Goal: Task Accomplishment & Management: Use online tool/utility

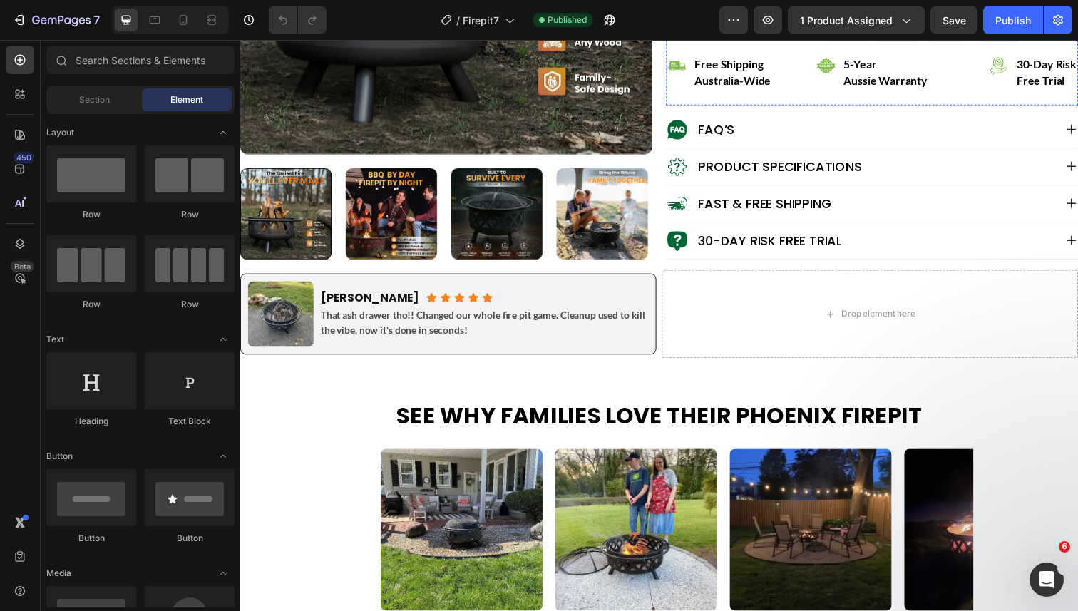
scroll to position [596, 0]
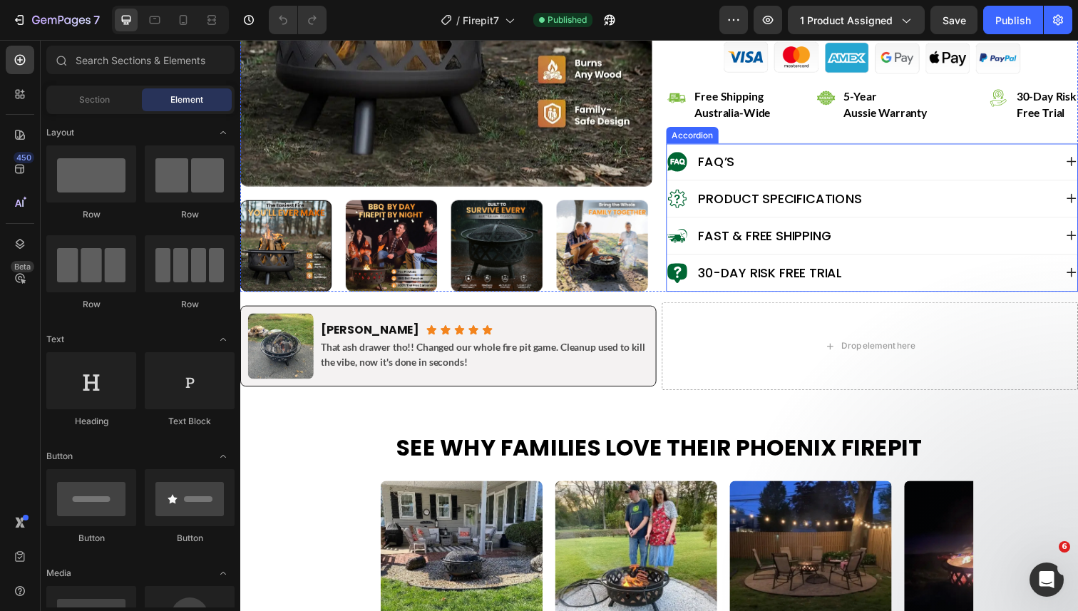
click at [951, 267] on div "30-Day Risk Free Trial" at bounding box center [874, 278] width 396 height 23
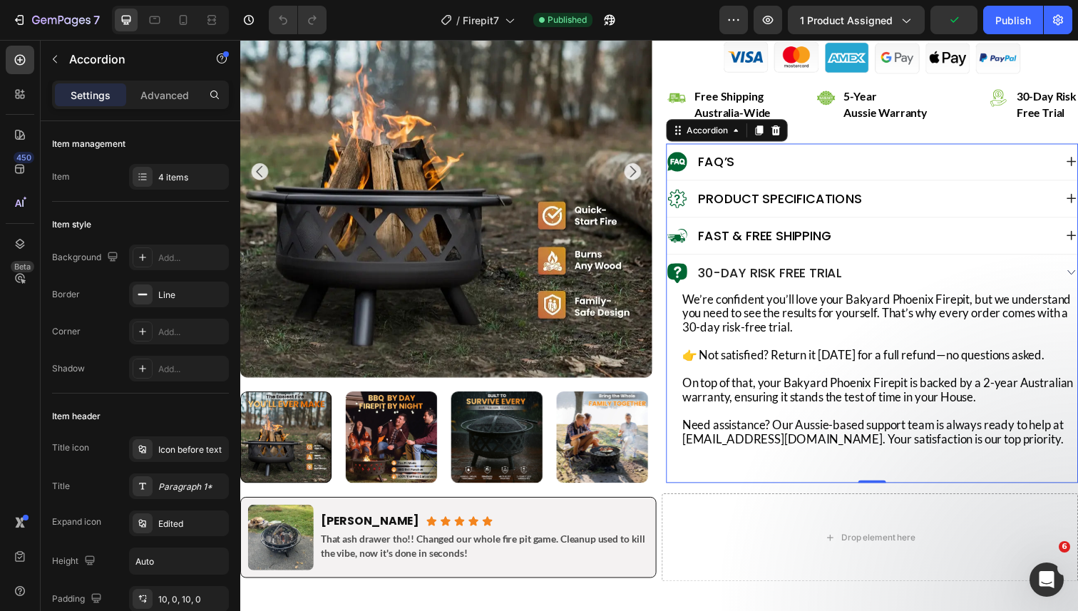
click at [950, 267] on div "30-Day Risk Free Trial" at bounding box center [874, 278] width 396 height 23
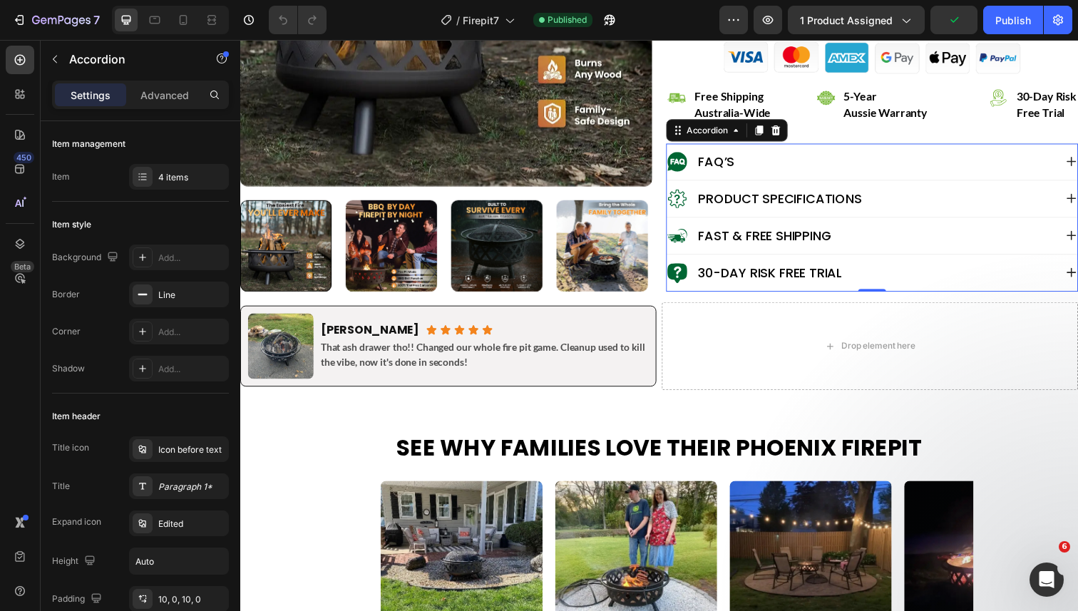
click at [935, 229] on div "Fast & Free Shipping" at bounding box center [874, 240] width 396 height 23
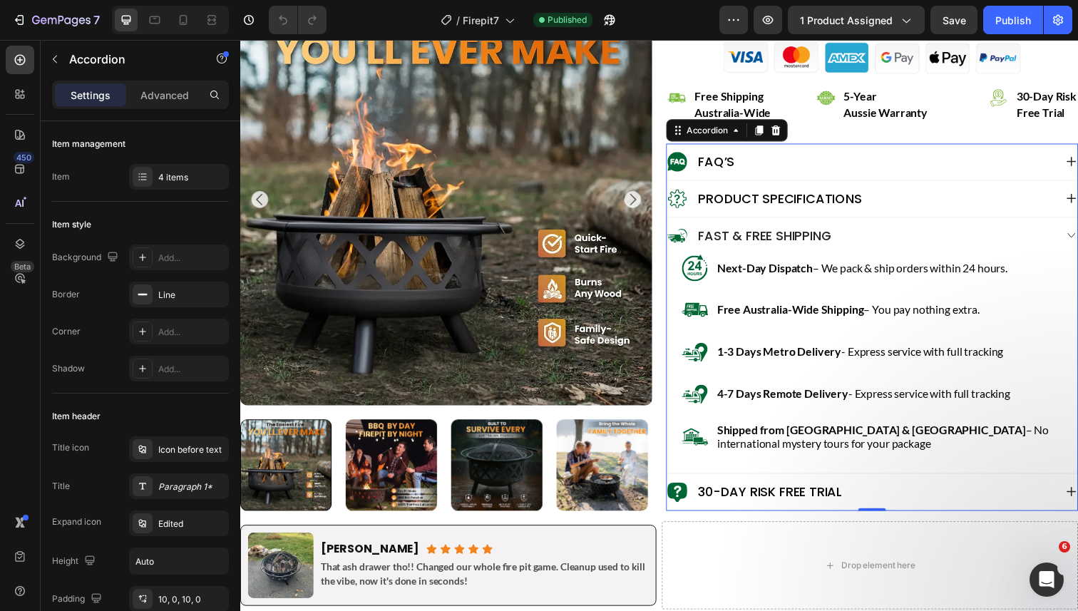
click at [934, 229] on div "Fast & Free Shipping" at bounding box center [874, 240] width 396 height 23
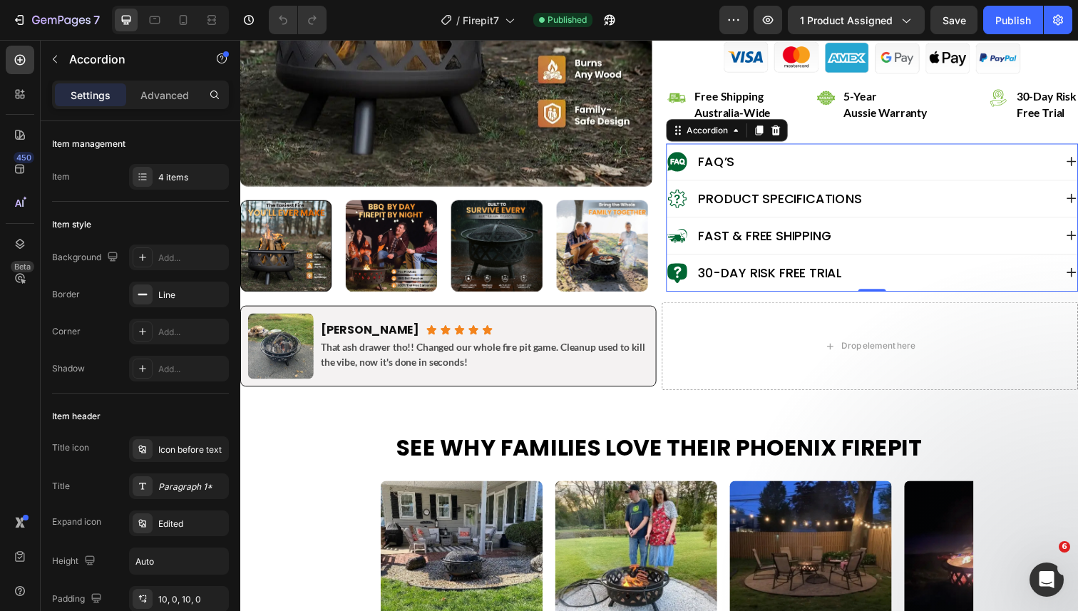
click at [934, 229] on div "Fast & Free Shipping" at bounding box center [874, 240] width 396 height 23
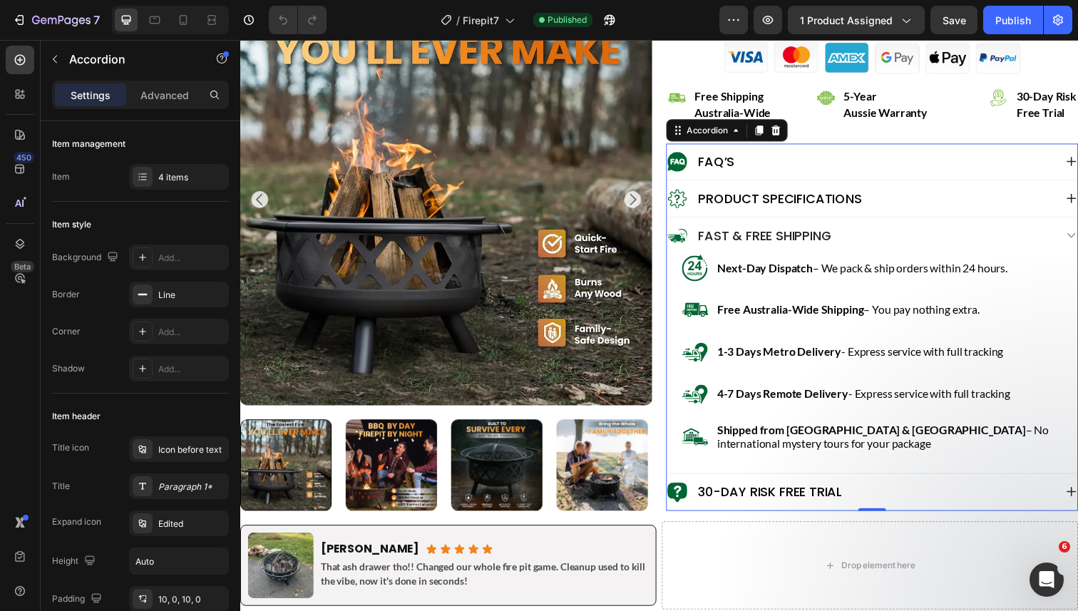
click at [934, 229] on div "Fast & Free Shipping" at bounding box center [874, 240] width 396 height 23
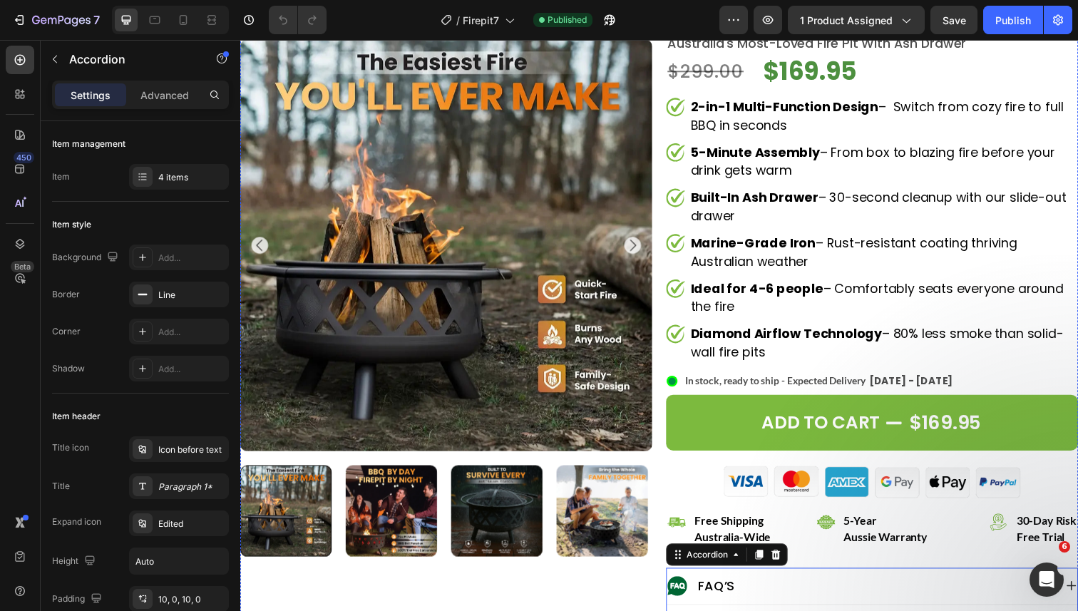
scroll to position [0, 0]
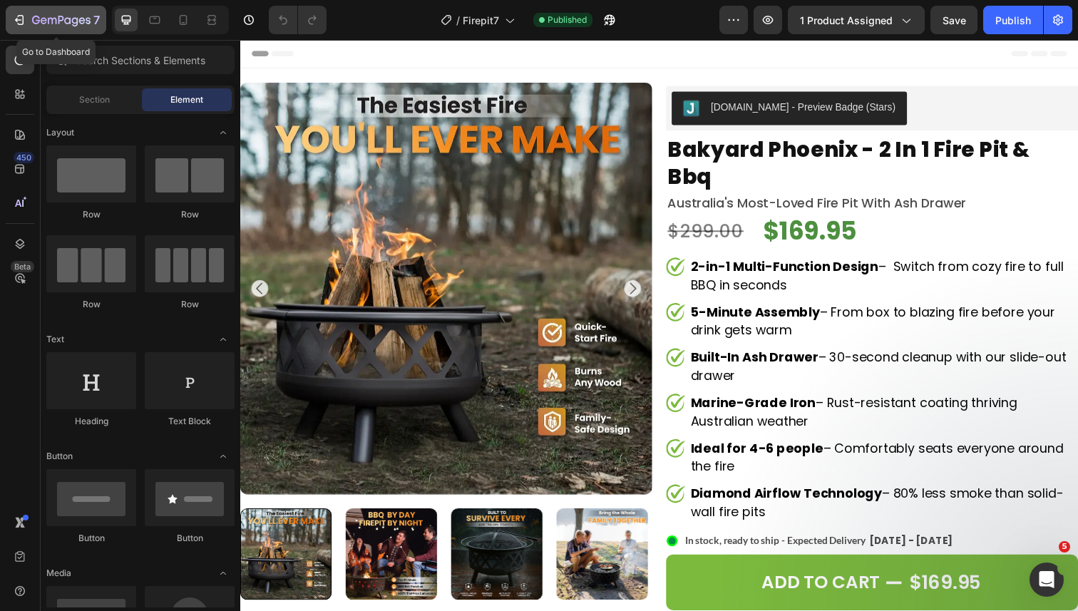
click at [31, 19] on div "7" at bounding box center [56, 19] width 88 height 17
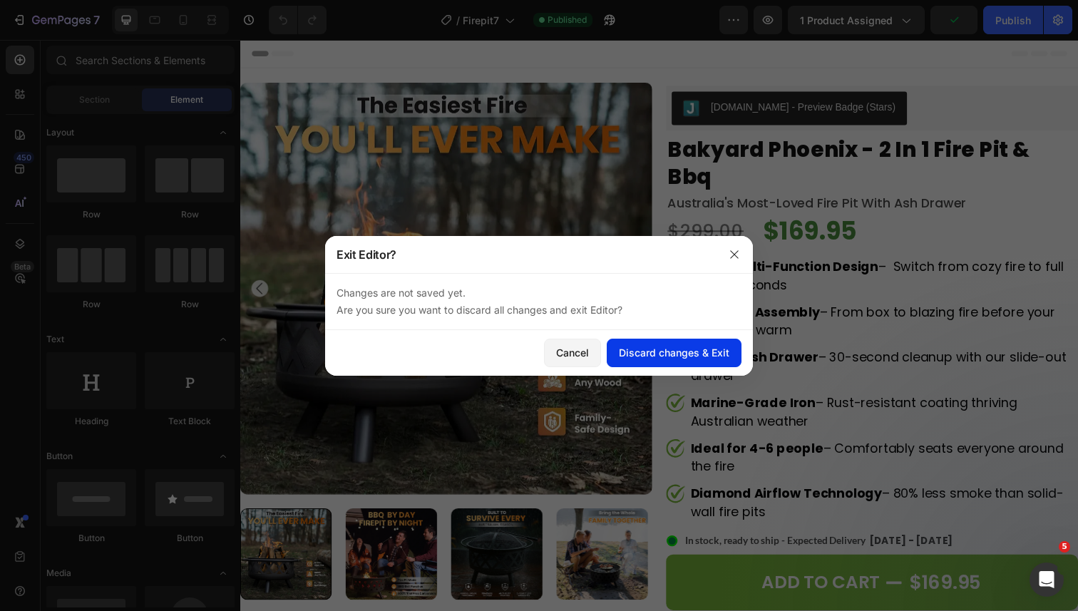
click at [680, 359] on div "Discard changes & Exit" at bounding box center [674, 352] width 111 height 15
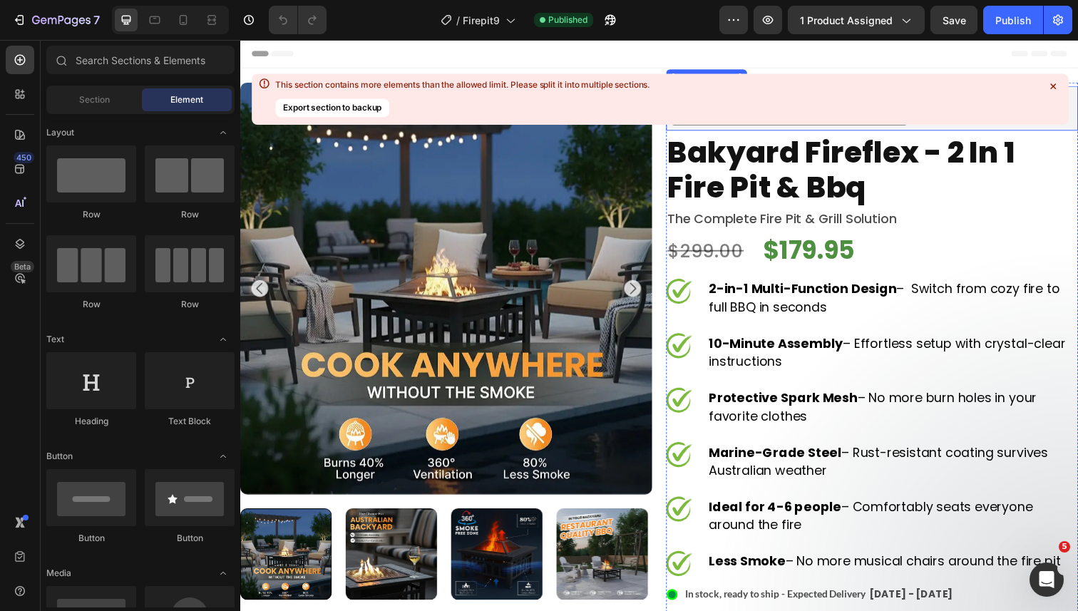
click at [1051, 86] on icon at bounding box center [1053, 87] width 6 height 6
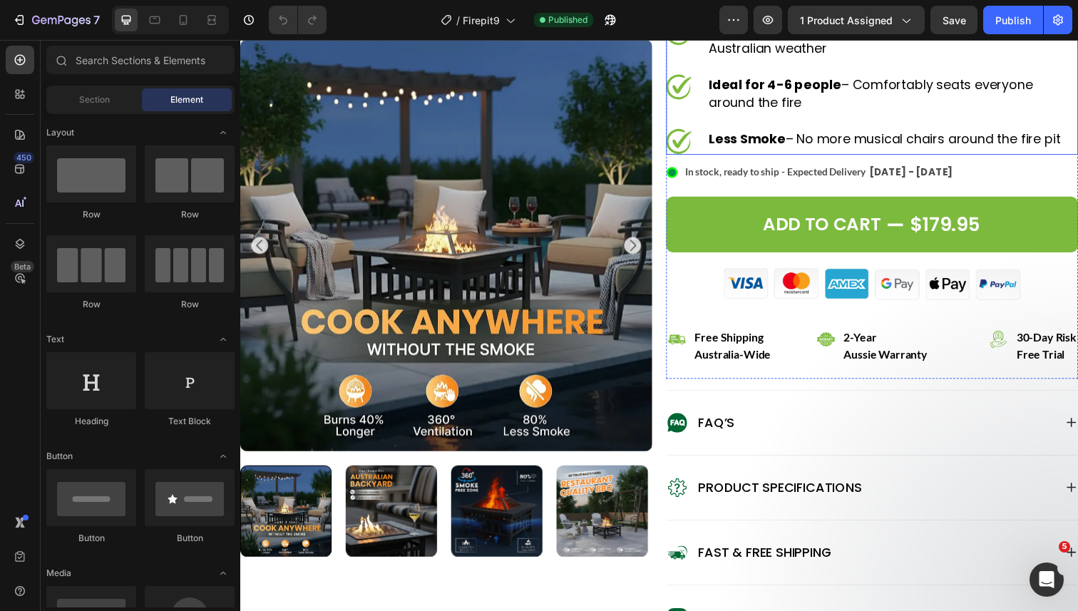
scroll to position [809, 0]
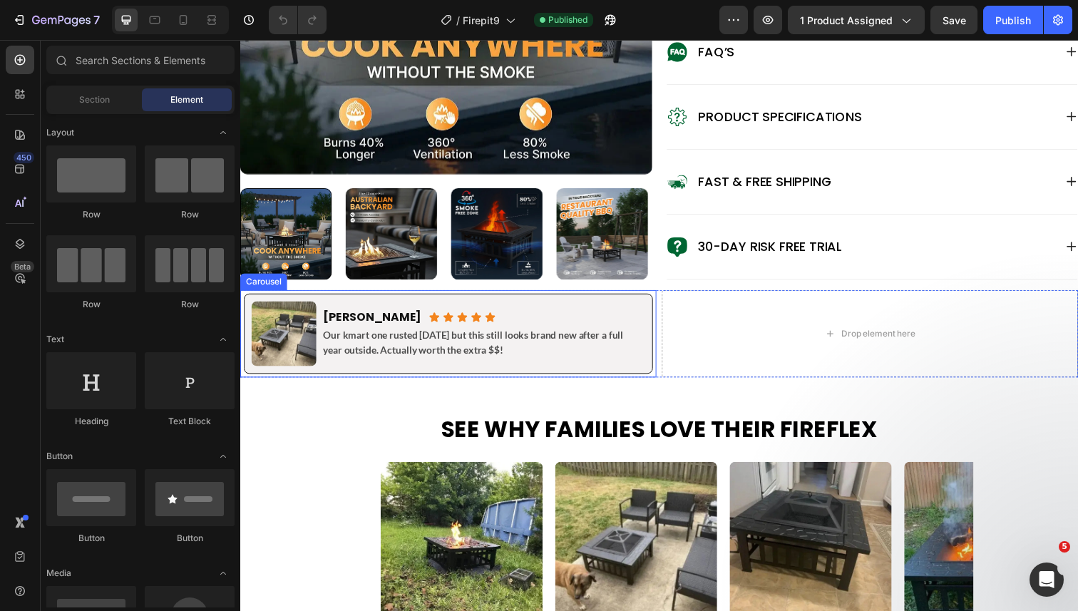
click at [360, 297] on div "Image Lisa M. Heading Icon Icon Icon Icon Icon Icon List Row Our kmart one rust…" at bounding box center [453, 340] width 418 height 89
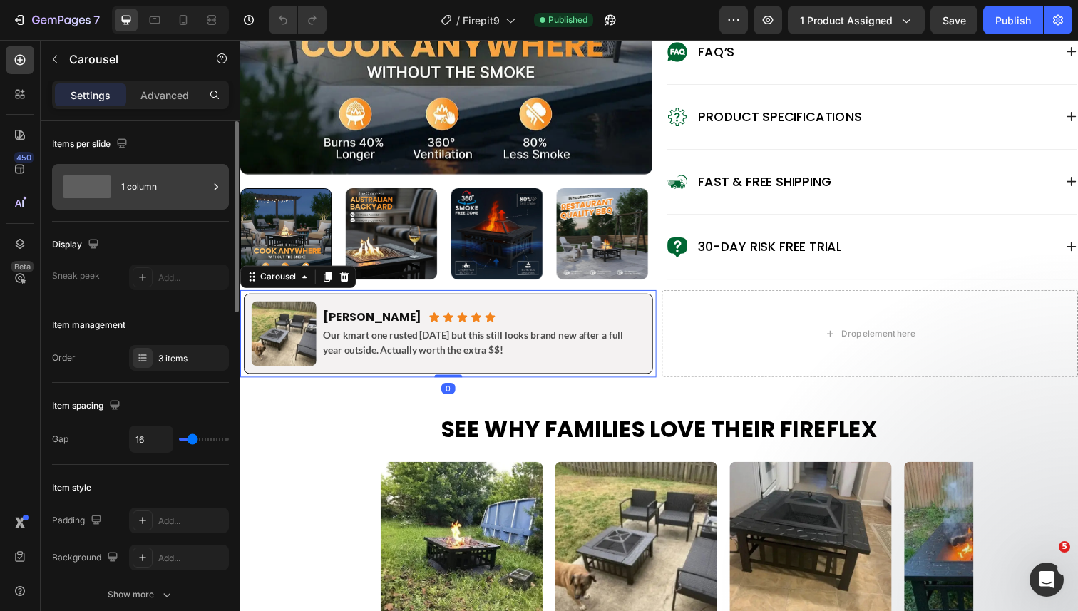
click at [154, 185] on div "1 column" at bounding box center [164, 186] width 87 height 33
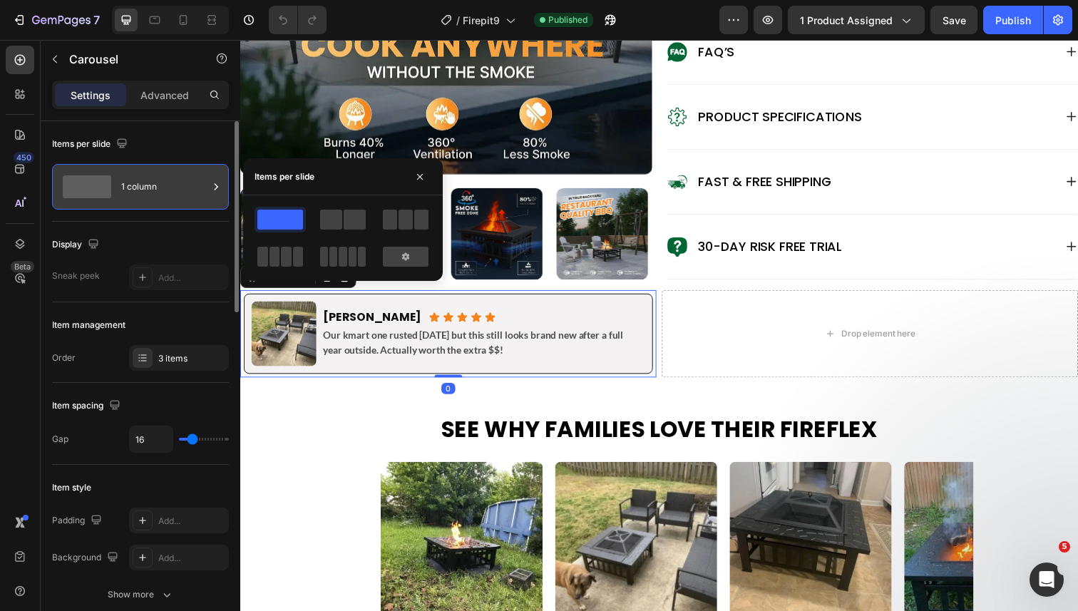
click at [154, 185] on div "1 column" at bounding box center [164, 186] width 87 height 33
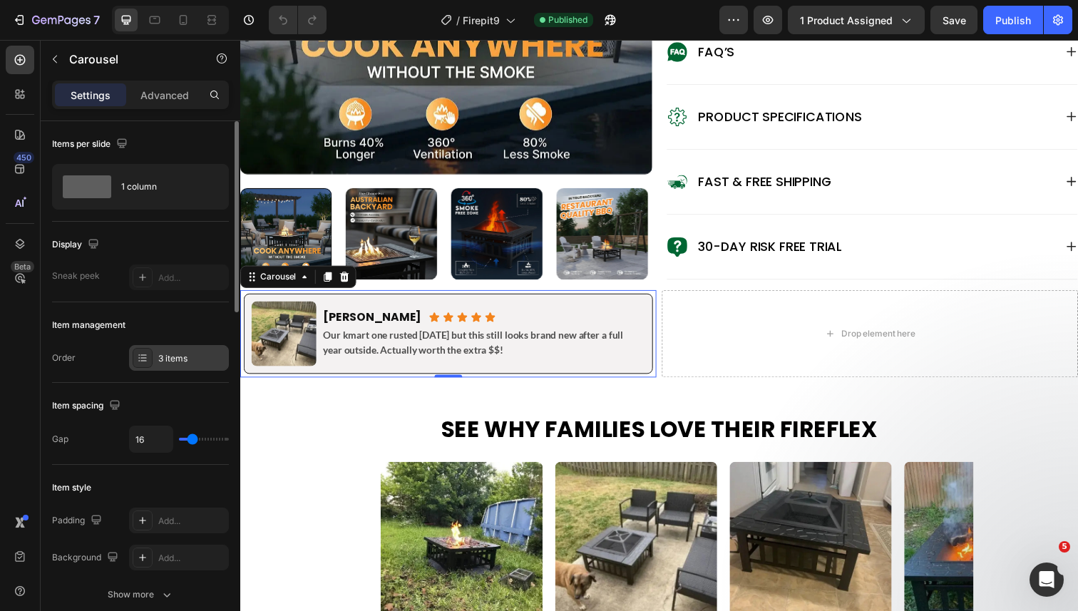
click at [155, 355] on div "3 items" at bounding box center [179, 358] width 100 height 26
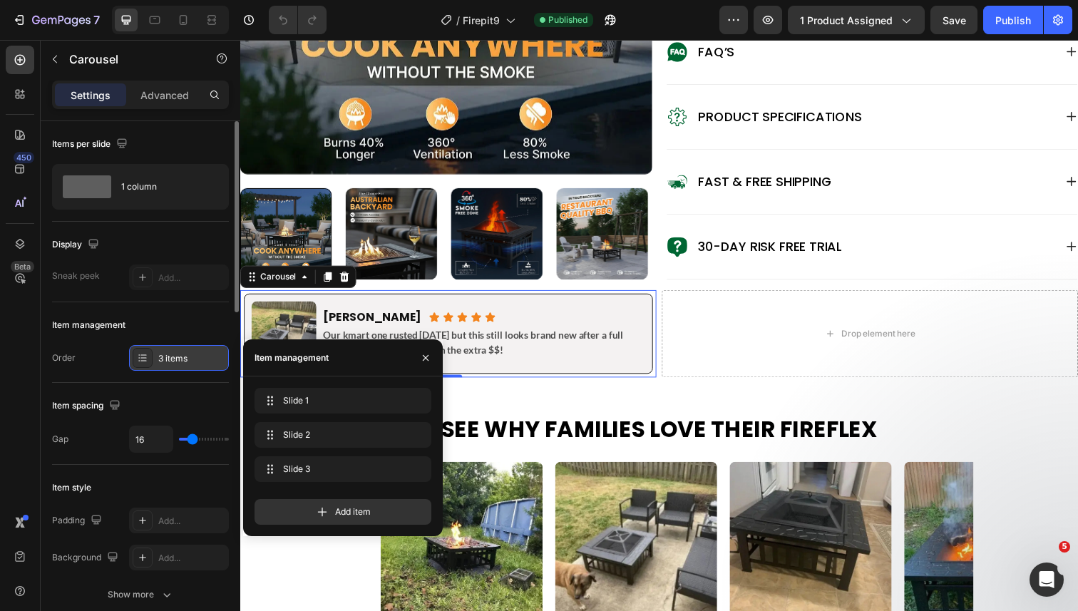
click at [145, 356] on icon at bounding box center [142, 357] width 11 height 11
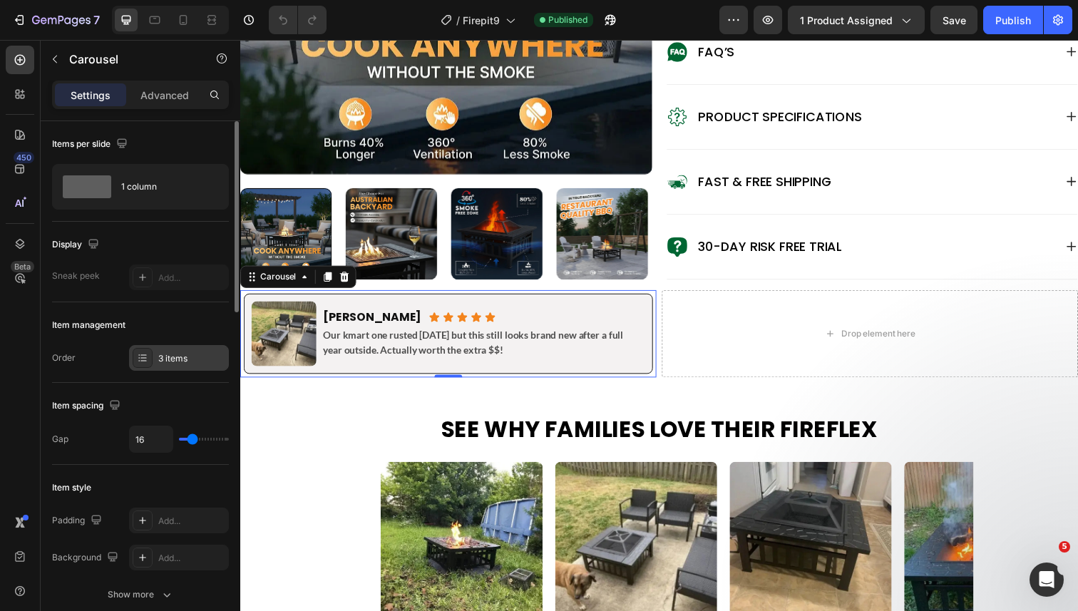
click at [180, 355] on div "3 items" at bounding box center [191, 358] width 67 height 13
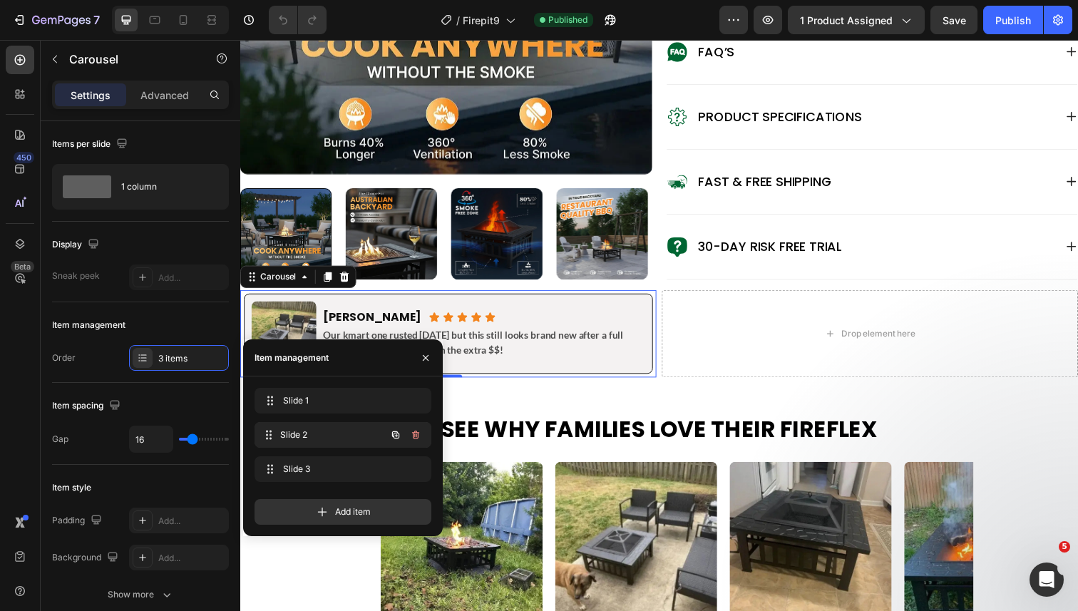
click at [297, 430] on span "Slide 2" at bounding box center [333, 435] width 106 height 13
click at [298, 434] on span "Slide 2" at bounding box center [323, 435] width 81 height 13
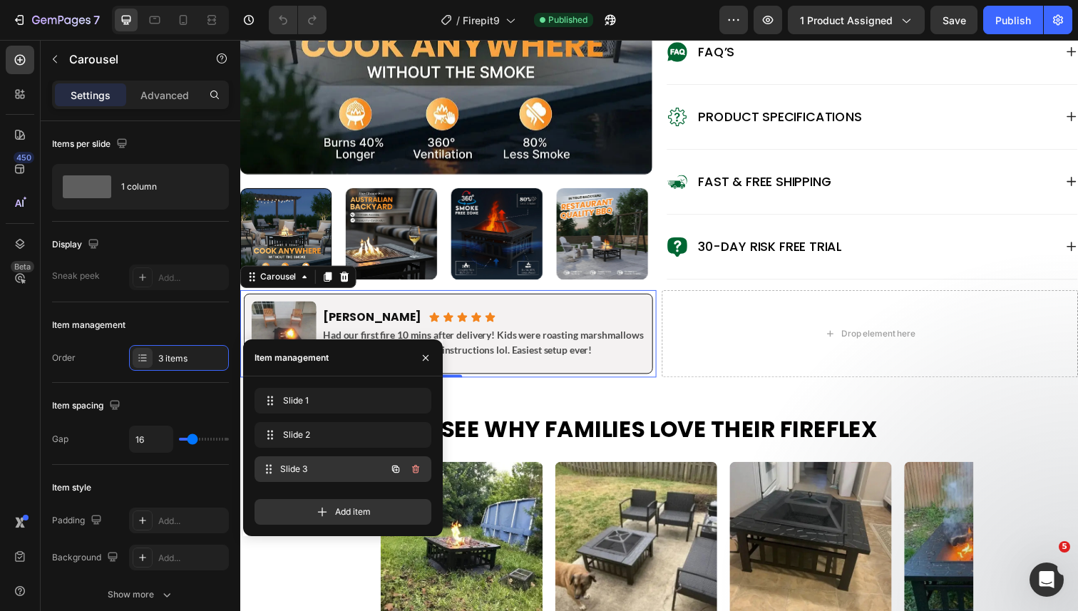
click at [307, 467] on span "Slide 3" at bounding box center [333, 469] width 106 height 13
click at [414, 464] on icon "button" at bounding box center [415, 469] width 11 height 11
click at [413, 464] on div "Delete" at bounding box center [406, 469] width 26 height 13
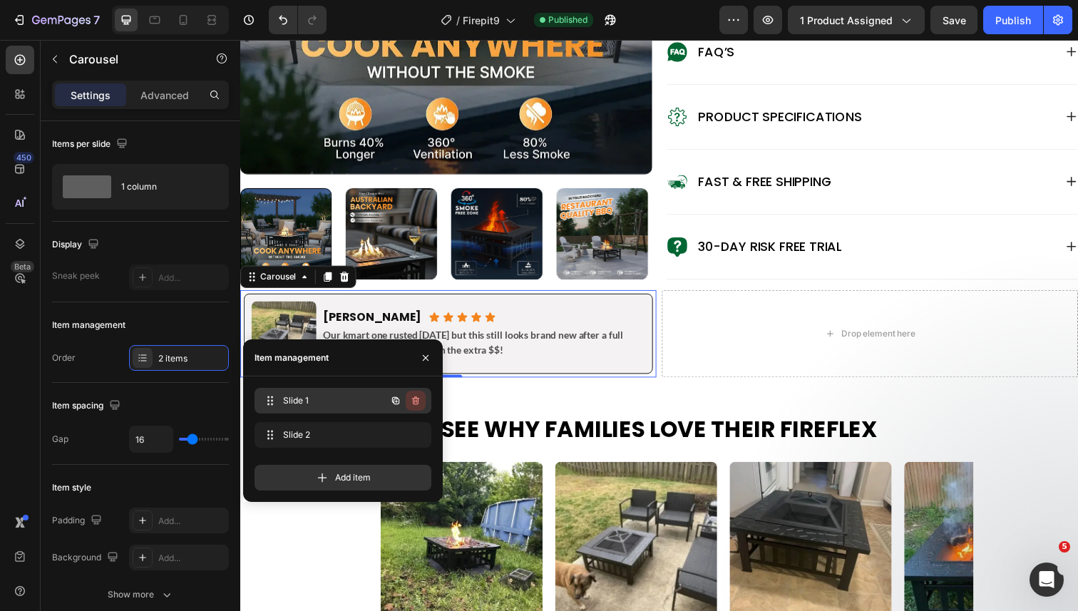
click at [416, 399] on icon "button" at bounding box center [415, 400] width 7 height 9
click at [415, 399] on div "Delete" at bounding box center [406, 400] width 26 height 13
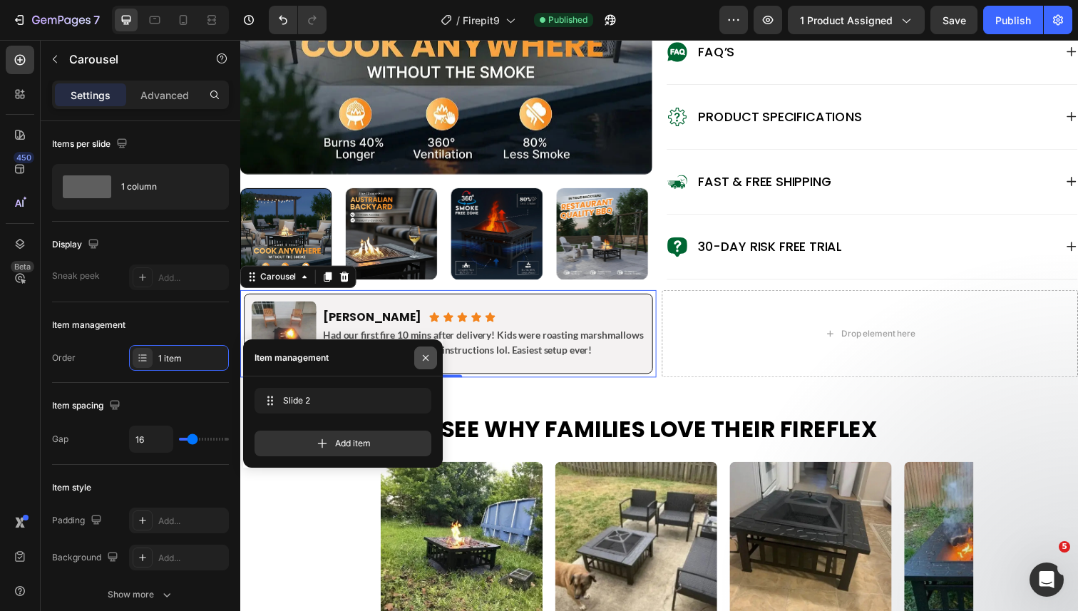
click at [424, 357] on icon "button" at bounding box center [425, 357] width 11 height 11
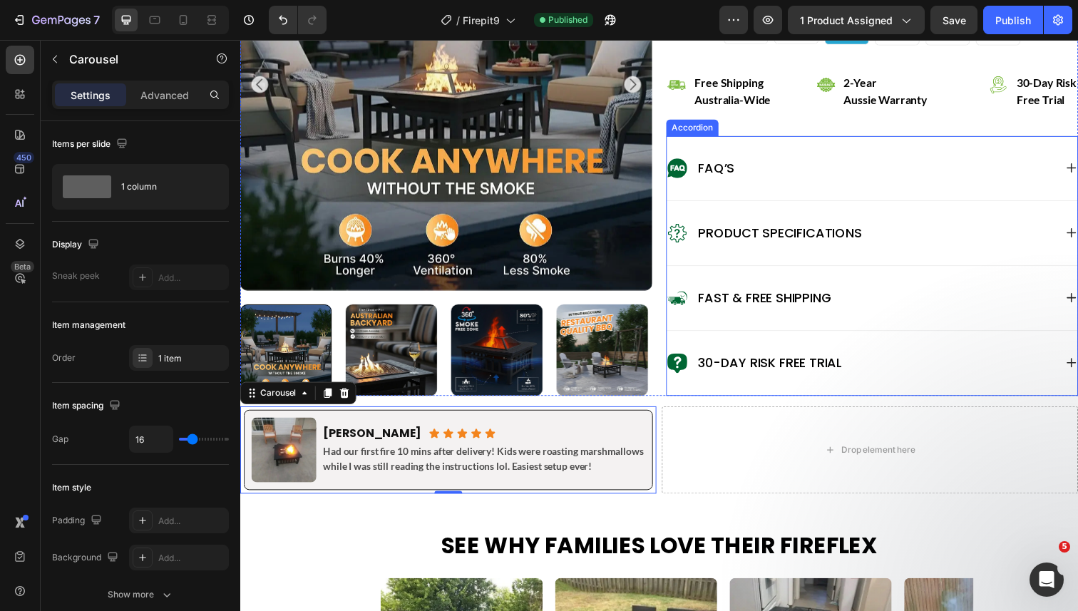
scroll to position [652, 0]
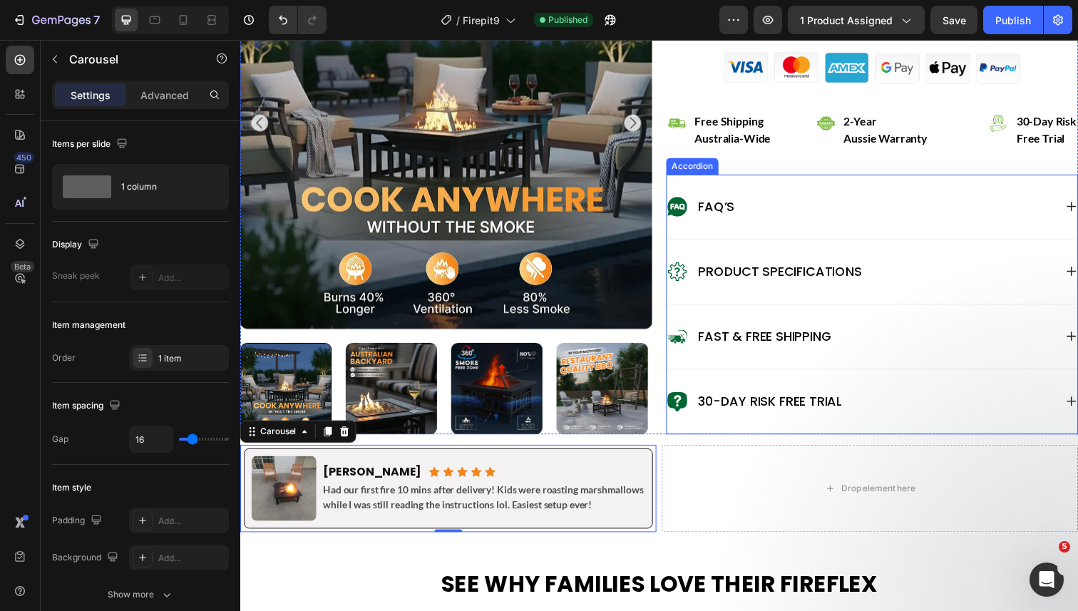
click at [859, 242] on div "FAQ’s" at bounding box center [885, 211] width 419 height 66
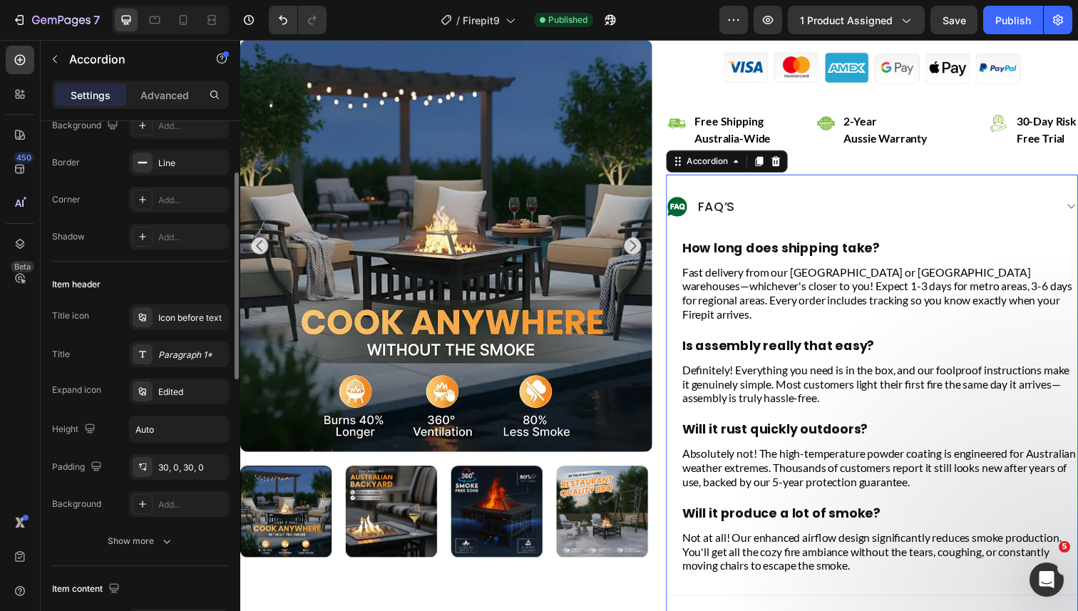
scroll to position [133, 0]
click at [165, 466] on div "30, 0, 30, 0" at bounding box center [178, 467] width 41 height 13
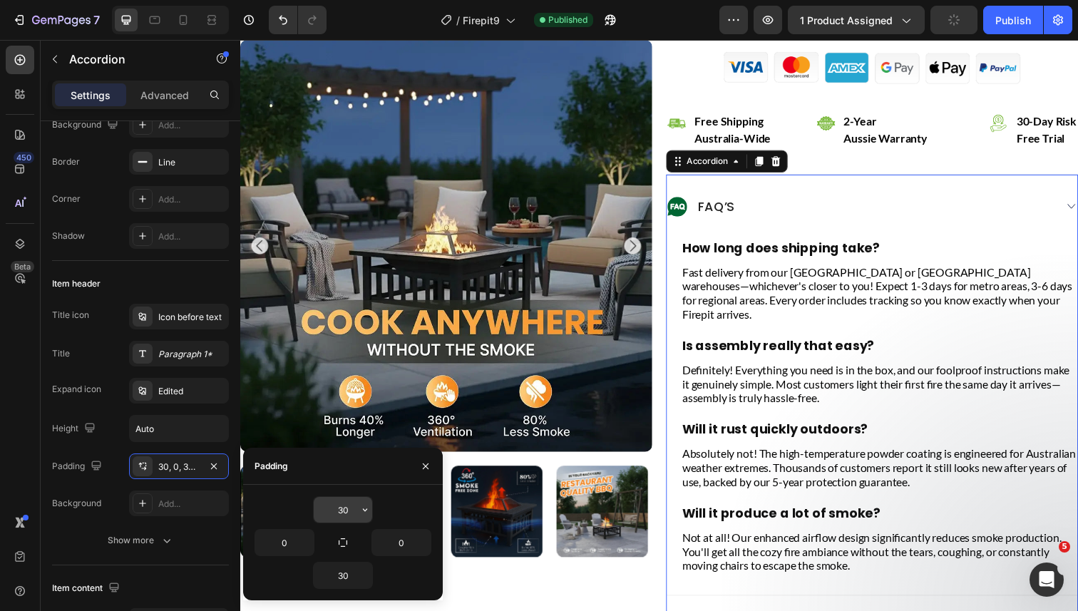
click at [343, 515] on input "30" at bounding box center [343, 510] width 58 height 26
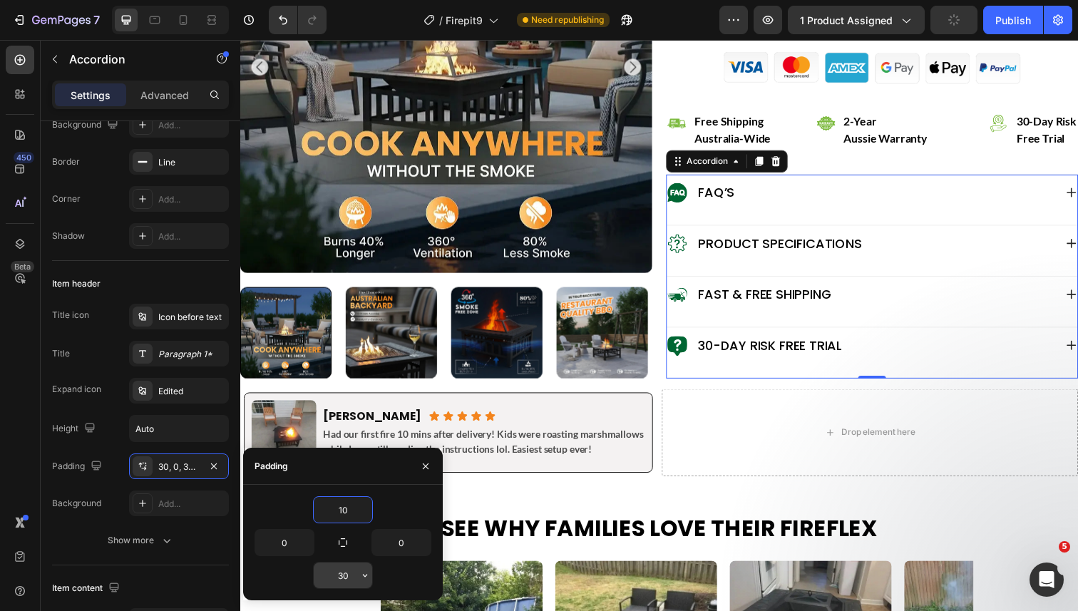
type input "10"
click at [340, 565] on input "30" at bounding box center [343, 576] width 58 height 26
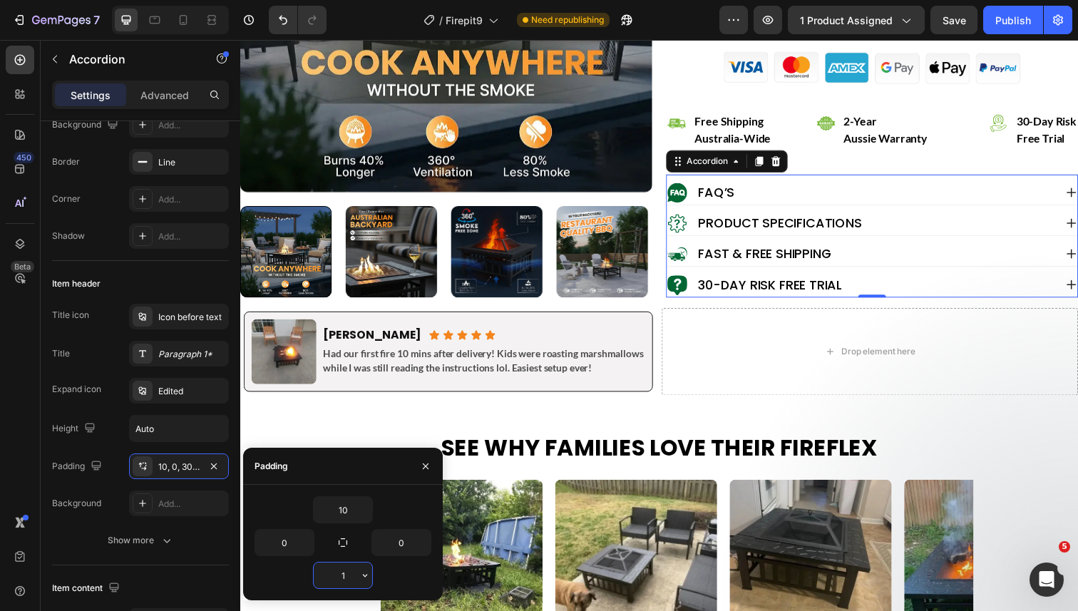
type input "10"
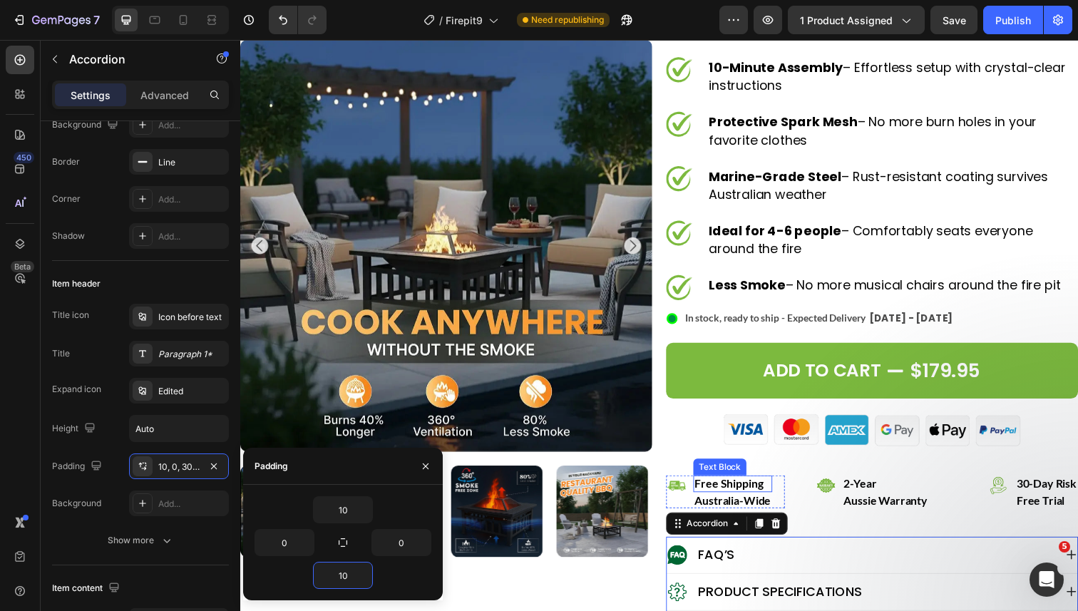
scroll to position [281, 0]
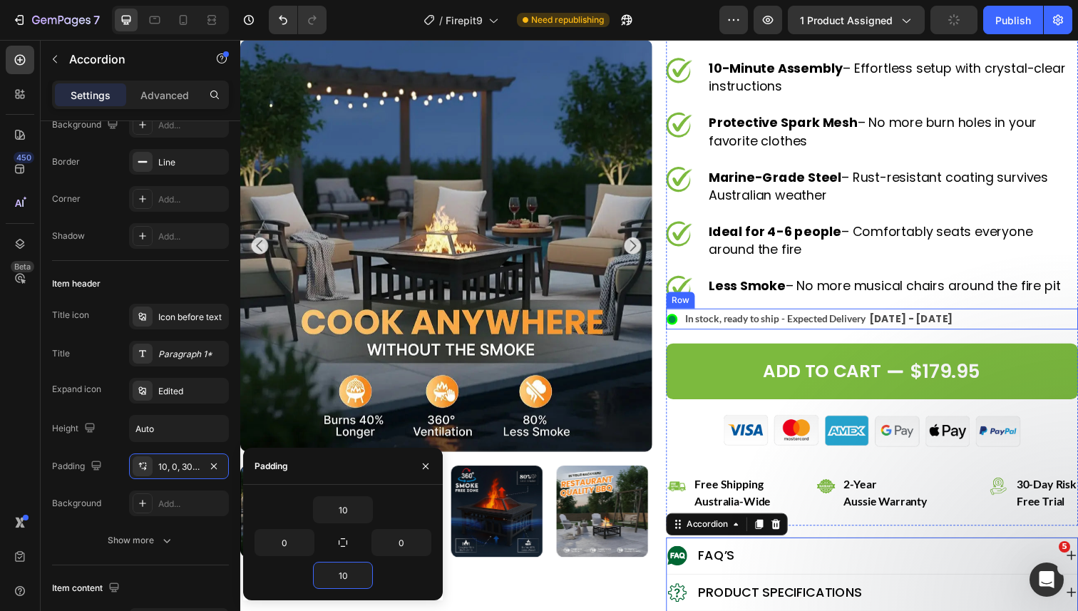
click at [992, 322] on div ".id550458245588714486 .st0{display:none;fill:#00FF00;} .id550458245588714486 .s…" at bounding box center [885, 324] width 421 height 21
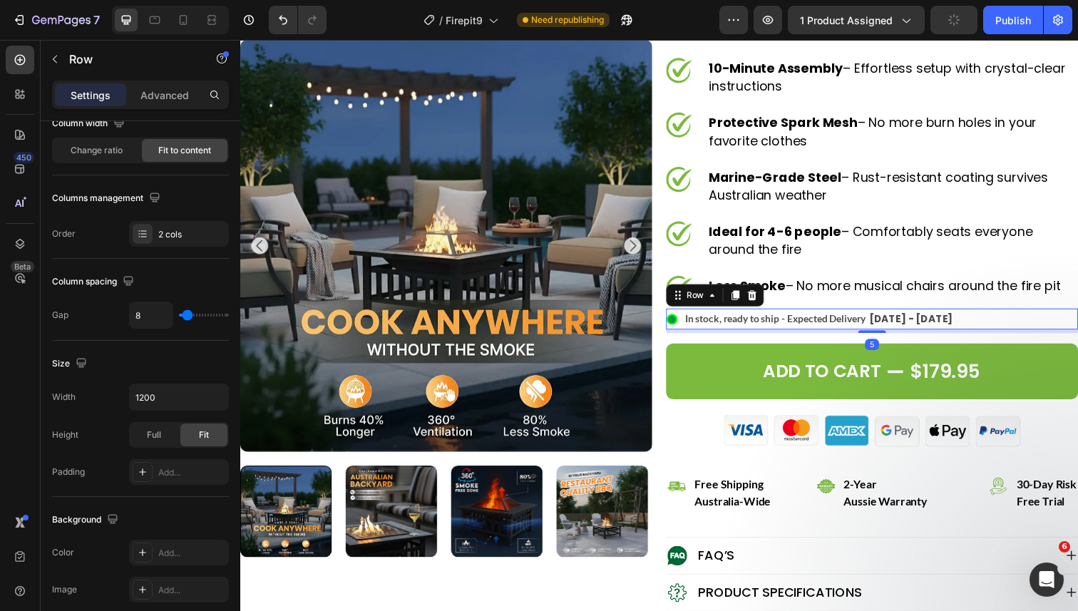
scroll to position [0, 0]
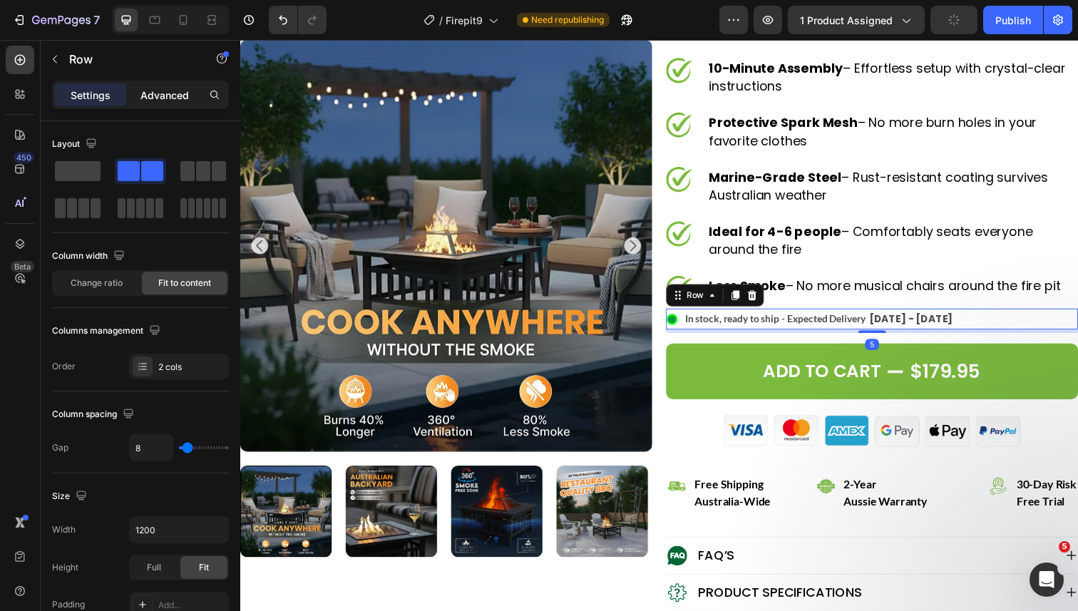
click at [141, 103] on div "Advanced" at bounding box center [164, 94] width 71 height 23
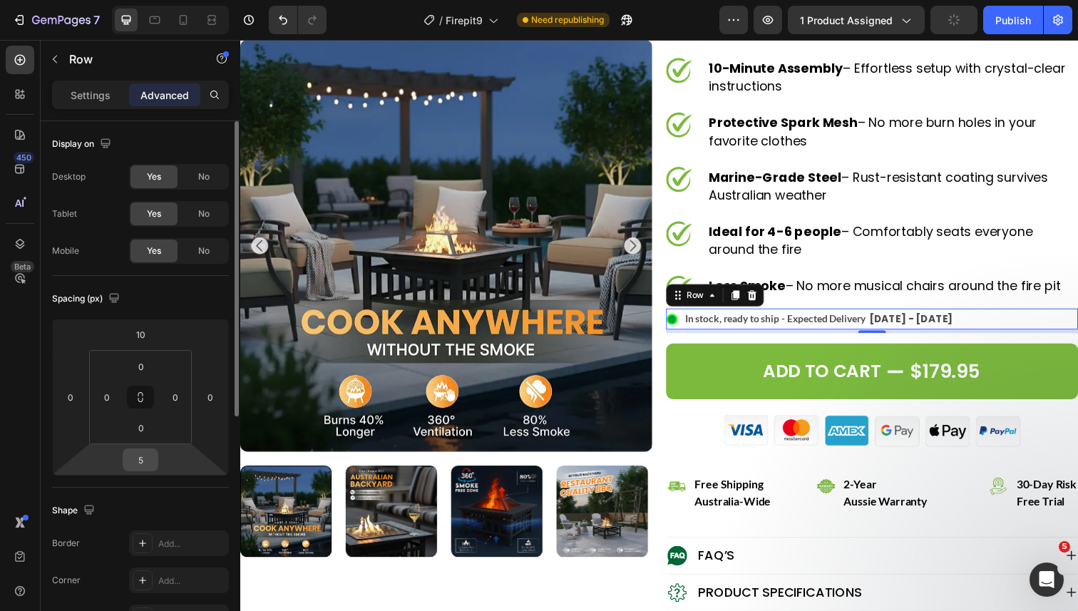
click at [135, 462] on input "5" at bounding box center [140, 459] width 29 height 21
type input "0"
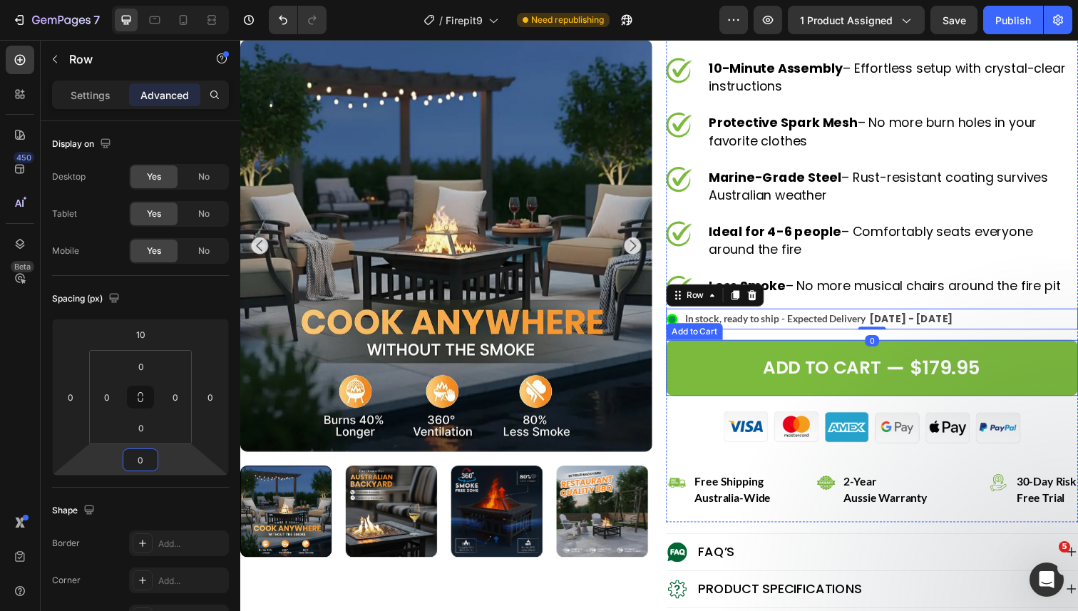
click at [713, 384] on button "Add to cart $179.95" at bounding box center [885, 375] width 421 height 57
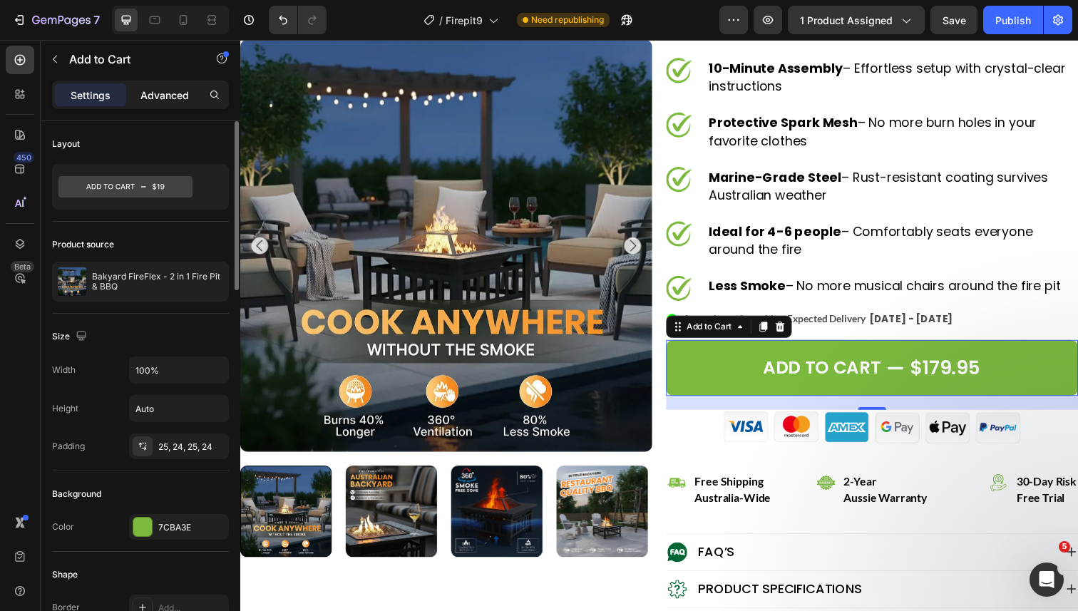
click at [172, 89] on p "Advanced" at bounding box center [164, 95] width 48 height 15
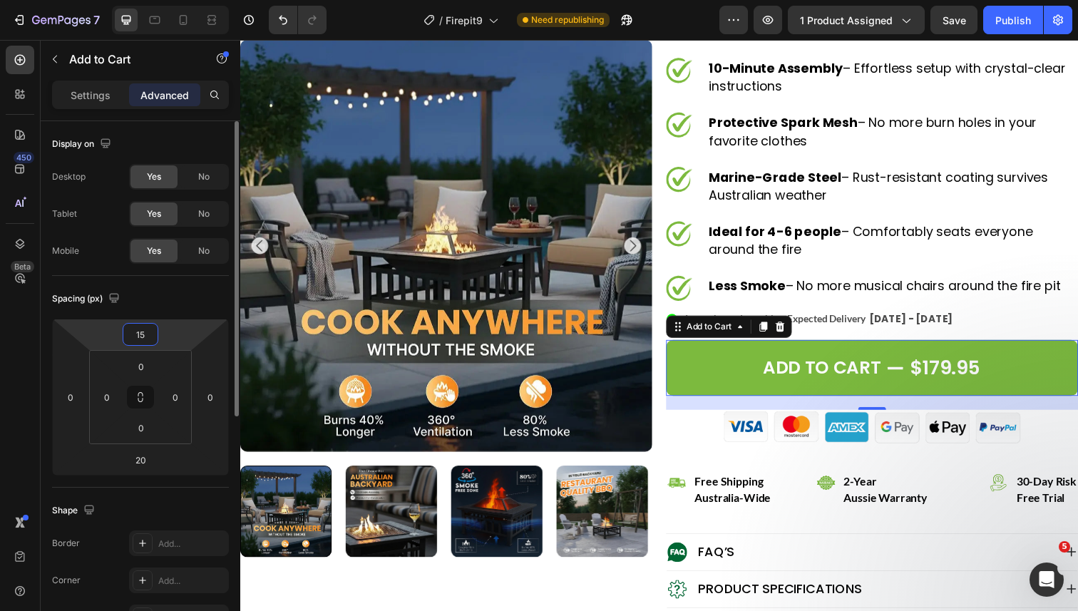
click at [140, 338] on input "15" at bounding box center [140, 334] width 29 height 21
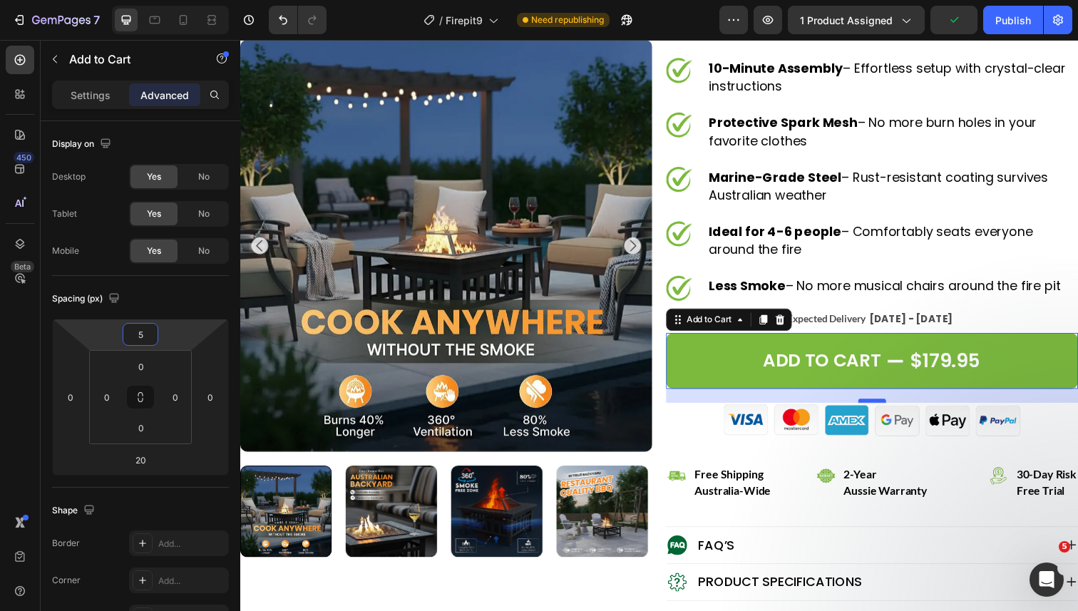
type input "5"
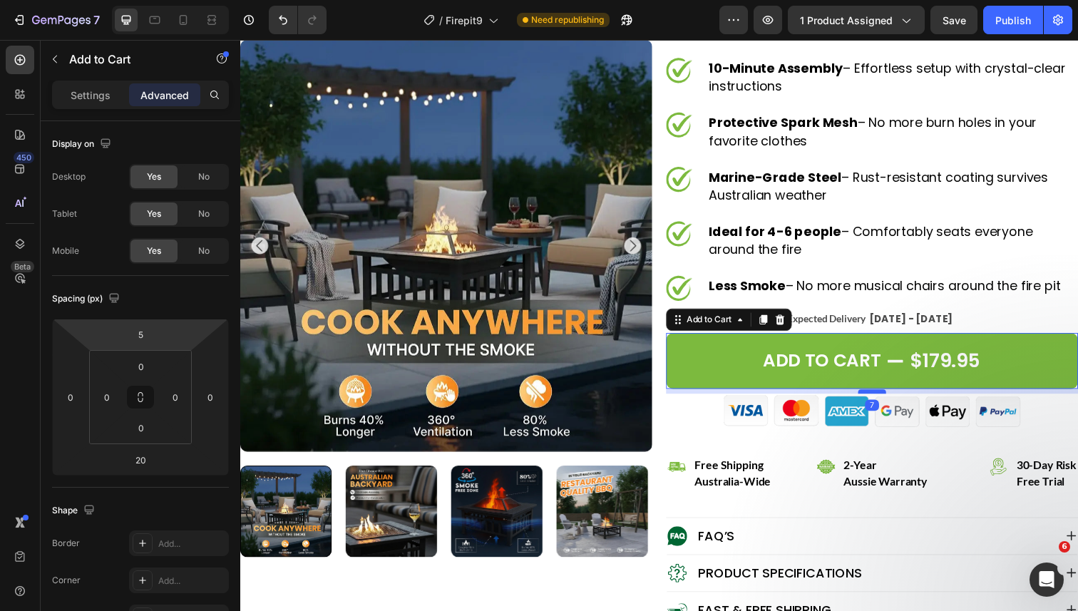
drag, startPoint x: 886, startPoint y: 409, endPoint x: 886, endPoint y: 400, distance: 9.3
click at [886, 400] on div at bounding box center [885, 399] width 29 height 4
type input "7"
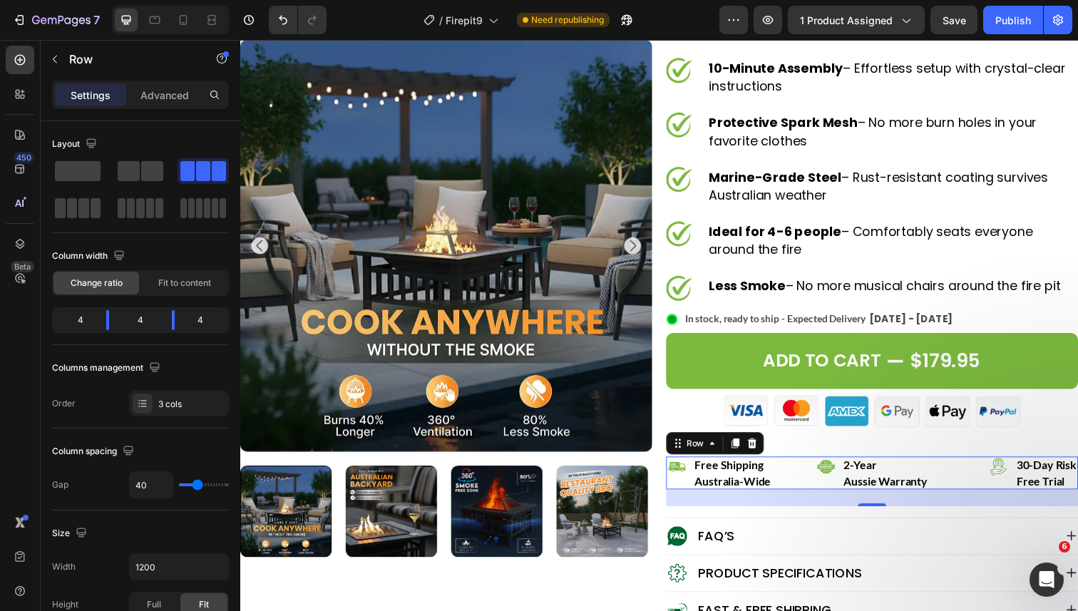
click at [816, 475] on div "Icon free shipping Text Block australia-wide Text Block Row Icon 2-year Text Bl…" at bounding box center [885, 482] width 421 height 33
click at [155, 99] on p "Advanced" at bounding box center [164, 95] width 48 height 15
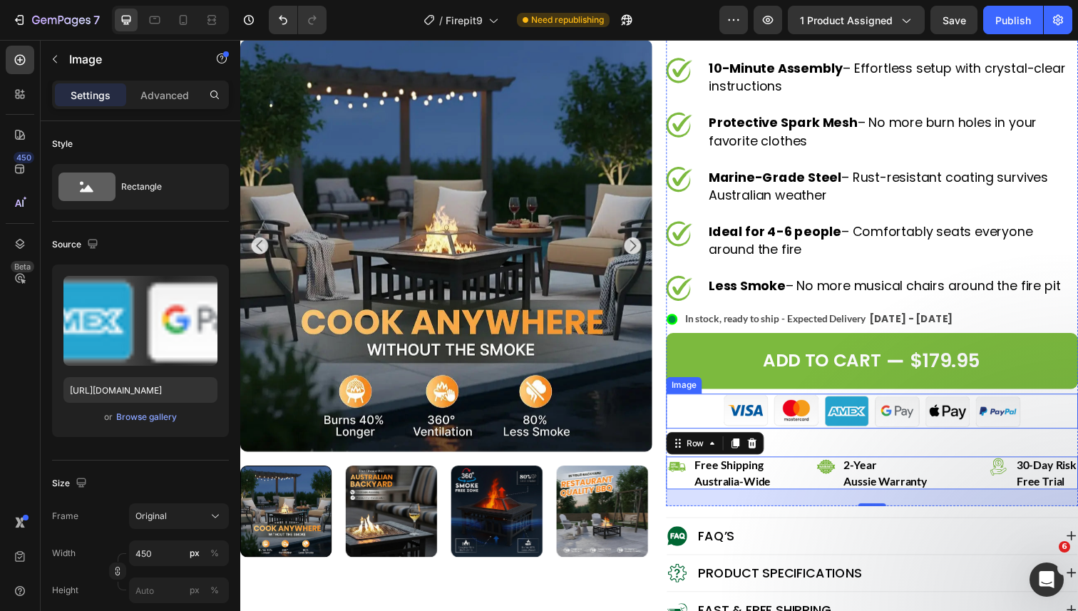
click at [844, 421] on img at bounding box center [885, 419] width 321 height 36
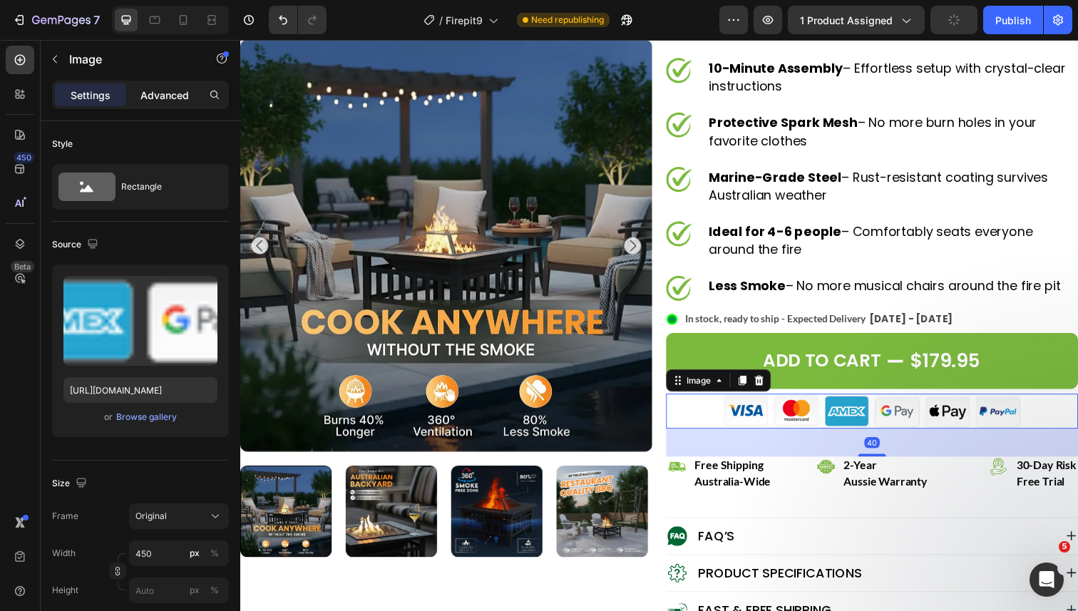
click at [158, 92] on p "Advanced" at bounding box center [164, 95] width 48 height 15
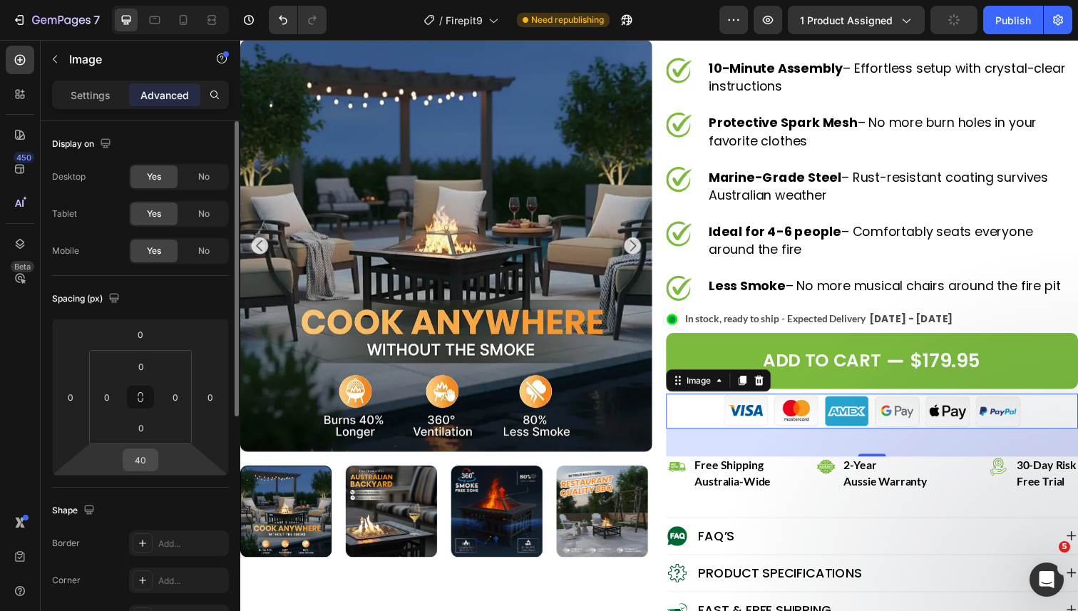
click at [140, 459] on input "40" at bounding box center [140, 459] width 29 height 21
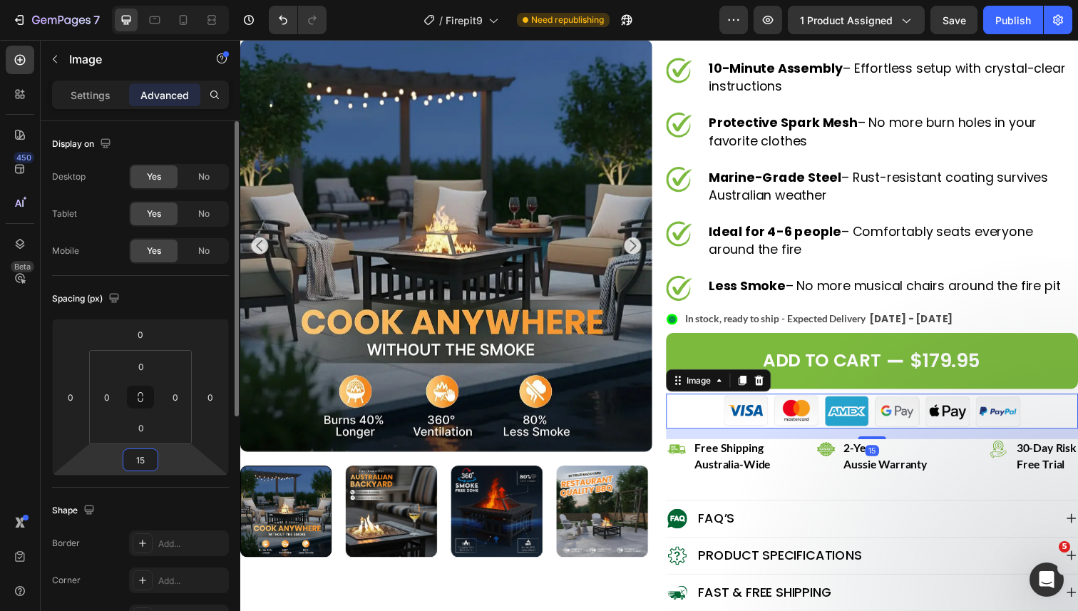
type input "1"
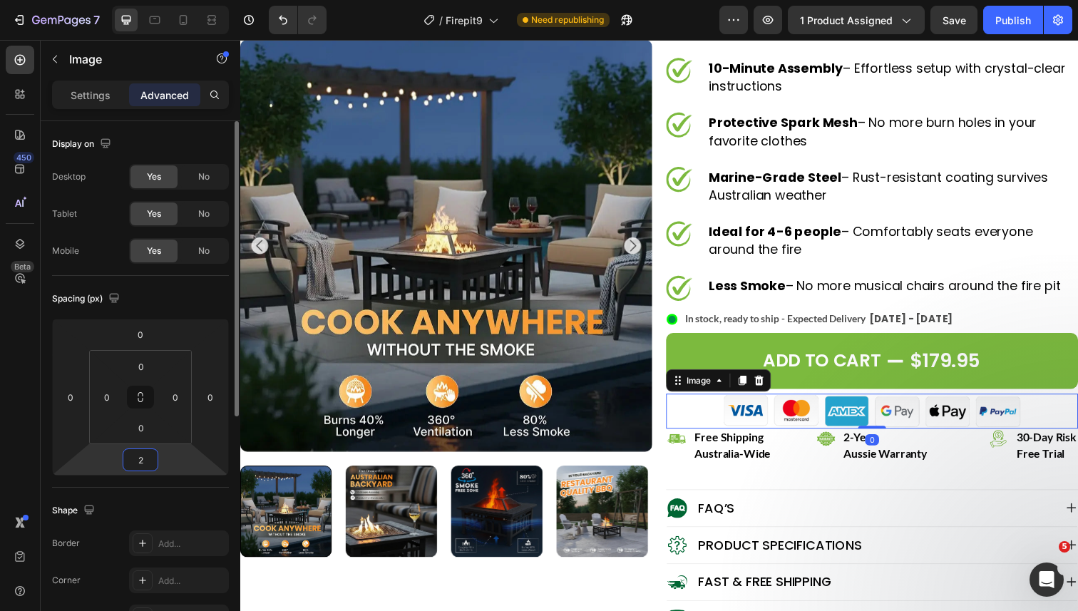
type input "20"
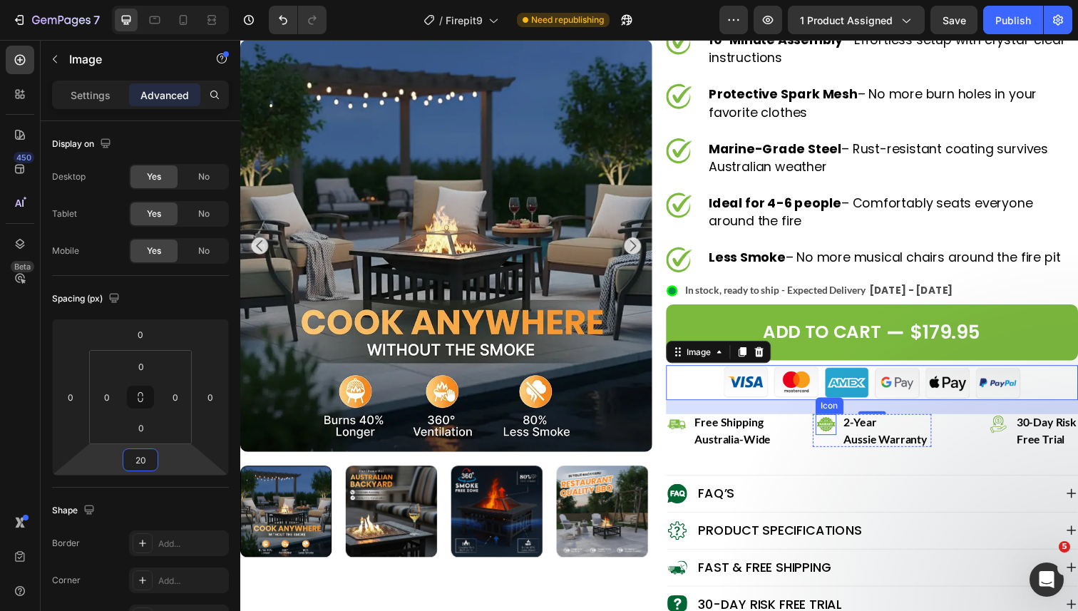
scroll to position [319, 0]
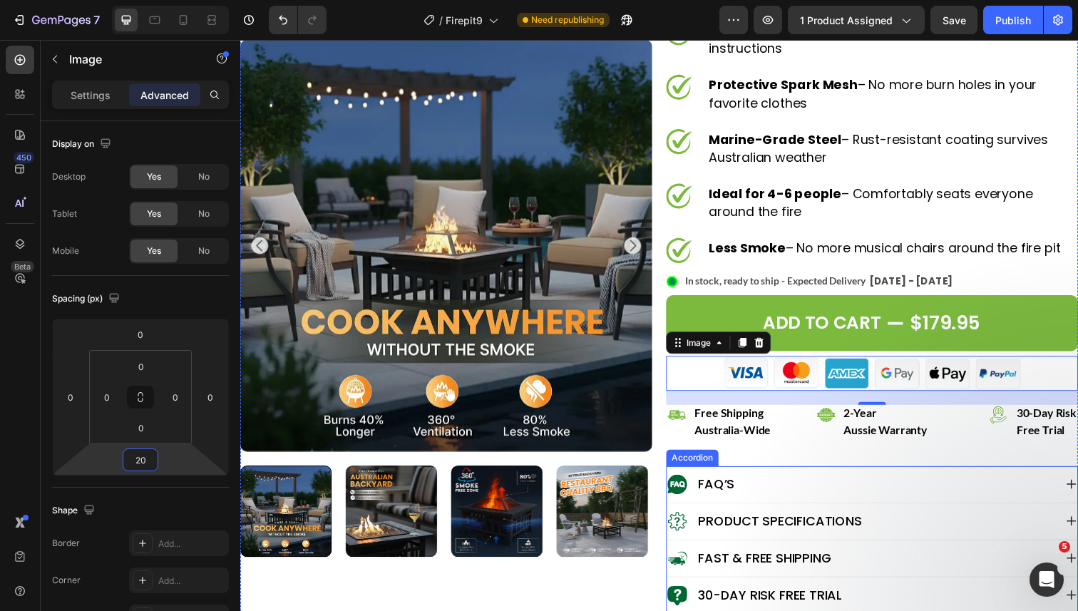
click at [812, 482] on div "FAQ’s" at bounding box center [885, 494] width 419 height 37
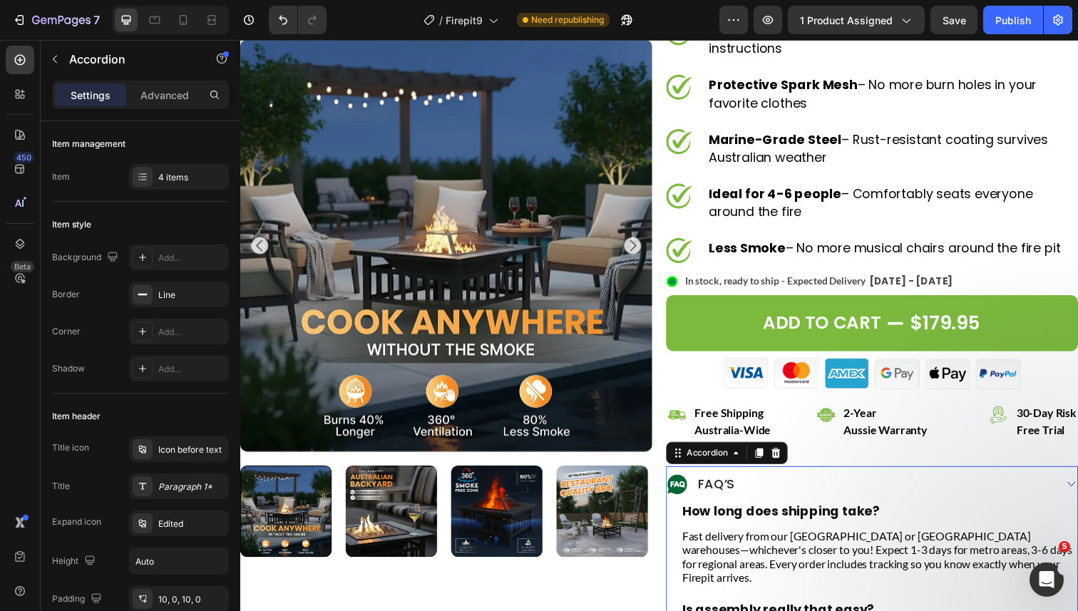
click at [160, 106] on div "Settings Advanced" at bounding box center [140, 95] width 177 height 29
click at [161, 101] on p "Advanced" at bounding box center [164, 95] width 48 height 15
type input "100%"
type input "100"
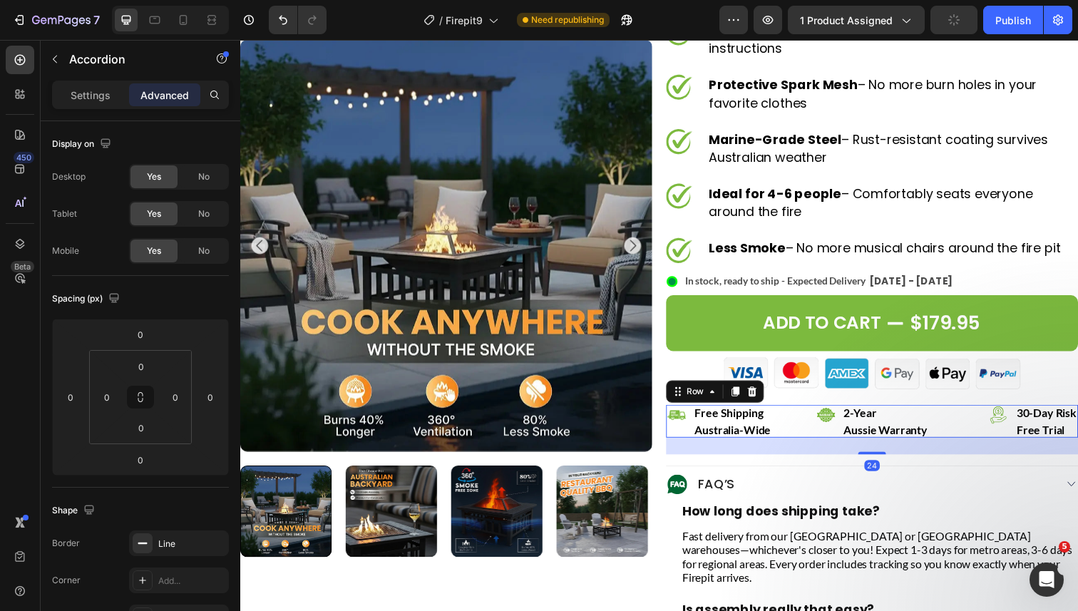
click at [814, 431] on div "Icon free shipping Text Block australia-wide Text Block Row Icon 2-year Text Bl…" at bounding box center [885, 429] width 421 height 33
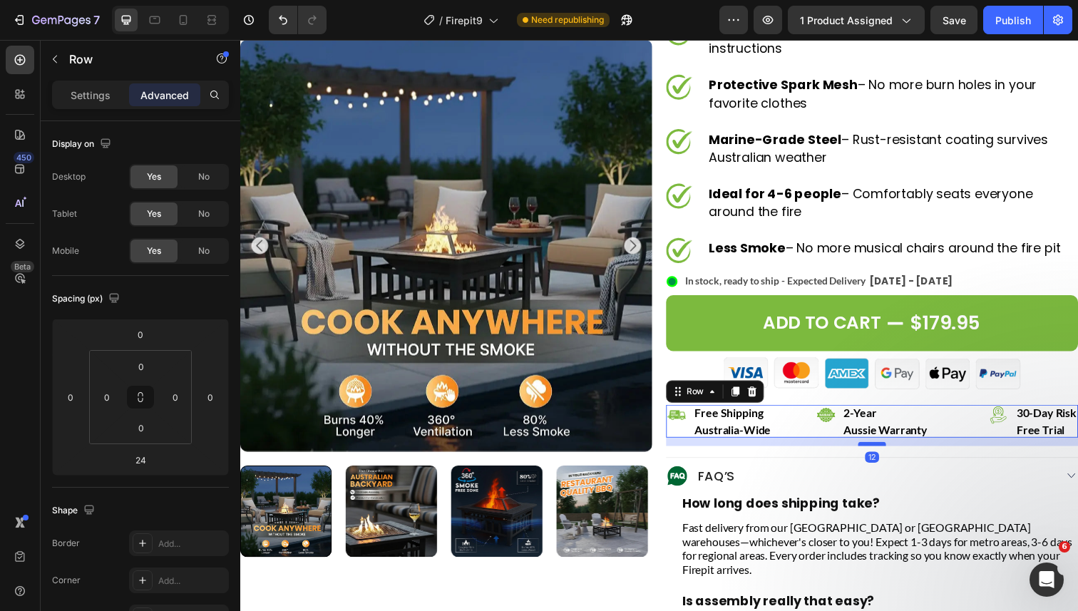
drag, startPoint x: 887, startPoint y: 462, endPoint x: 887, endPoint y: 454, distance: 8.6
click at [887, 454] on div at bounding box center [885, 453] width 29 height 4
type input "12"
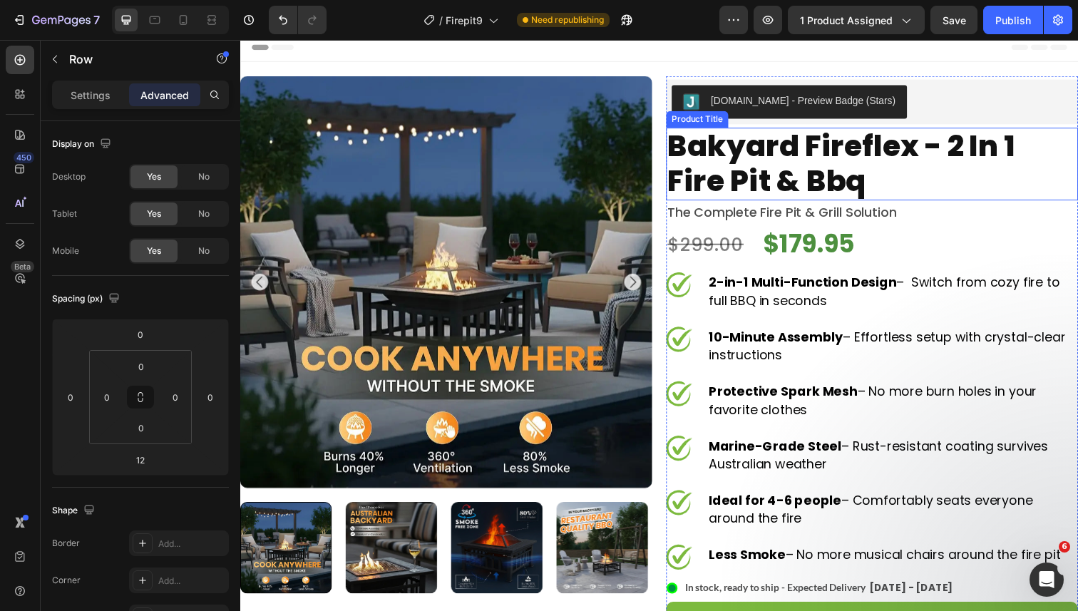
scroll to position [1, 0]
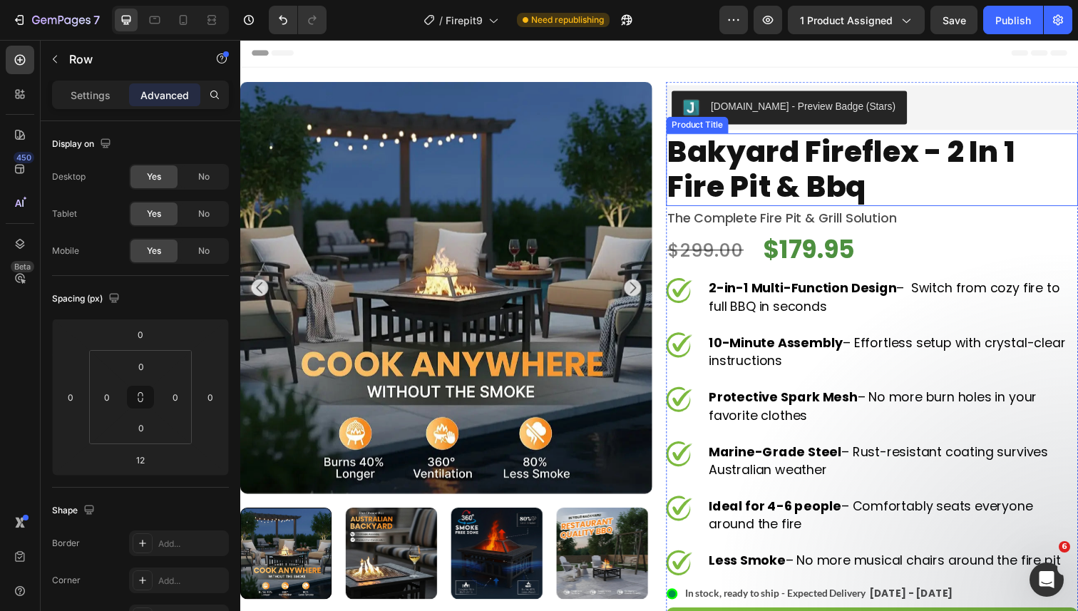
click at [769, 170] on h1 "bakyard fireflex - 2 in 1 fire pit & bbq" at bounding box center [885, 172] width 421 height 74
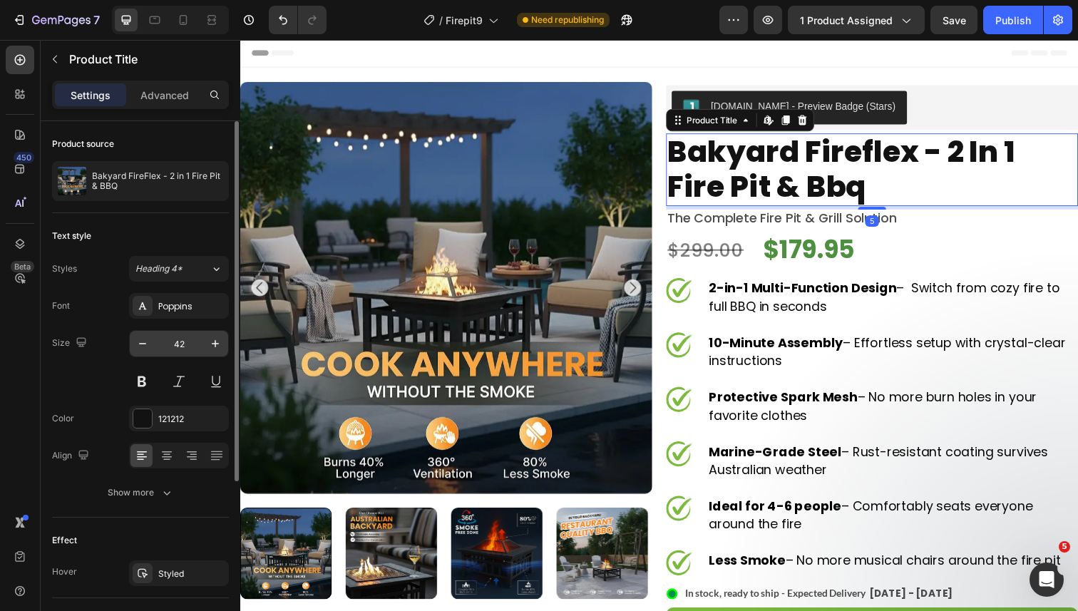
click at [180, 344] on input "42" at bounding box center [178, 344] width 47 height 26
type input "30"
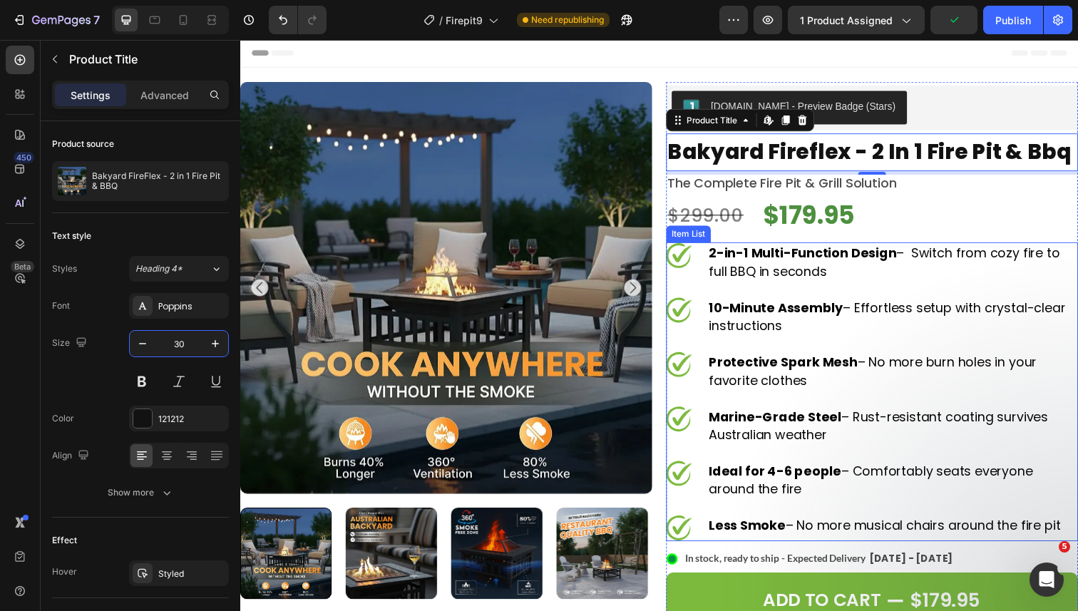
click at [697, 257] on icon at bounding box center [688, 260] width 27 height 27
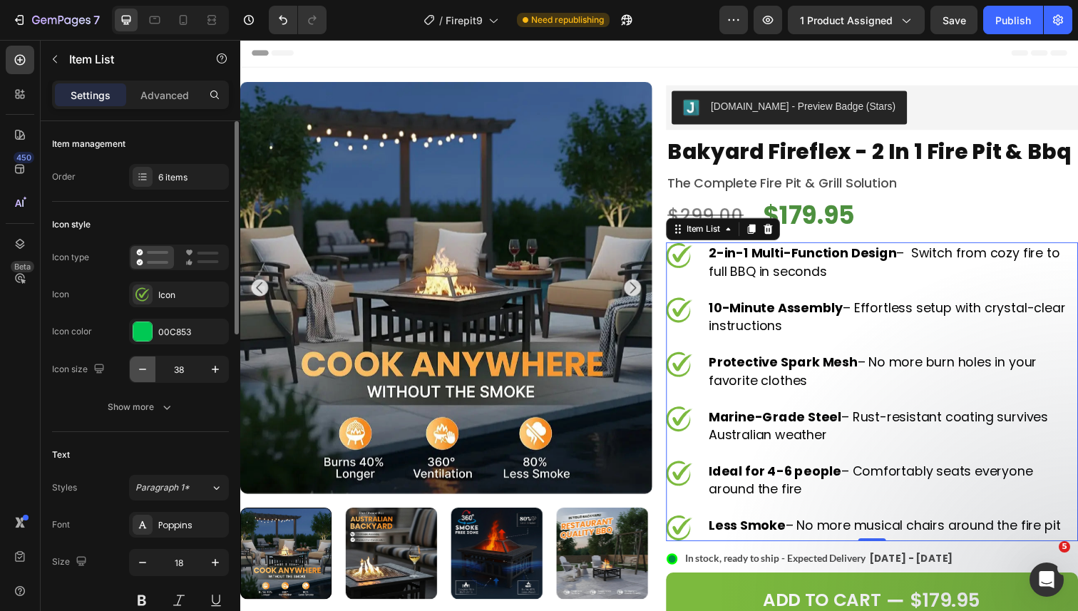
click at [148, 371] on icon "button" at bounding box center [142, 369] width 14 height 14
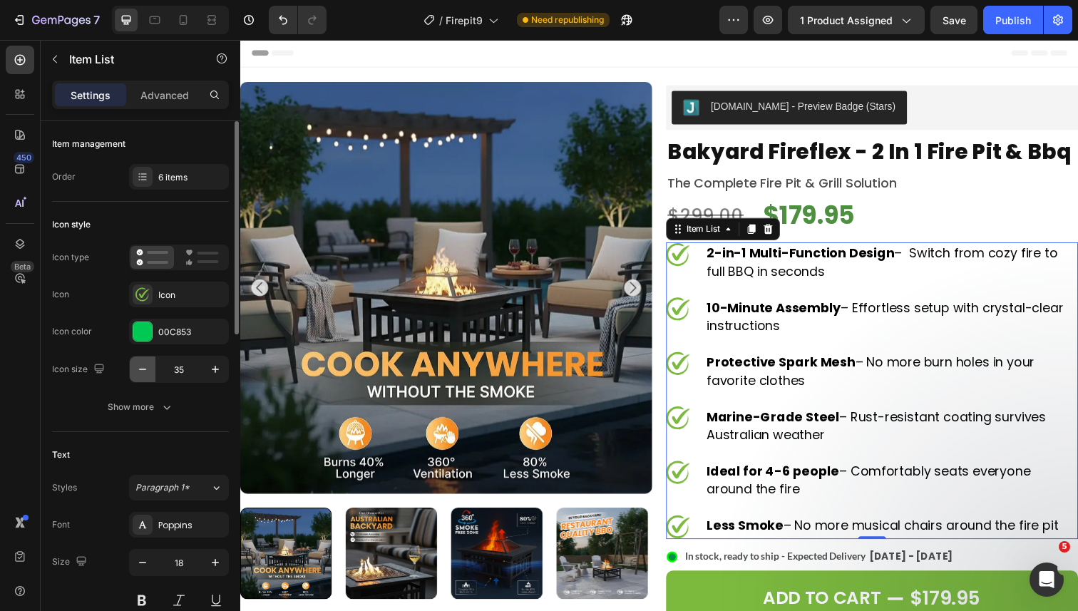
click at [148, 371] on icon "button" at bounding box center [142, 369] width 14 height 14
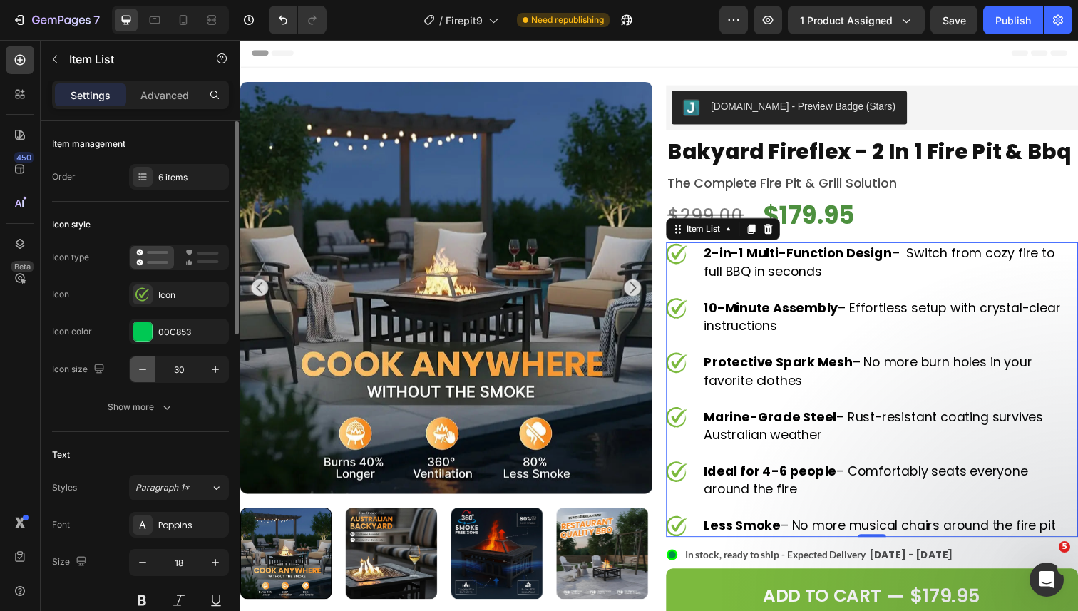
click at [148, 371] on icon "button" at bounding box center [142, 369] width 14 height 14
type input "27"
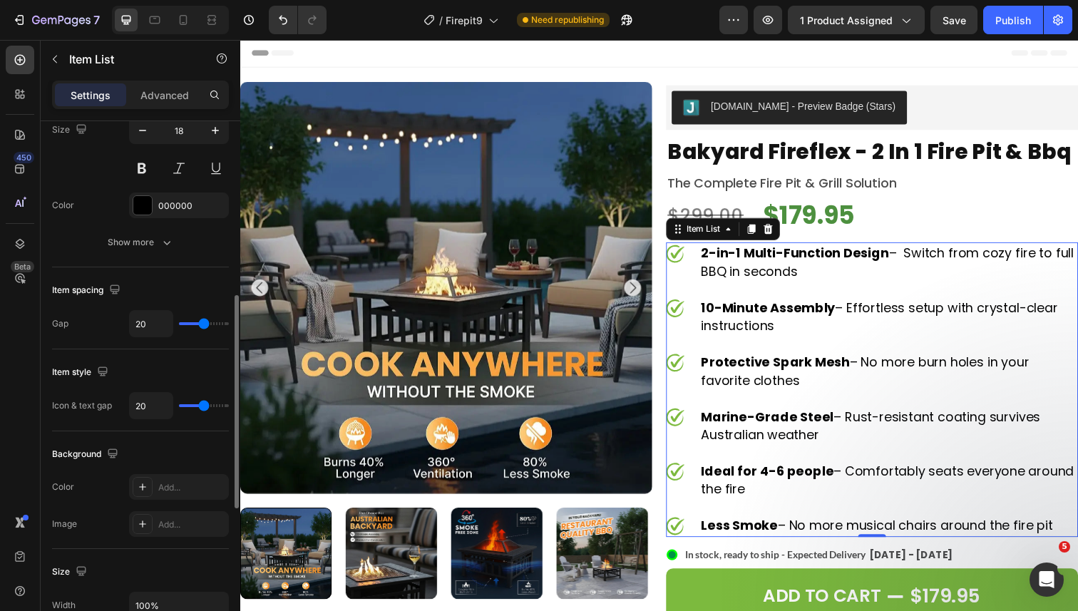
scroll to position [434, 0]
type input "10"
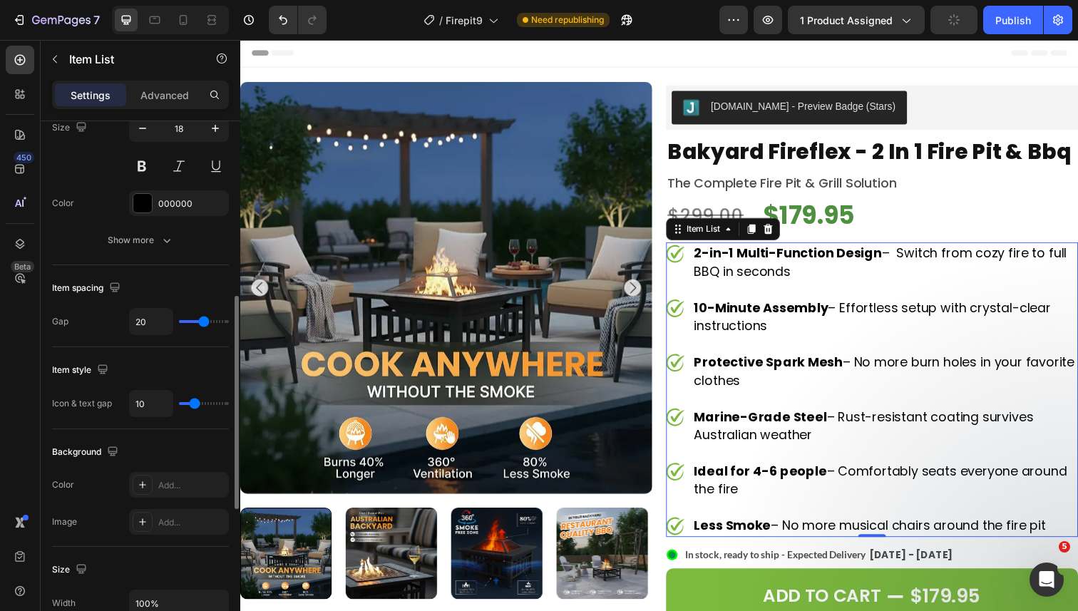
type input "9"
type input "8"
type input "7"
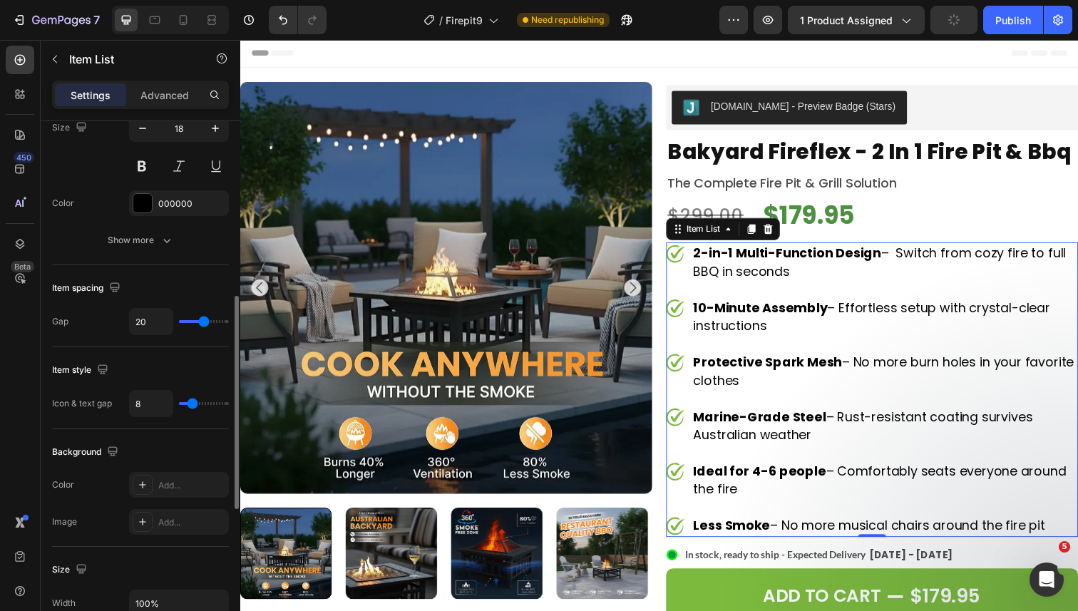
type input "7"
type input "6"
type input "5"
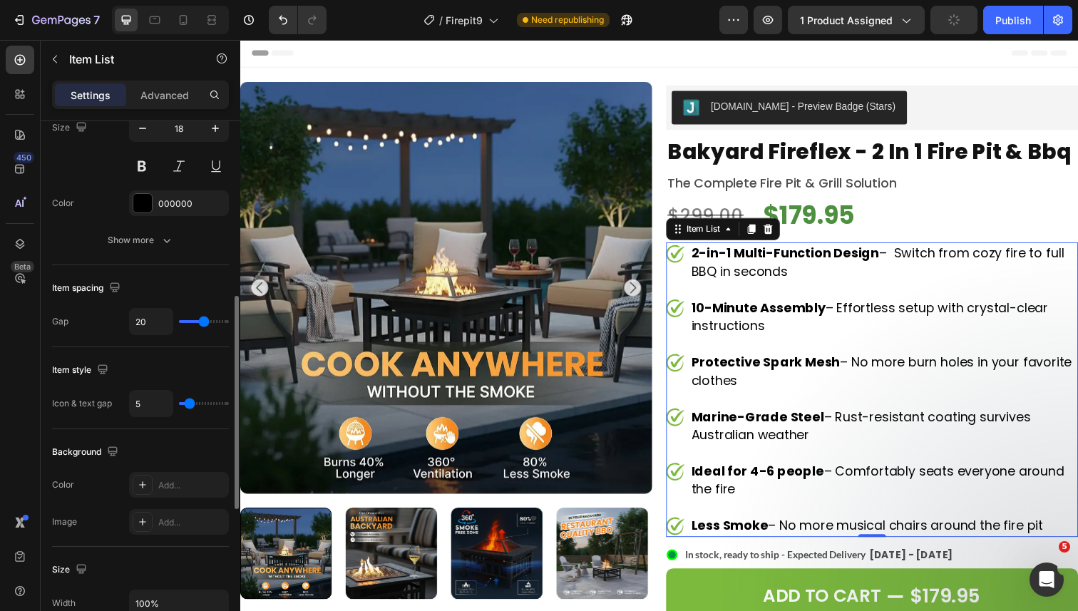
type input "4"
type input "3"
type input "2"
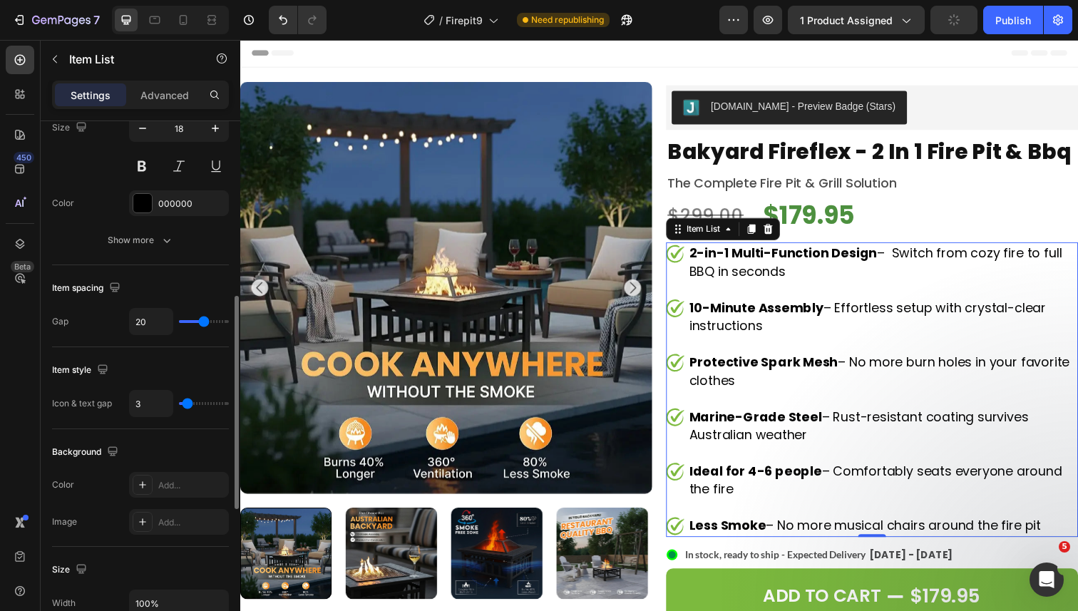
type input "2"
type input "3"
type input "4"
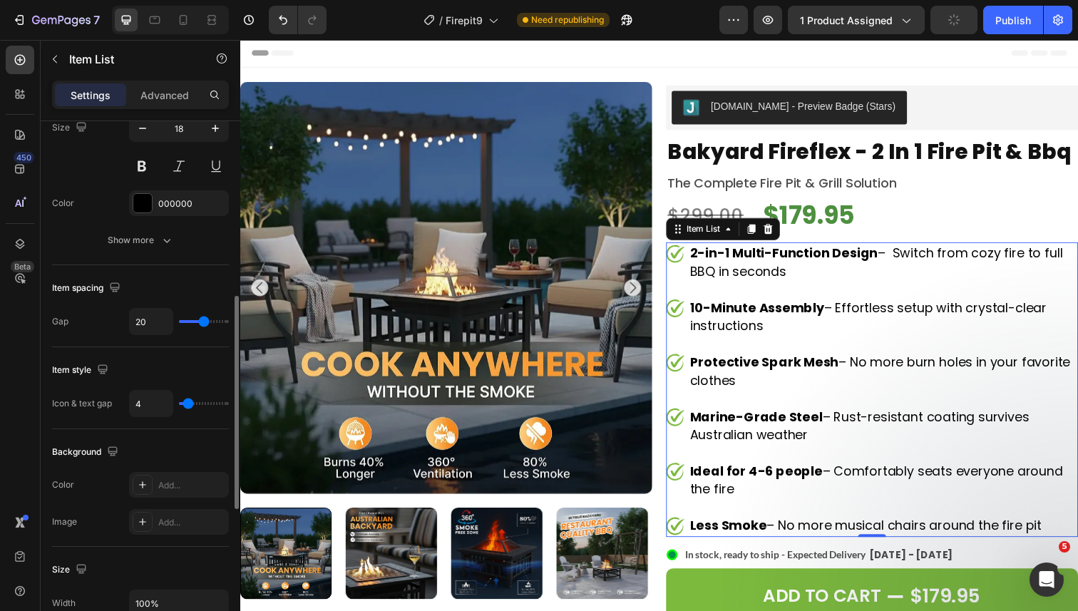
type input "5"
type input "4"
type input "5"
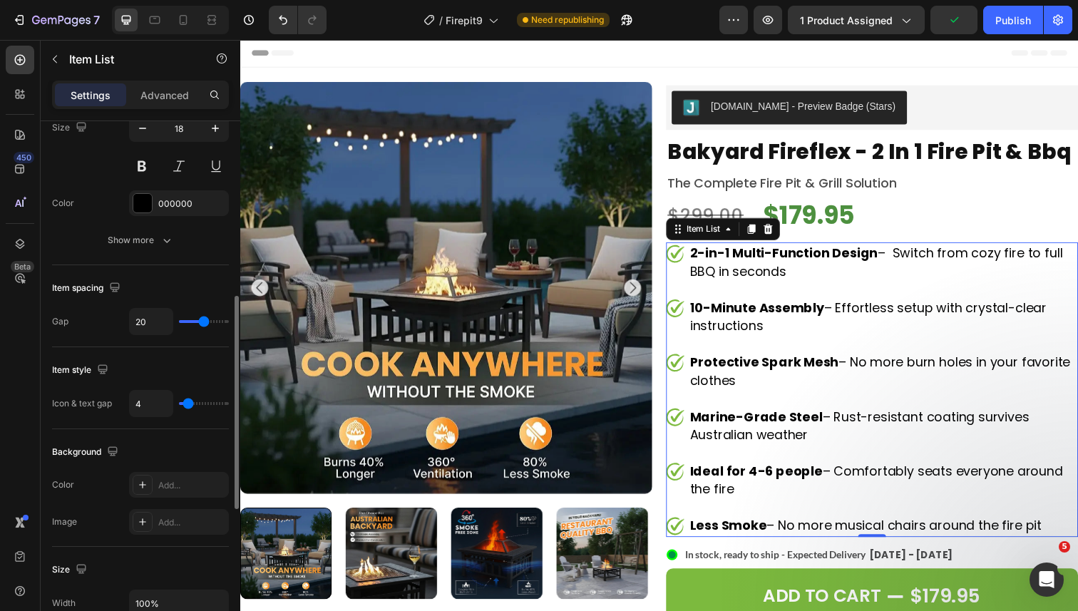
type input "5"
type input "6"
type input "5"
drag, startPoint x: 201, startPoint y: 405, endPoint x: 190, endPoint y: 405, distance: 11.4
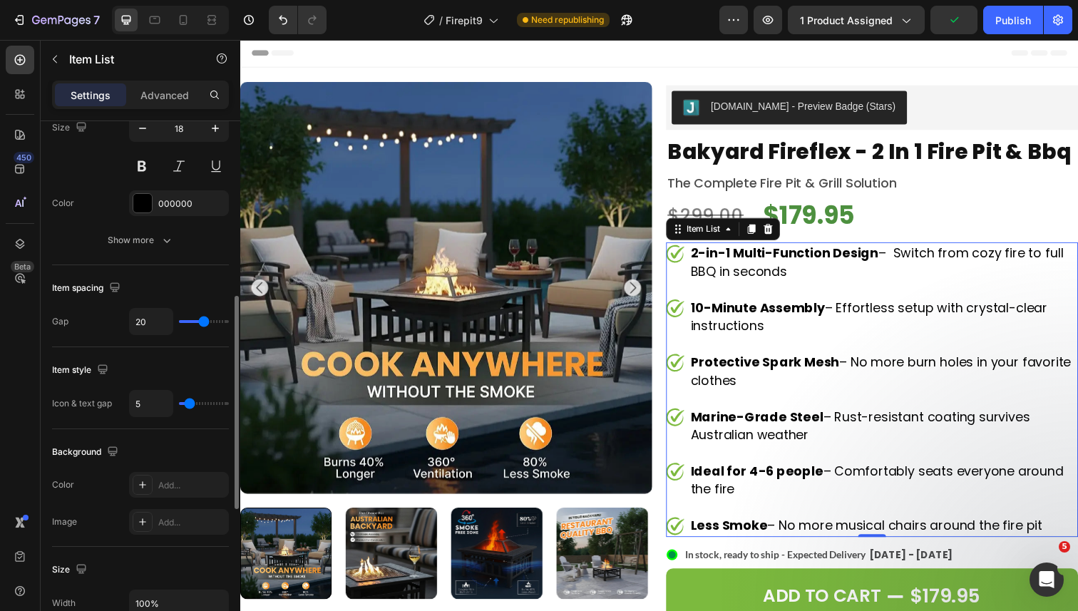
type input "5"
click at [190, 405] on input "range" at bounding box center [204, 403] width 50 height 3
type input "19"
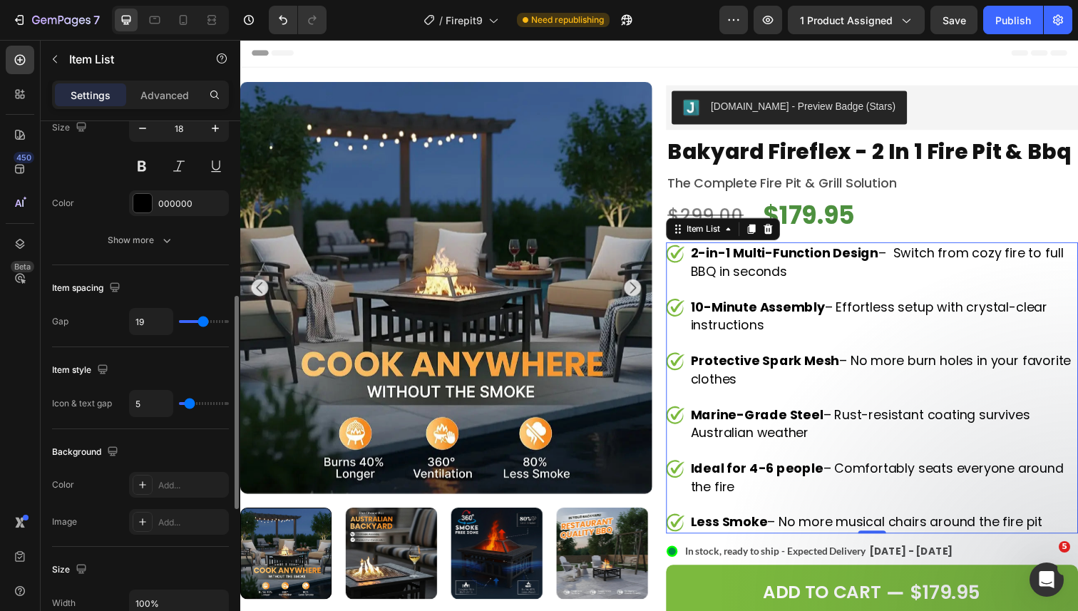
type input "18"
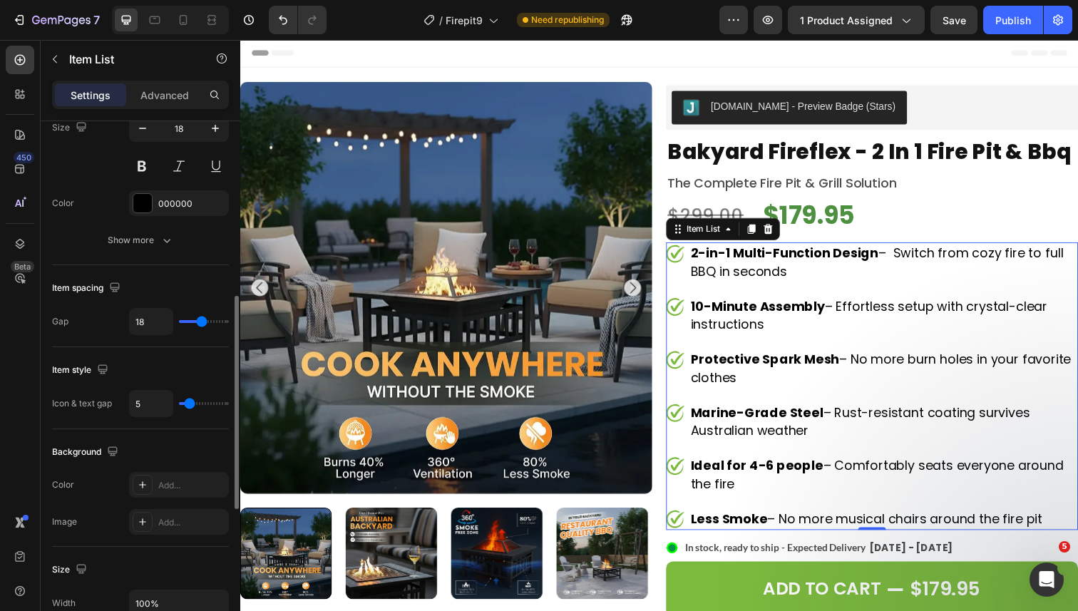
type input "17"
type input "16"
type input "15"
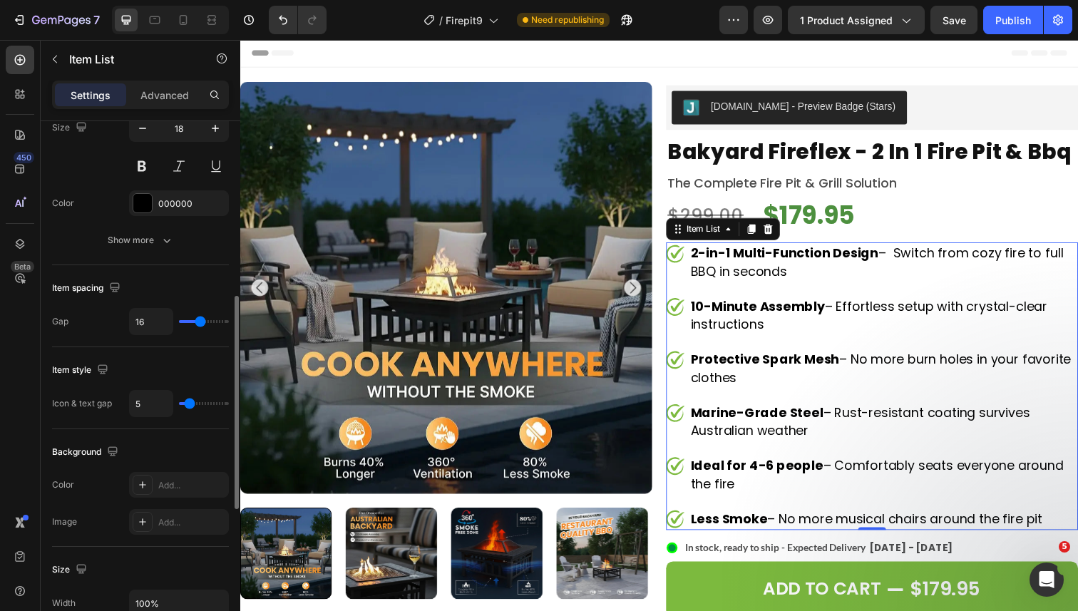
type input "15"
type input "14"
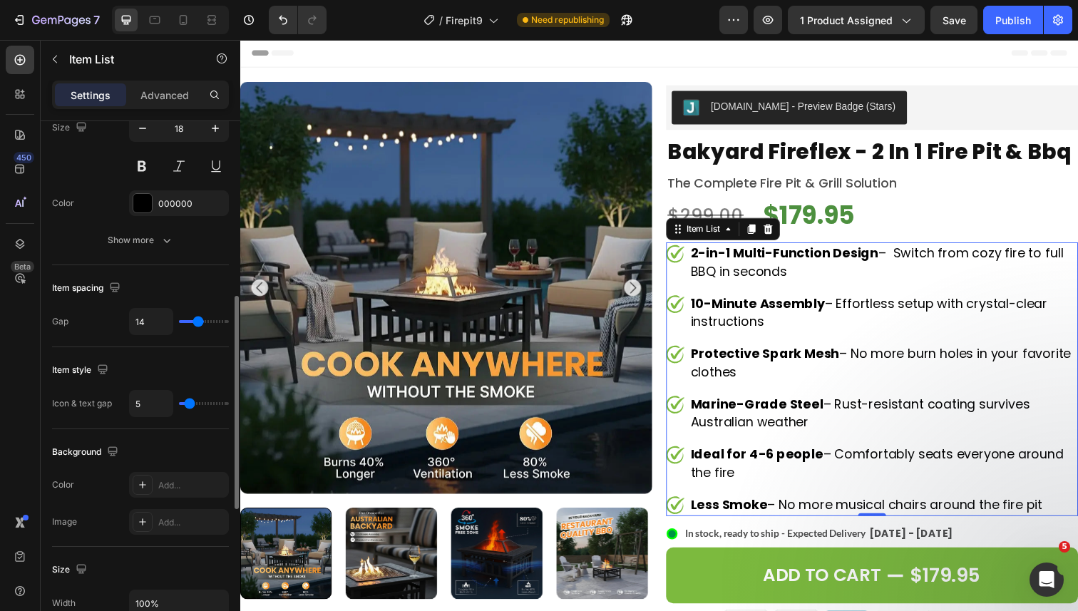
type input "13"
type input "12"
type input "11"
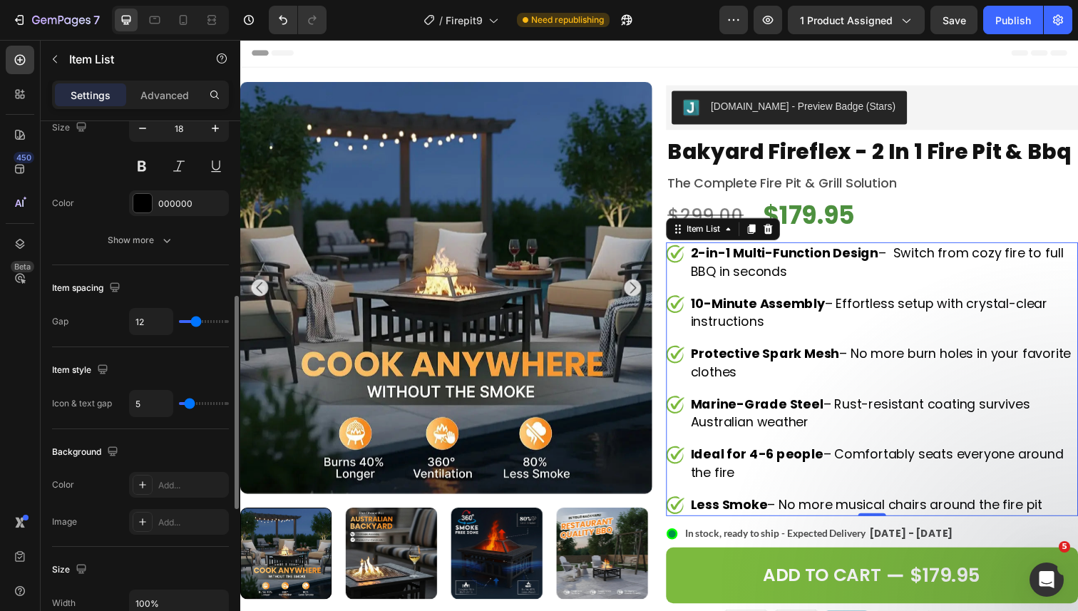
type input "11"
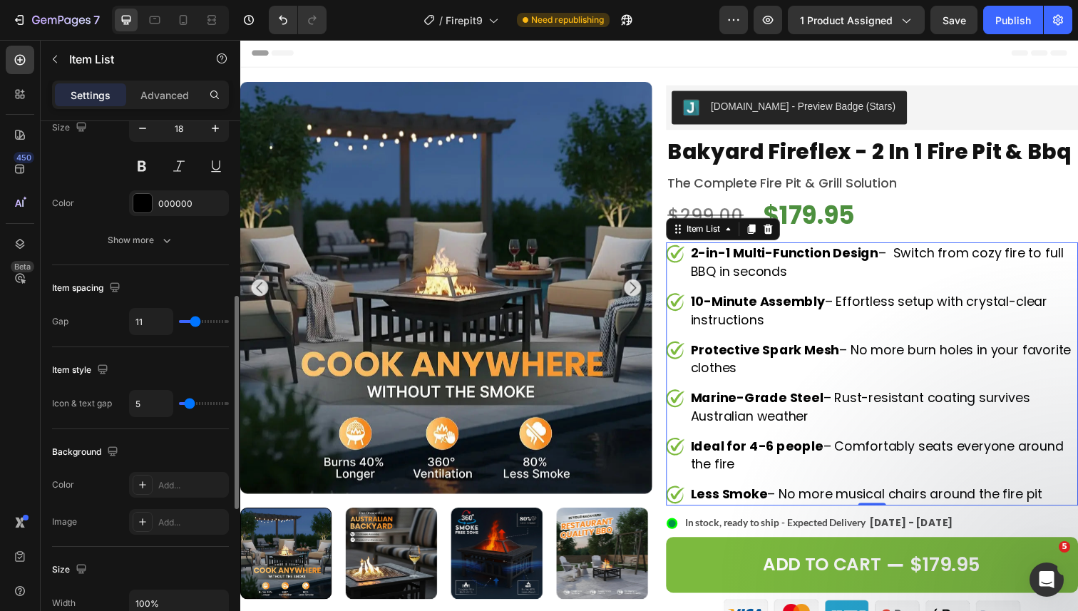
type input "10"
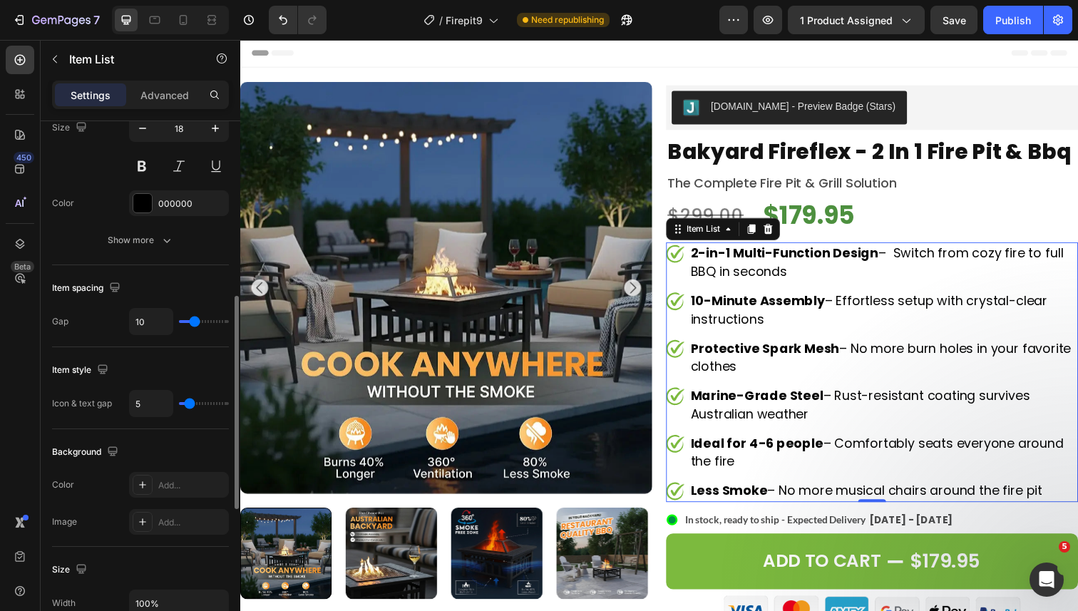
type input "9"
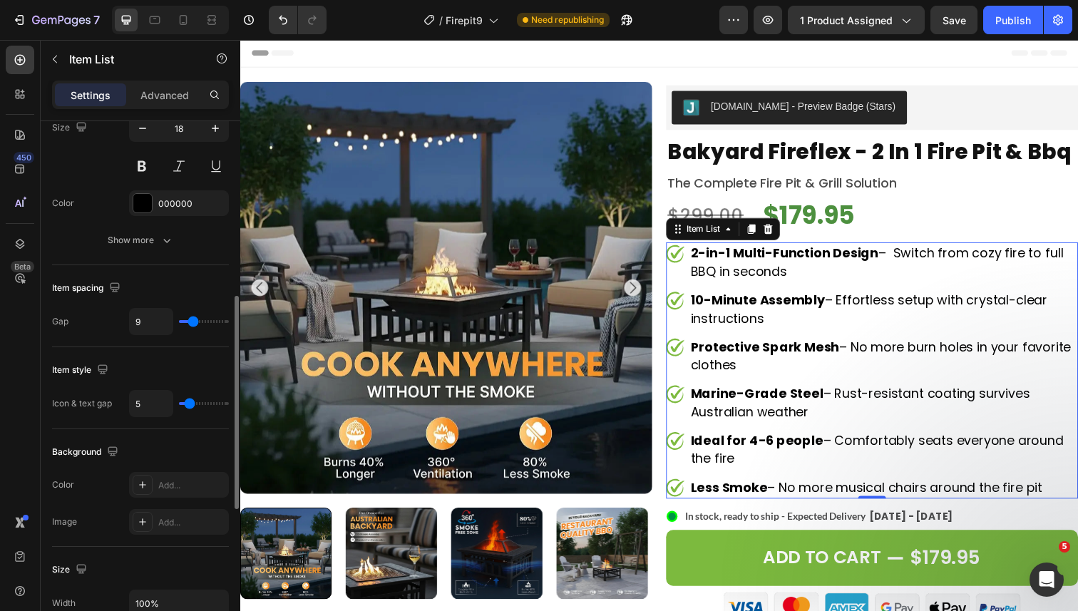
type input "10"
type input "11"
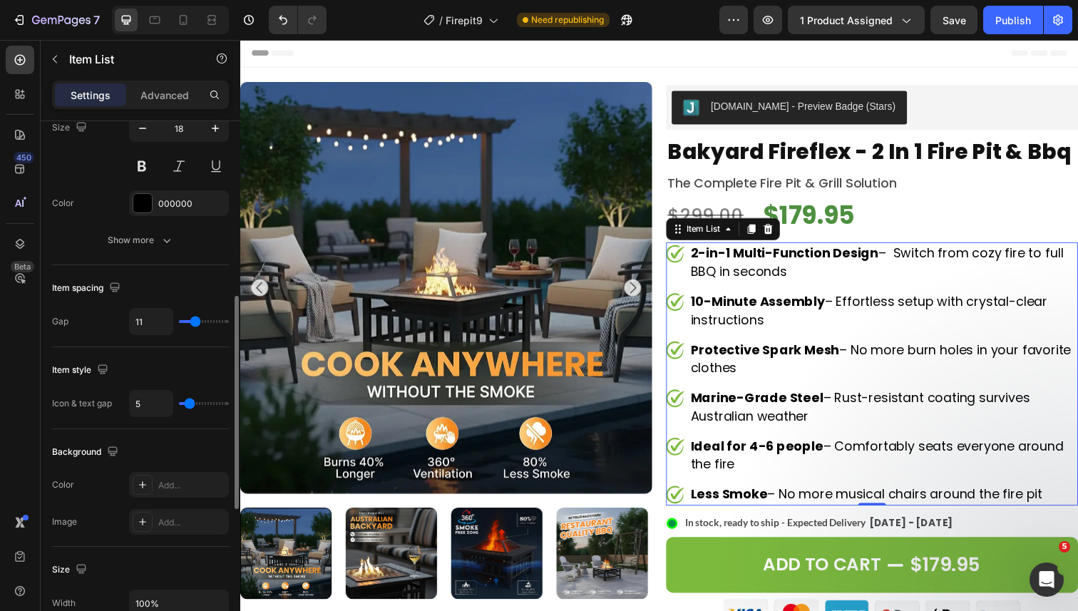
type input "10"
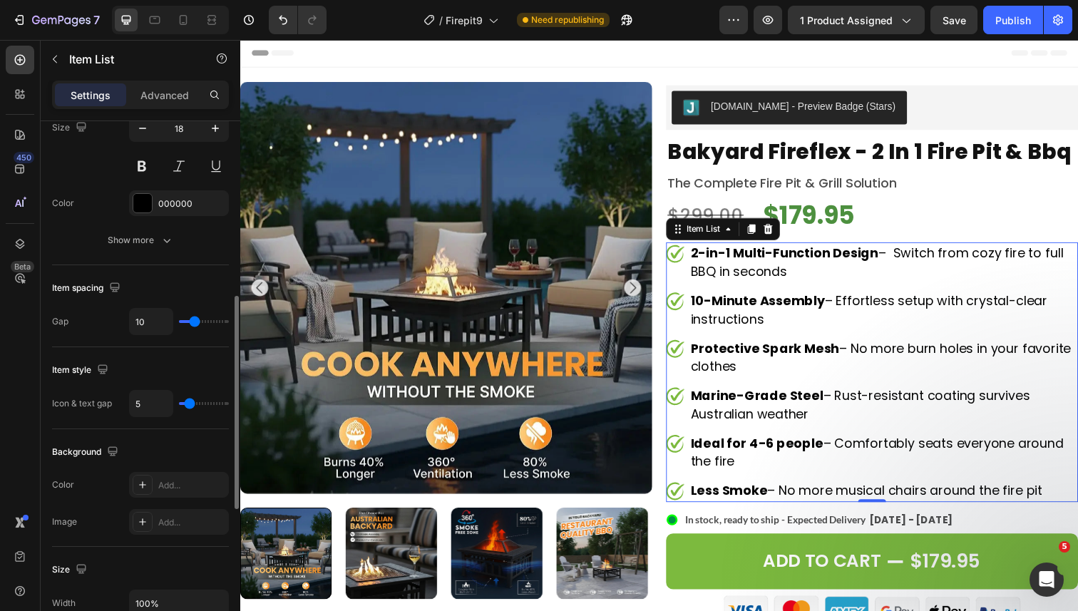
type input "9"
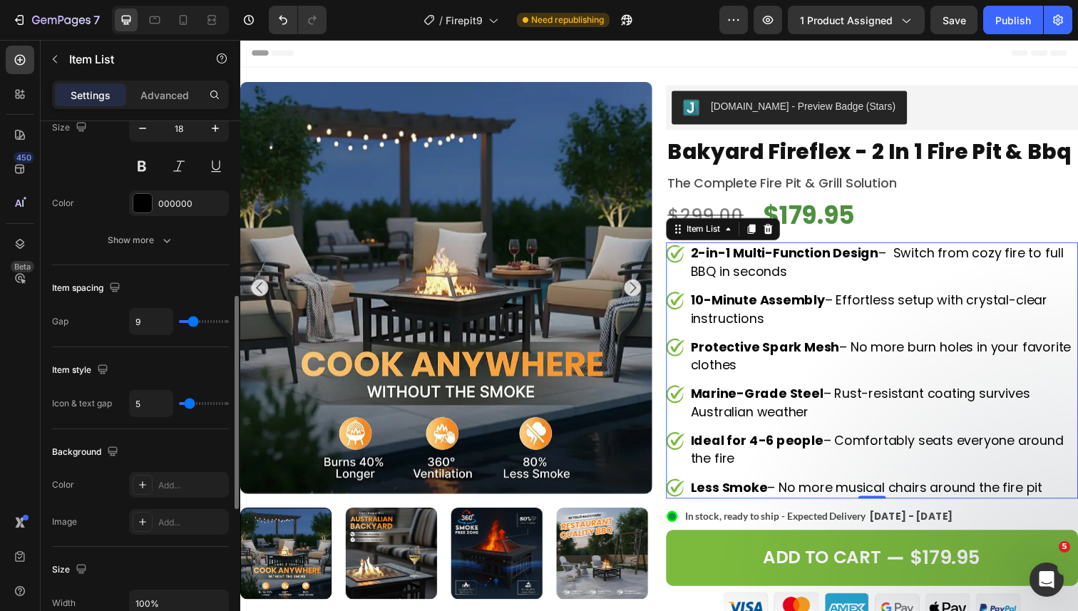
type input "8"
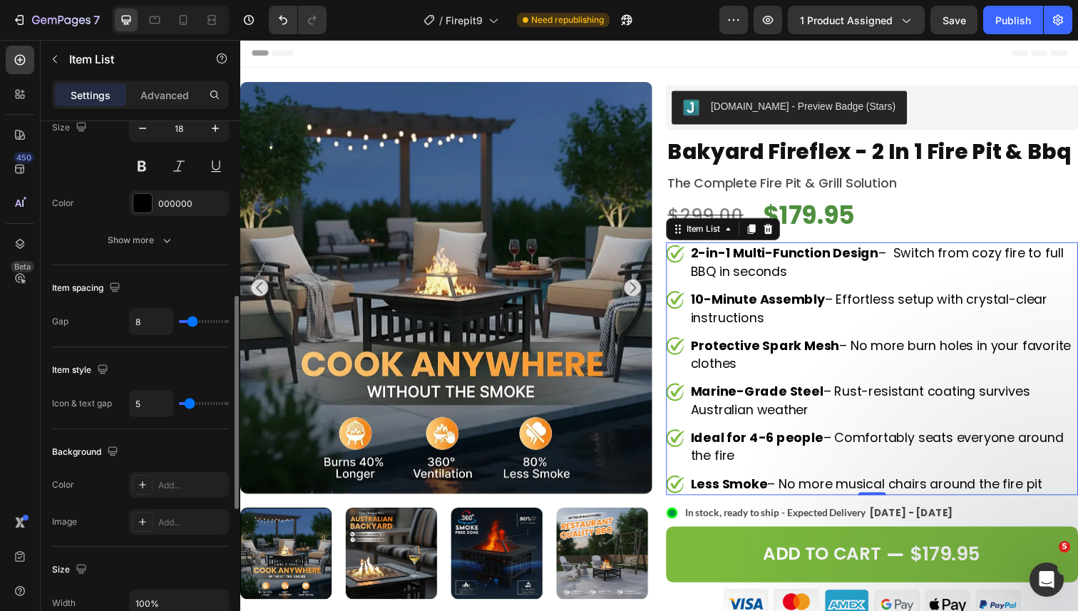
type input "7"
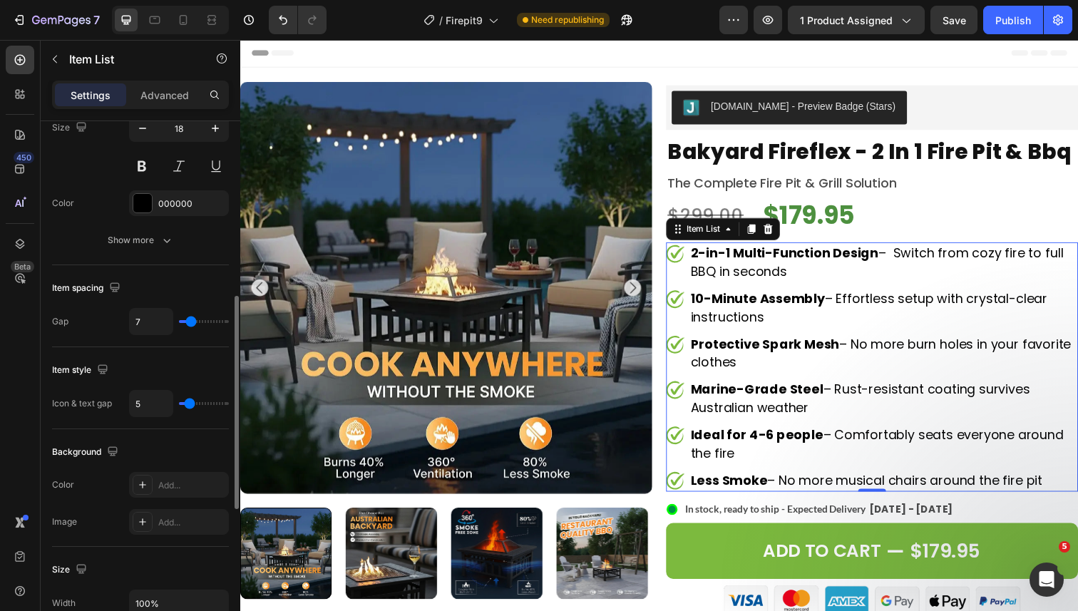
drag, startPoint x: 203, startPoint y: 323, endPoint x: 192, endPoint y: 320, distance: 11.1
type input "8"
click at [192, 320] on input "range" at bounding box center [204, 321] width 50 height 3
type input "8"
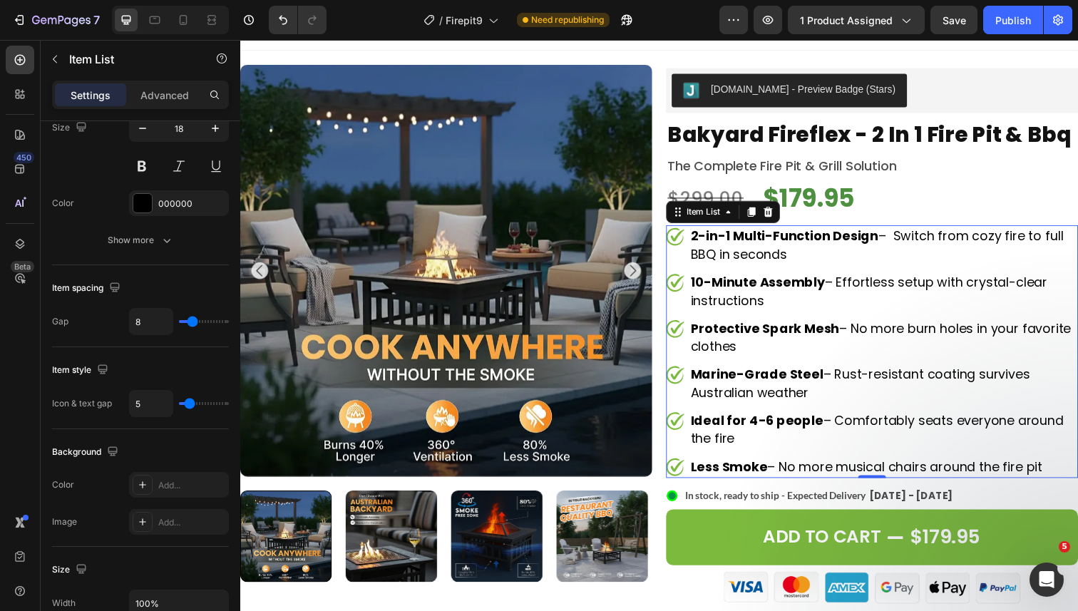
scroll to position [0, 0]
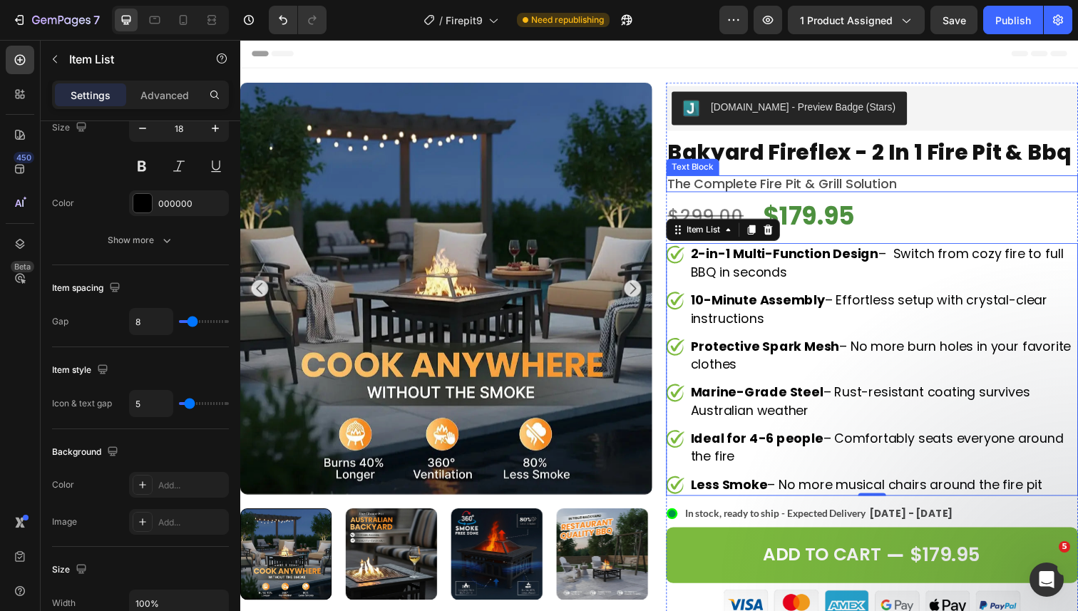
click at [856, 183] on p "the complete fire pit & grill solution" at bounding box center [886, 187] width 418 height 14
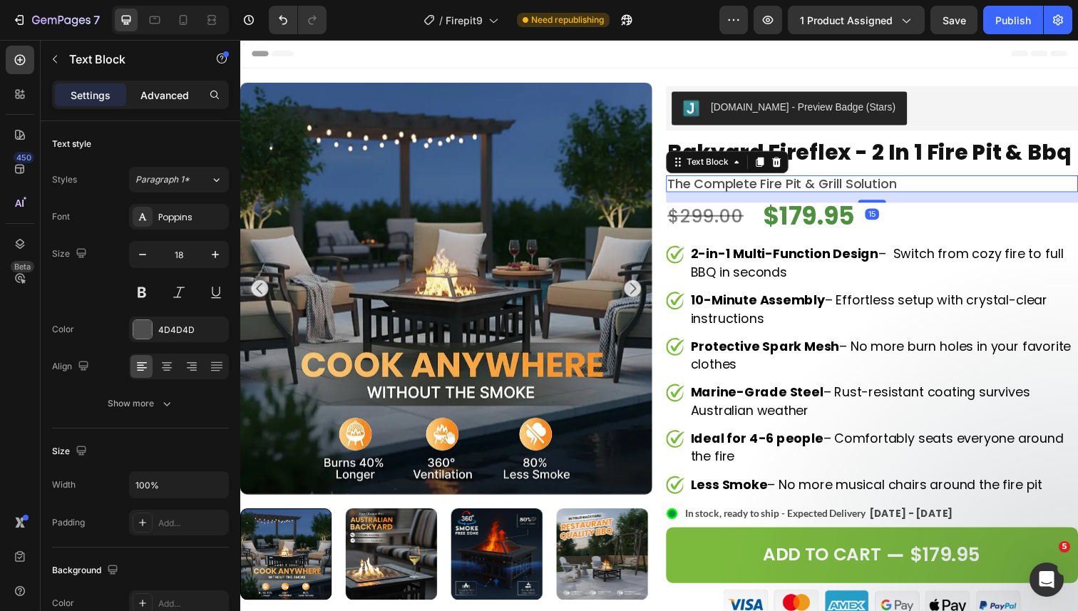
click at [170, 95] on p "Advanced" at bounding box center [164, 95] width 48 height 15
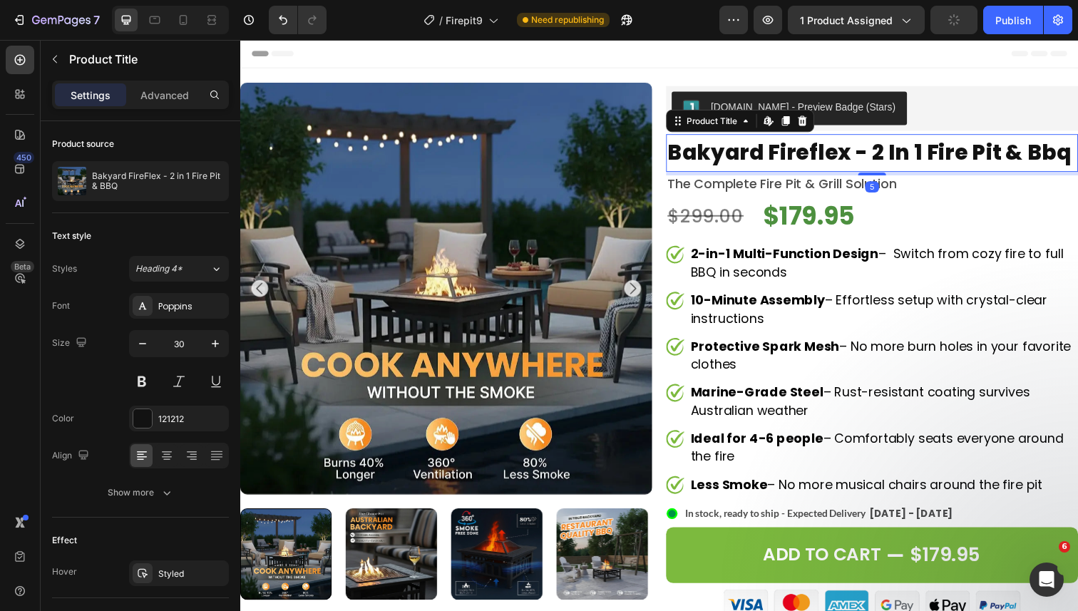
click at [849, 160] on h1 "bakyard fireflex - 2 in 1 fire pit & bbq" at bounding box center [885, 155] width 421 height 39
click at [171, 96] on p "Advanced" at bounding box center [164, 95] width 48 height 15
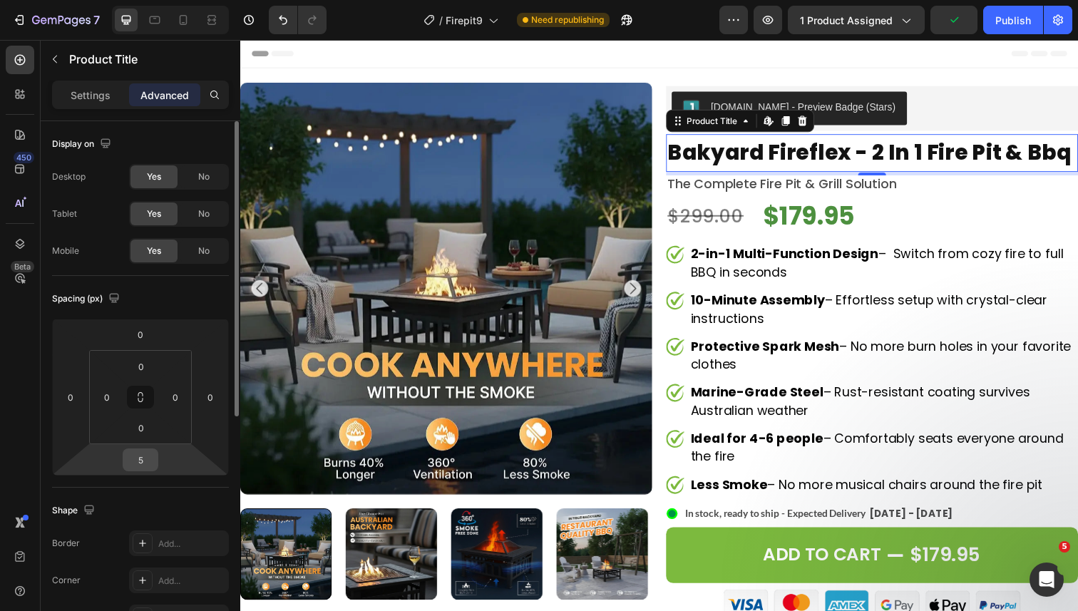
click at [140, 462] on input "5" at bounding box center [140, 459] width 29 height 21
type input "0"
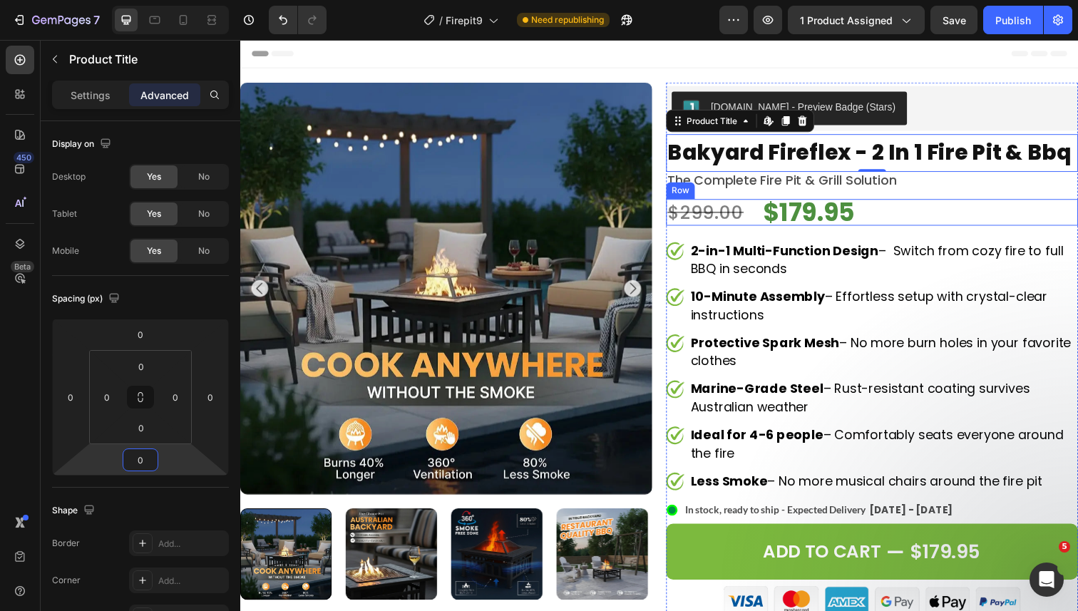
click at [884, 212] on div "$299.00 Product Price Product Price $179.95 Product Price Product Price Row" at bounding box center [885, 216] width 421 height 27
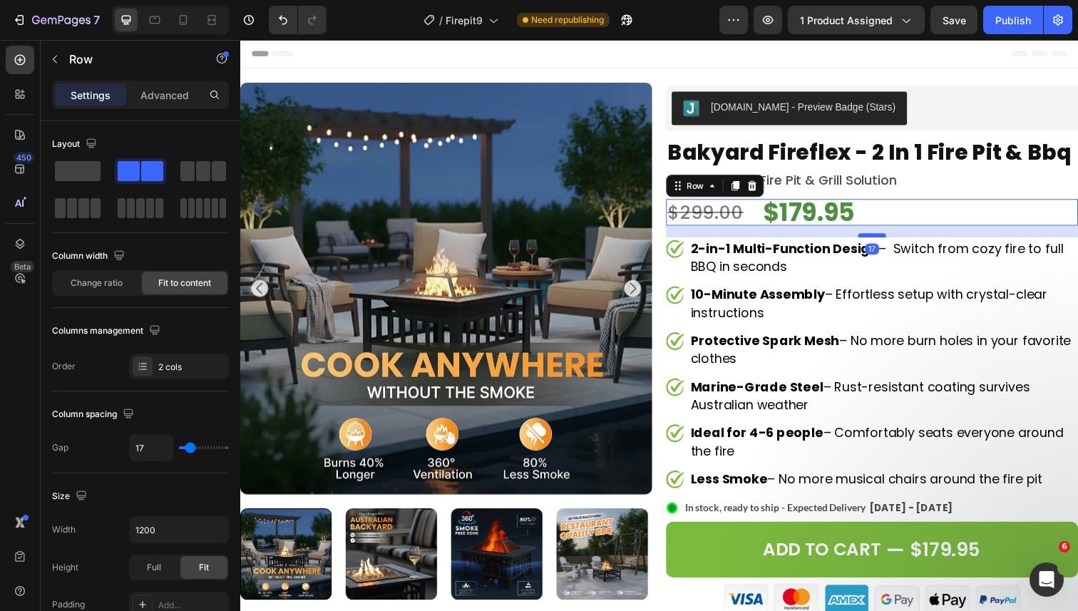
click at [887, 238] on div at bounding box center [885, 239] width 29 height 4
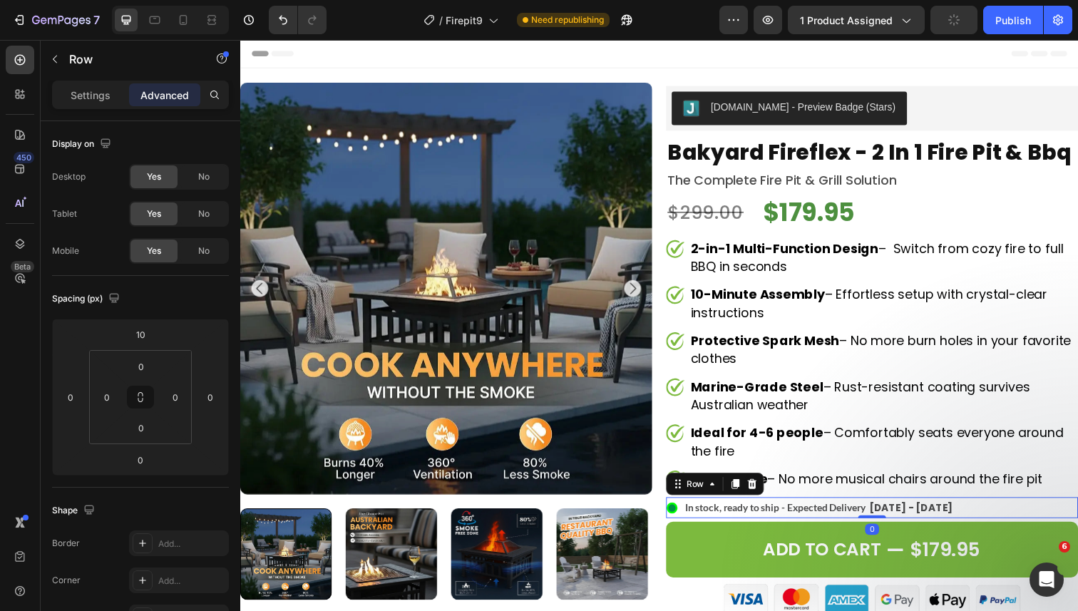
click at [988, 520] on div ".id550458245588714486 .st0{display:none;fill:#00FF00;} .id550458245588714486 .s…" at bounding box center [885, 517] width 421 height 21
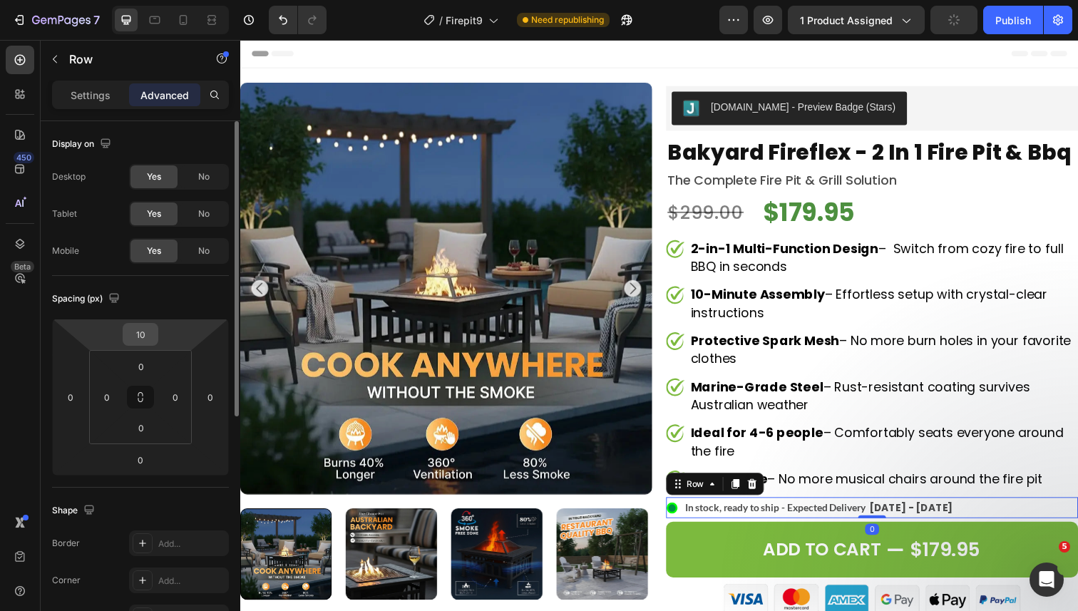
click at [142, 329] on input "10" at bounding box center [140, 334] width 29 height 21
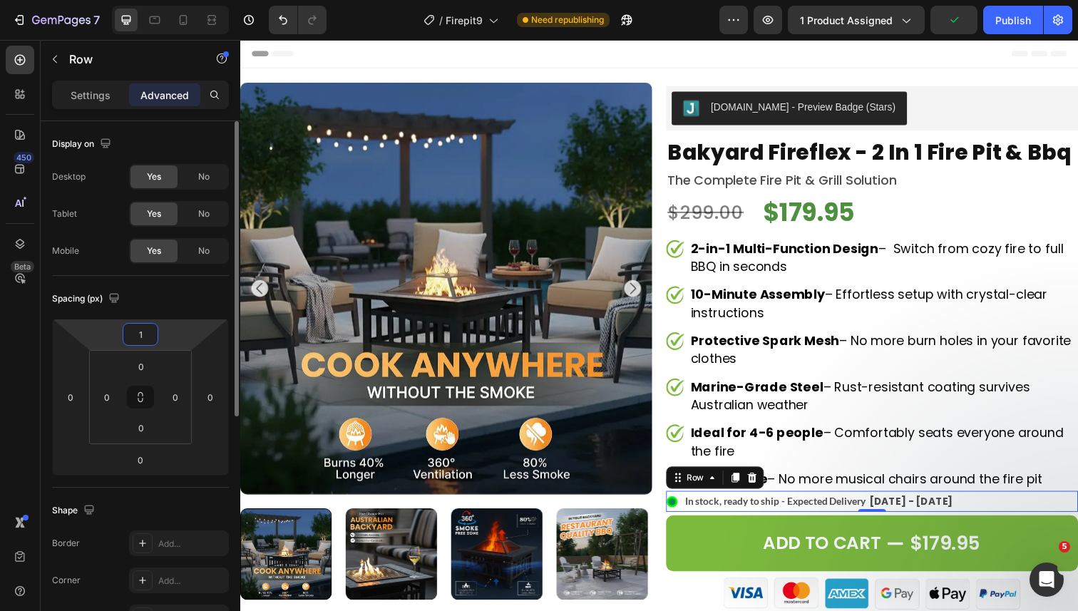
type input "15"
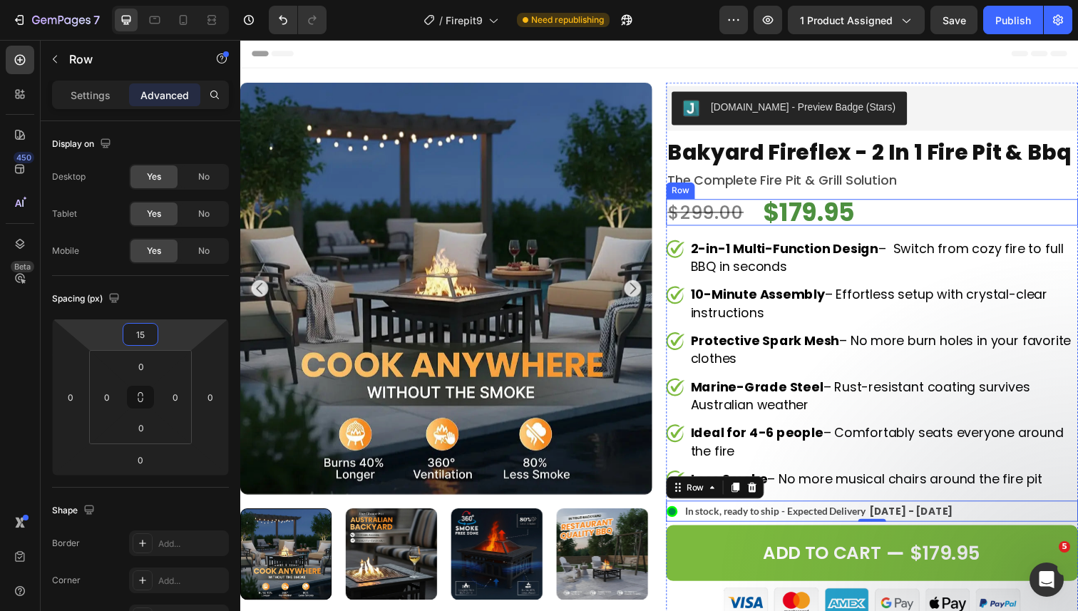
click at [885, 215] on div "$299.00 Product Price Product Price $179.95 Product Price Product Price Row" at bounding box center [885, 216] width 421 height 27
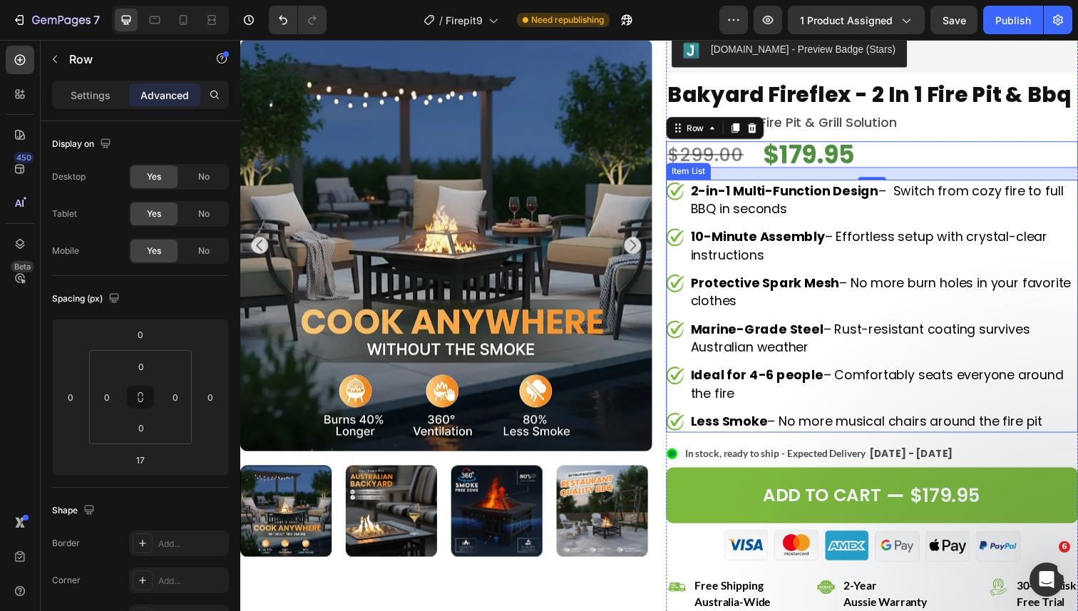
scroll to position [61, 0]
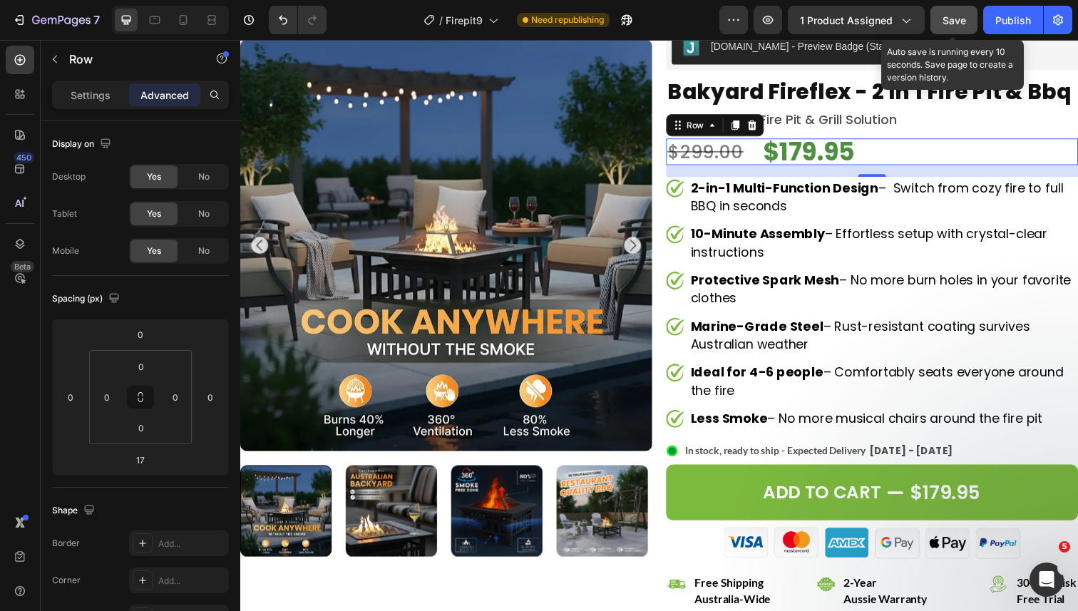
click at [953, 16] on span "Save" at bounding box center [955, 20] width 24 height 12
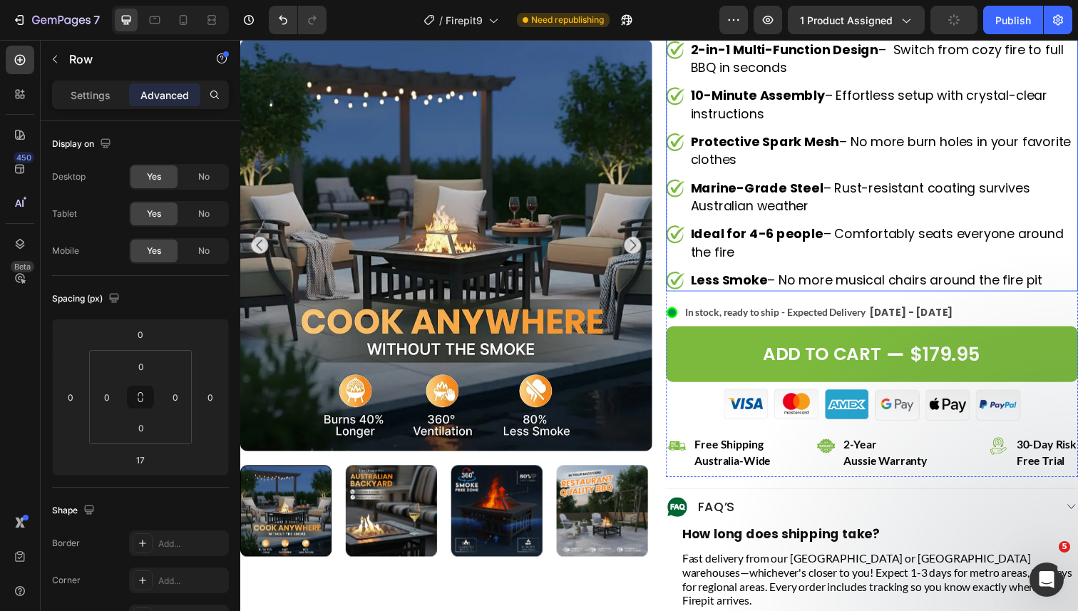
scroll to position [215, 0]
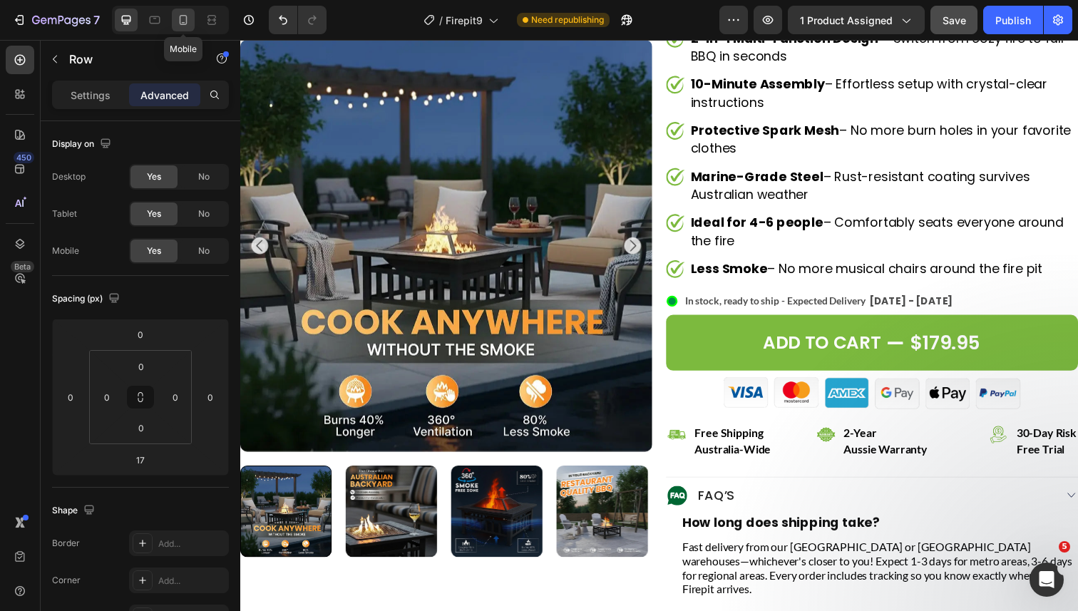
drag, startPoint x: 185, startPoint y: 19, endPoint x: 188, endPoint y: 76, distance: 57.8
click at [185, 19] on icon at bounding box center [183, 20] width 14 height 14
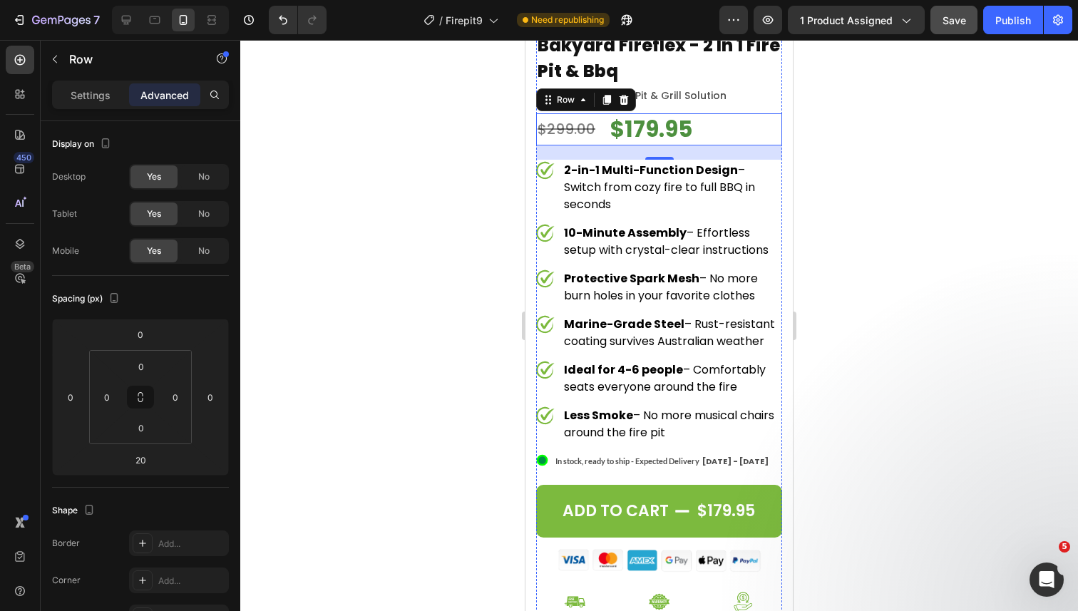
scroll to position [492, 0]
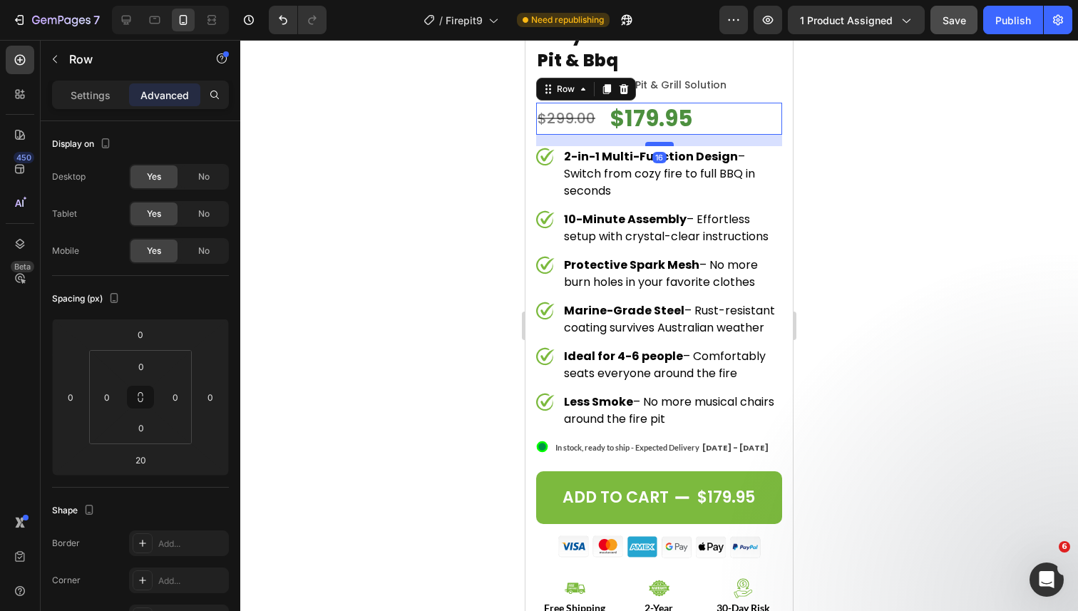
click at [657, 142] on div at bounding box center [659, 144] width 29 height 4
type input "16"
click at [546, 156] on div "2-in-1 Multi-Function Design – Switch from cozy fire to full BBQ in seconds" at bounding box center [659, 174] width 246 height 56
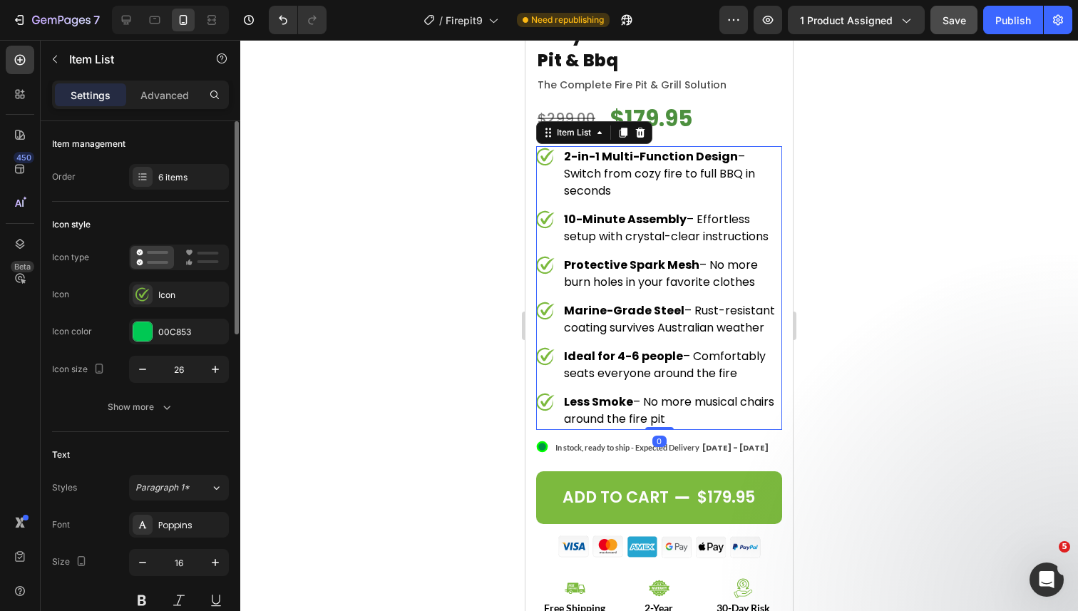
scroll to position [28, 0]
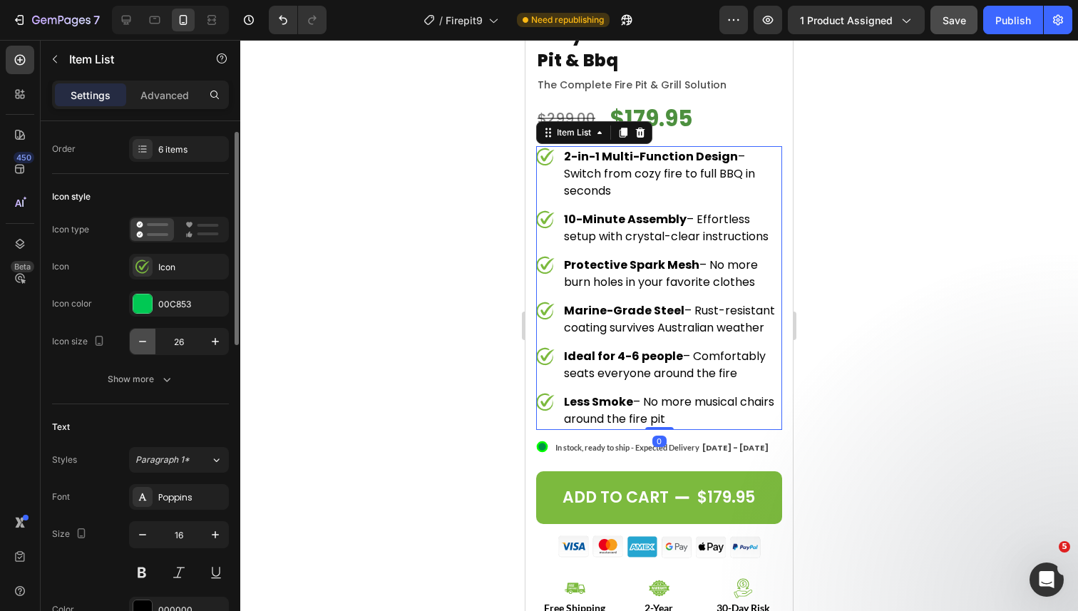
click at [146, 342] on icon "button" at bounding box center [142, 341] width 14 height 14
click at [145, 342] on icon "button" at bounding box center [142, 341] width 7 height 1
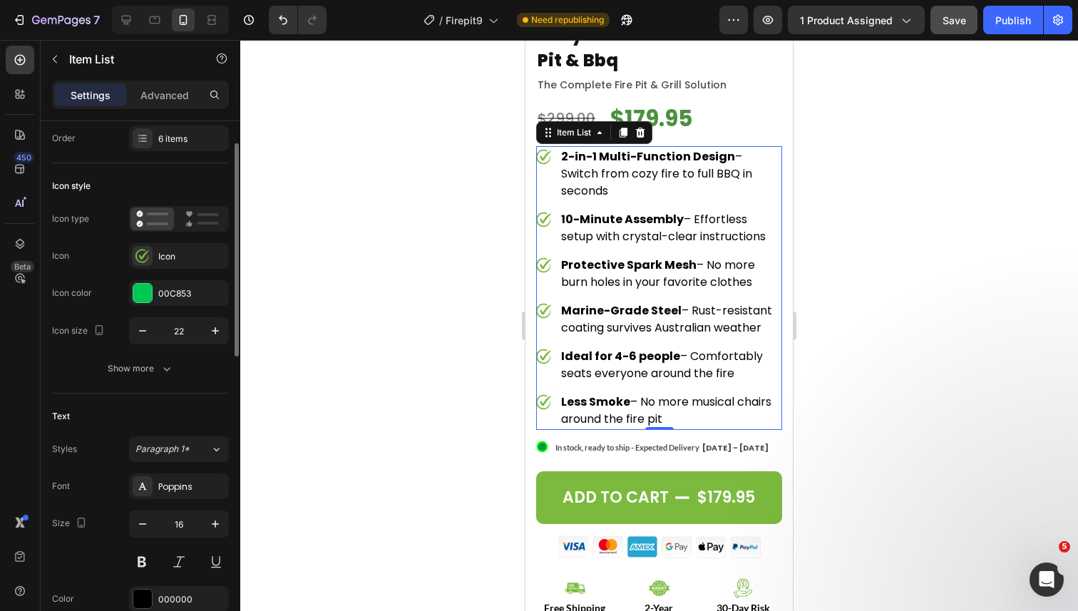
scroll to position [50, 0]
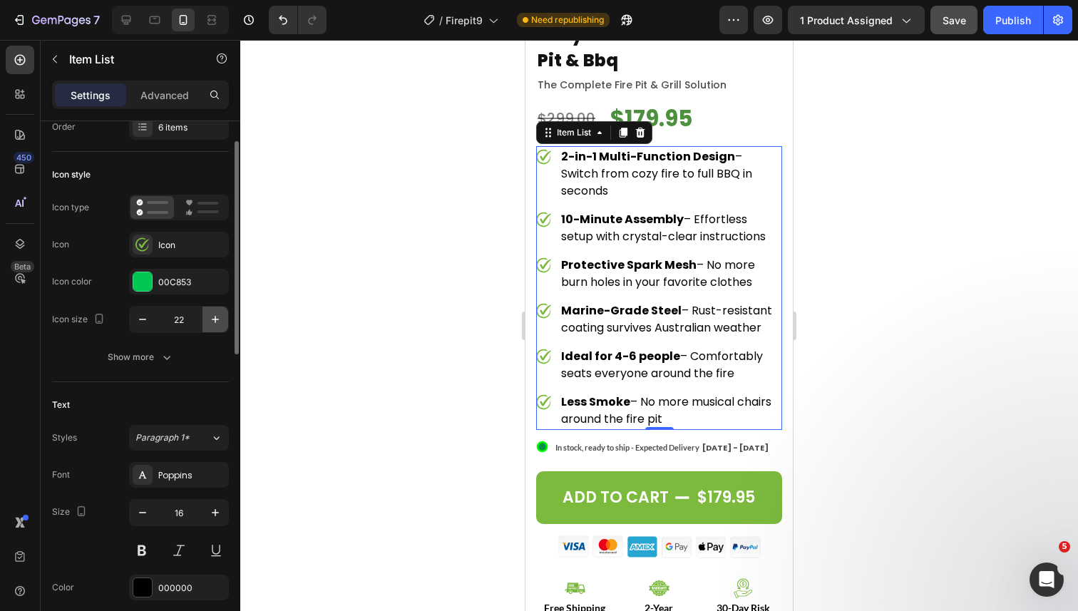
click at [210, 317] on icon "button" at bounding box center [215, 319] width 14 height 14
type input "23"
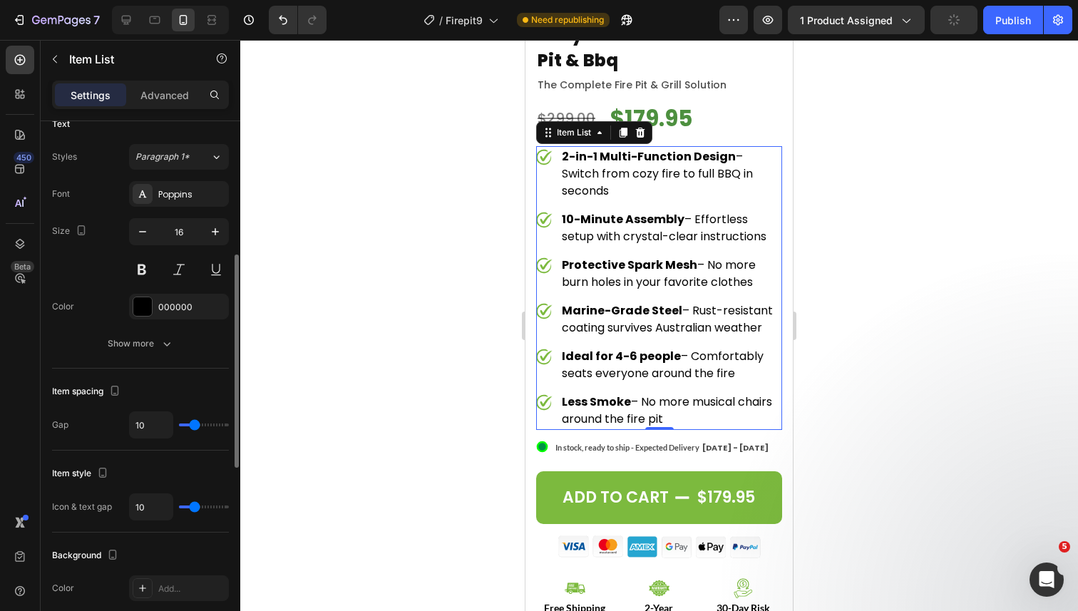
scroll to position [359, 0]
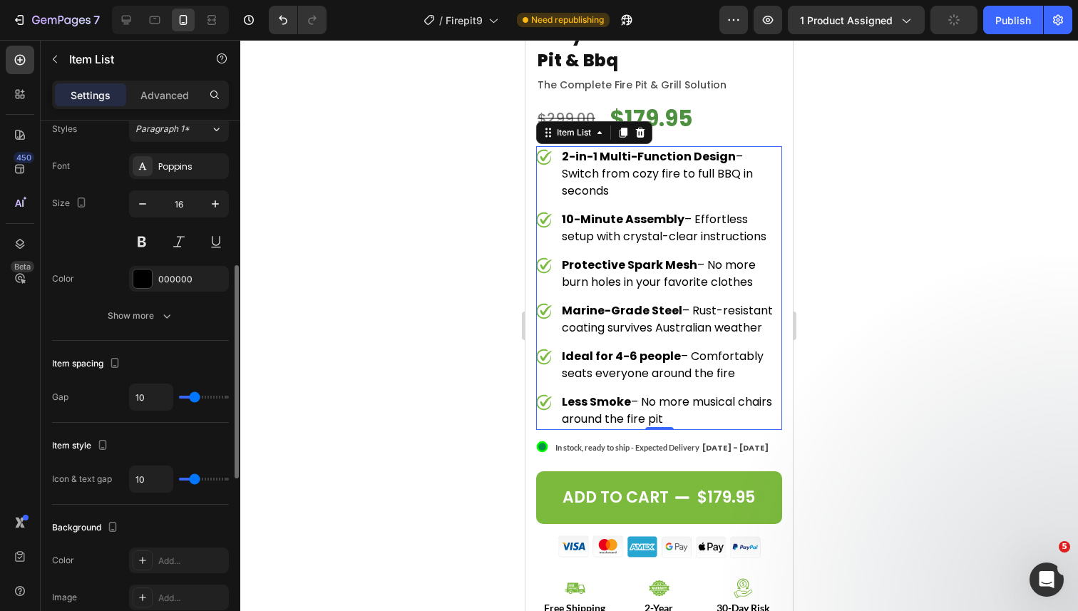
type input "9"
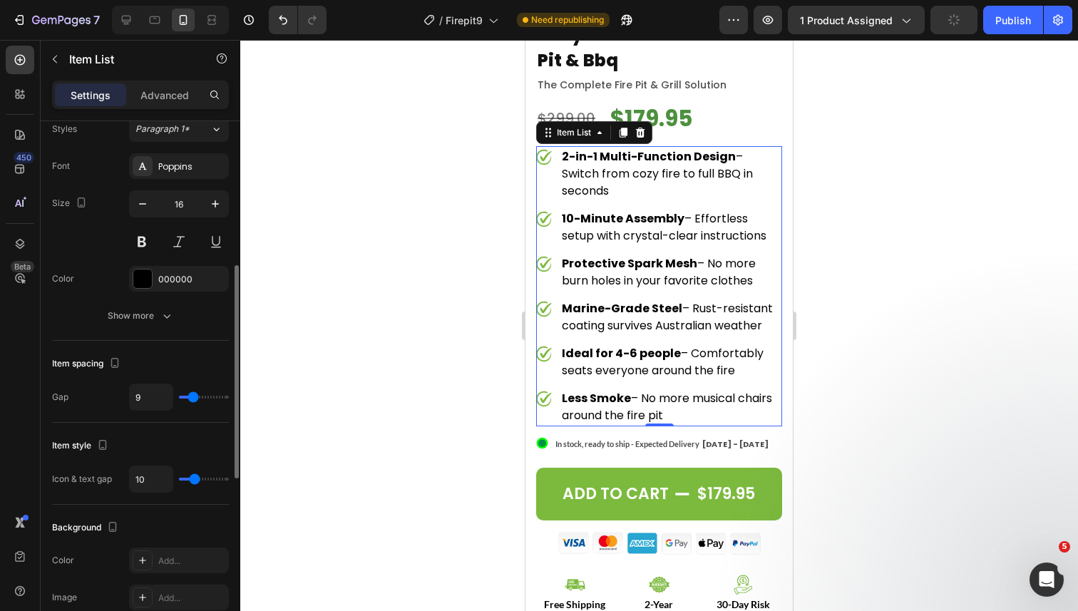
type input "8"
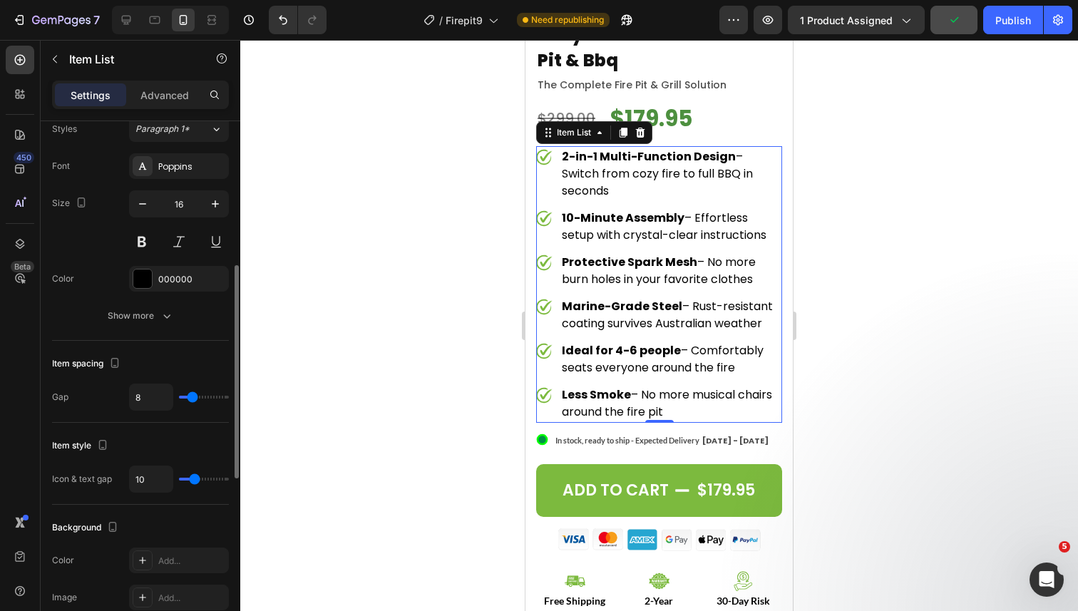
type input "7"
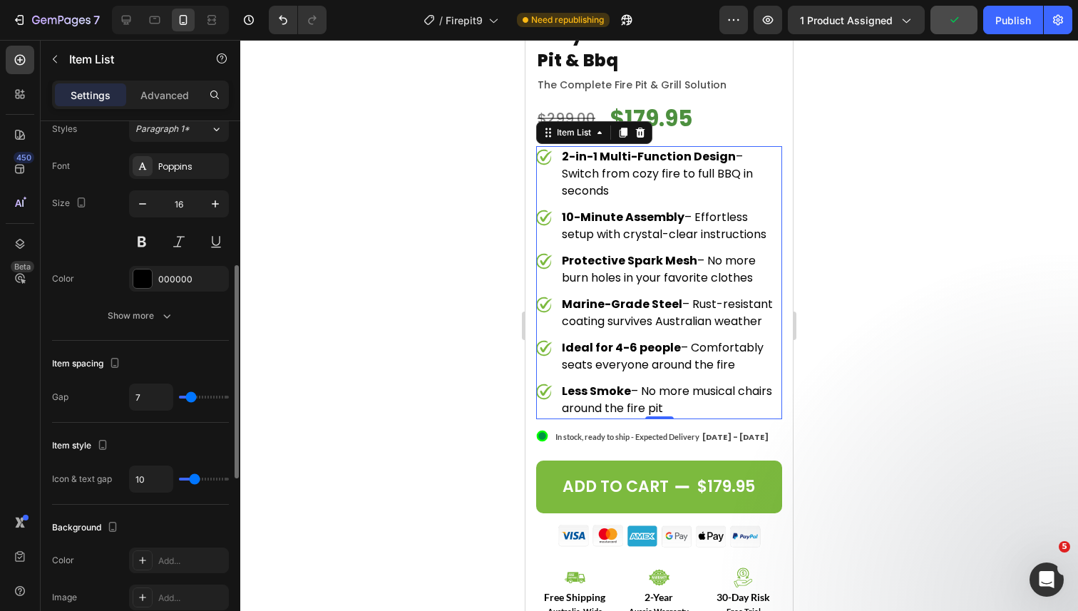
type input "6"
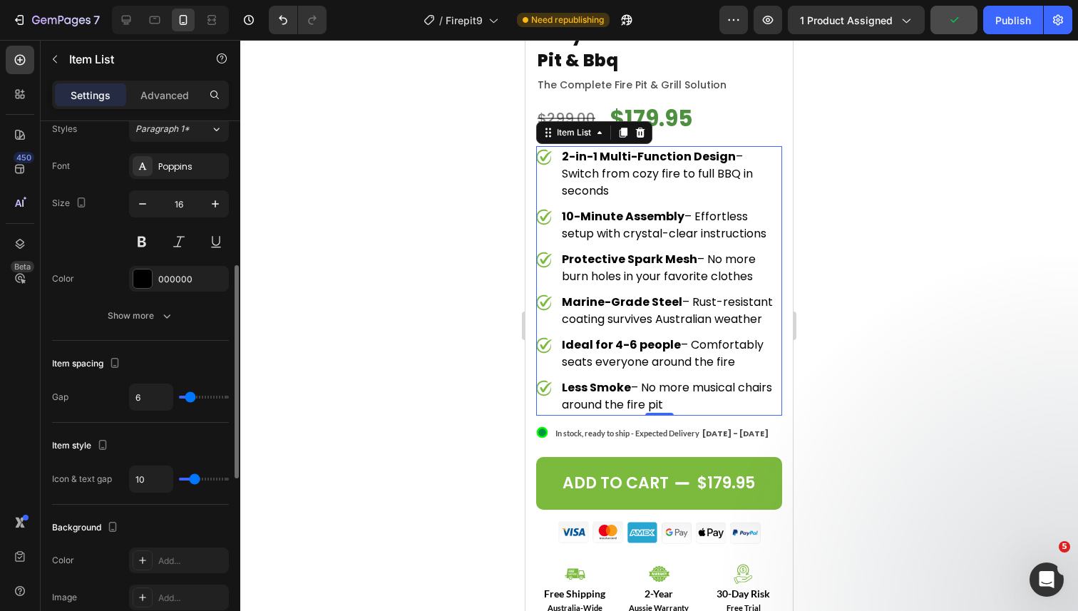
type input "5"
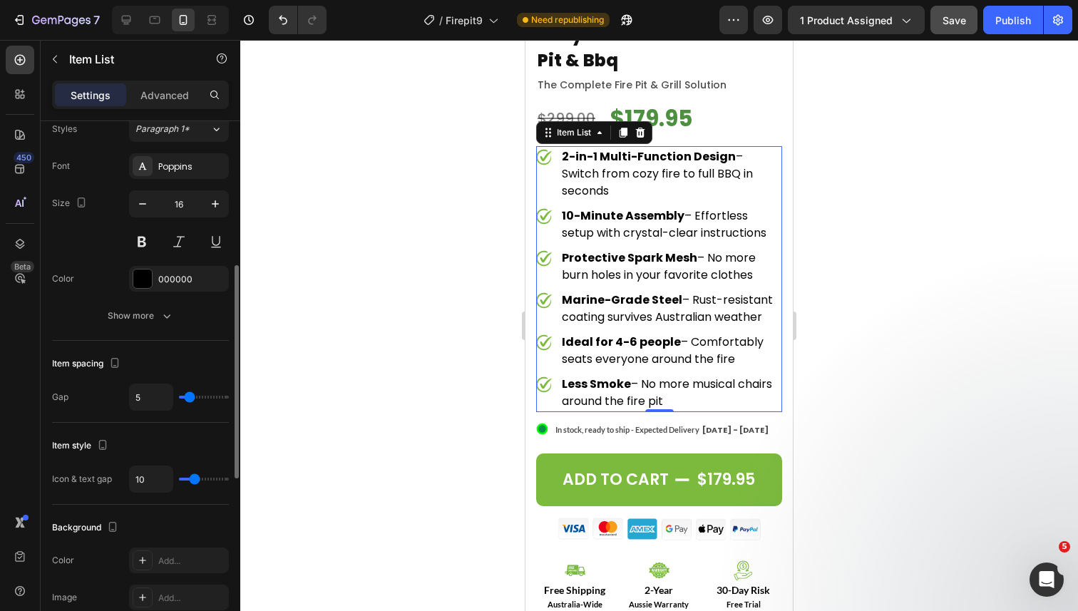
type input "5"
click at [190, 396] on input "range" at bounding box center [204, 397] width 50 height 3
type input "9"
type input "8"
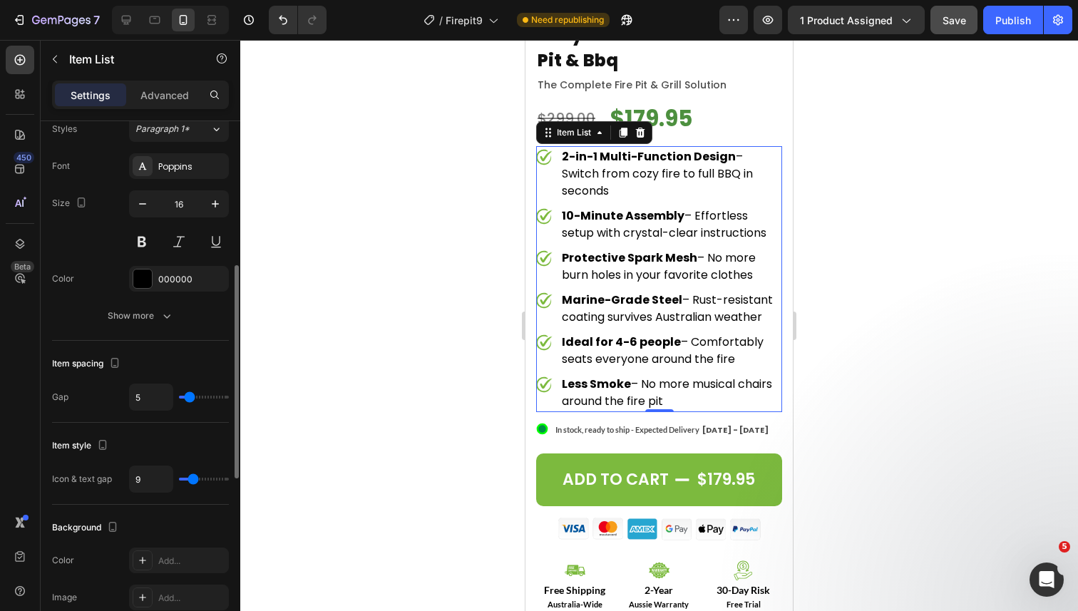
type input "8"
type input "7"
type input "6"
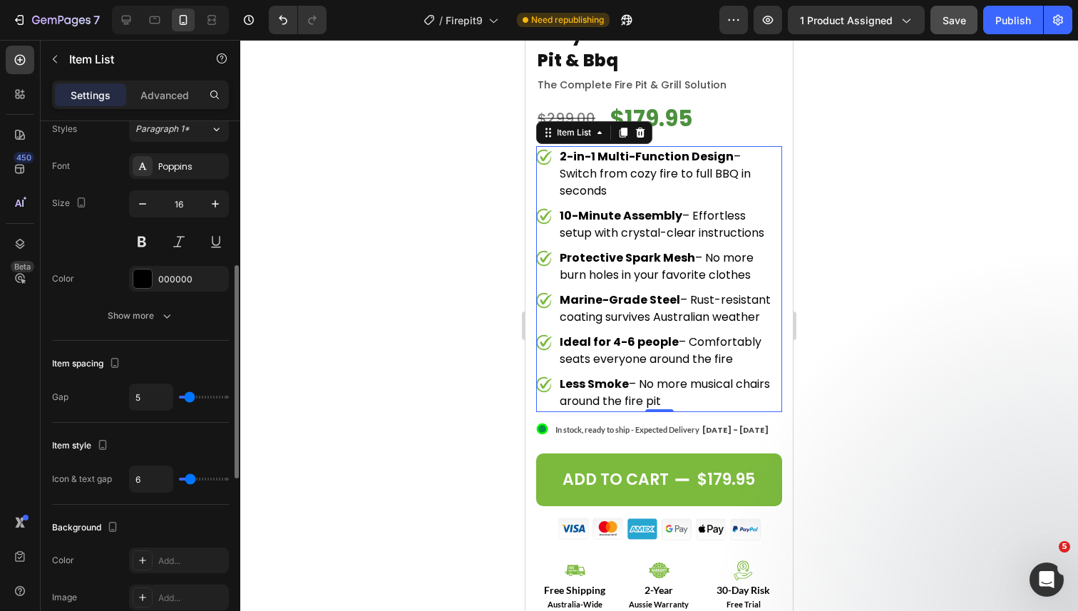
type input "5"
type input "4"
type input "3"
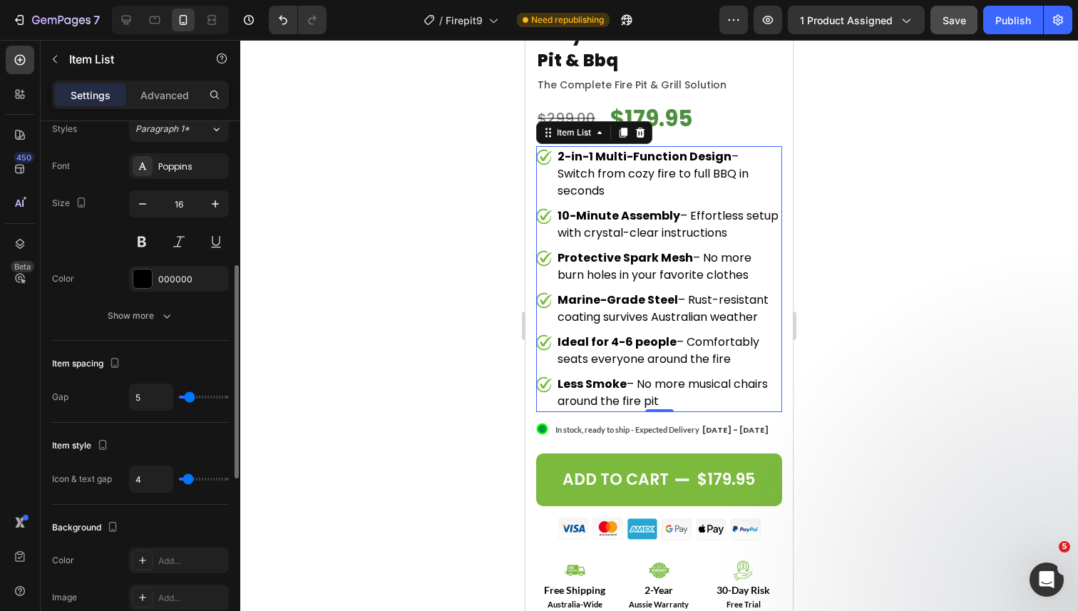
type input "3"
type input "2"
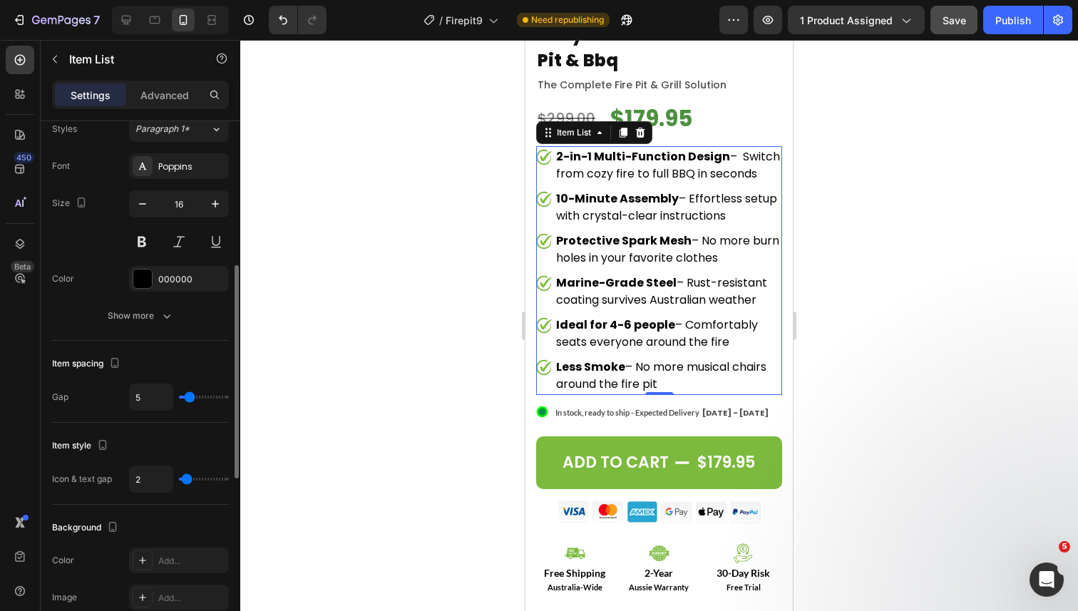
drag, startPoint x: 195, startPoint y: 479, endPoint x: 186, endPoint y: 479, distance: 8.6
type input "2"
click at [186, 479] on input "range" at bounding box center [204, 479] width 50 height 3
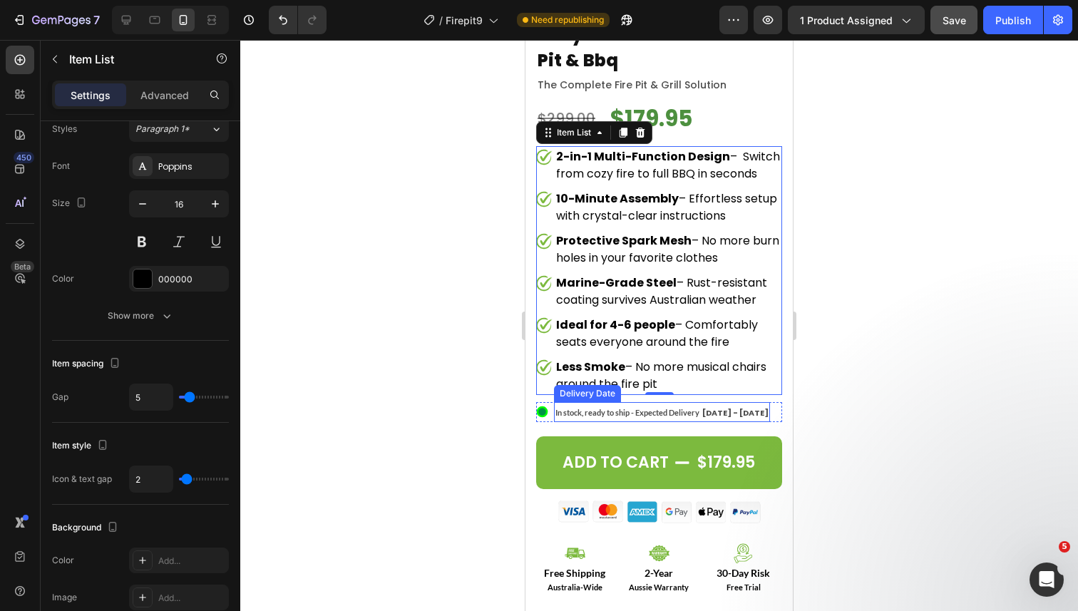
scroll to position [578, 0]
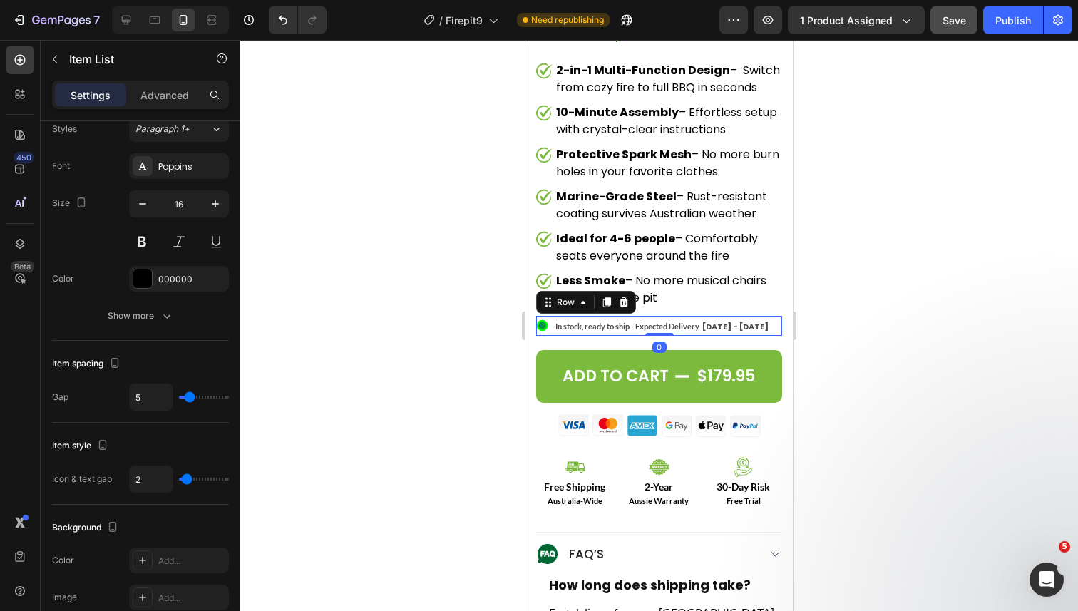
click at [769, 316] on div ".id550458245588714486 .st0{display:none;fill:#00FF00;} .id550458245588714486 .s…" at bounding box center [659, 326] width 246 height 20
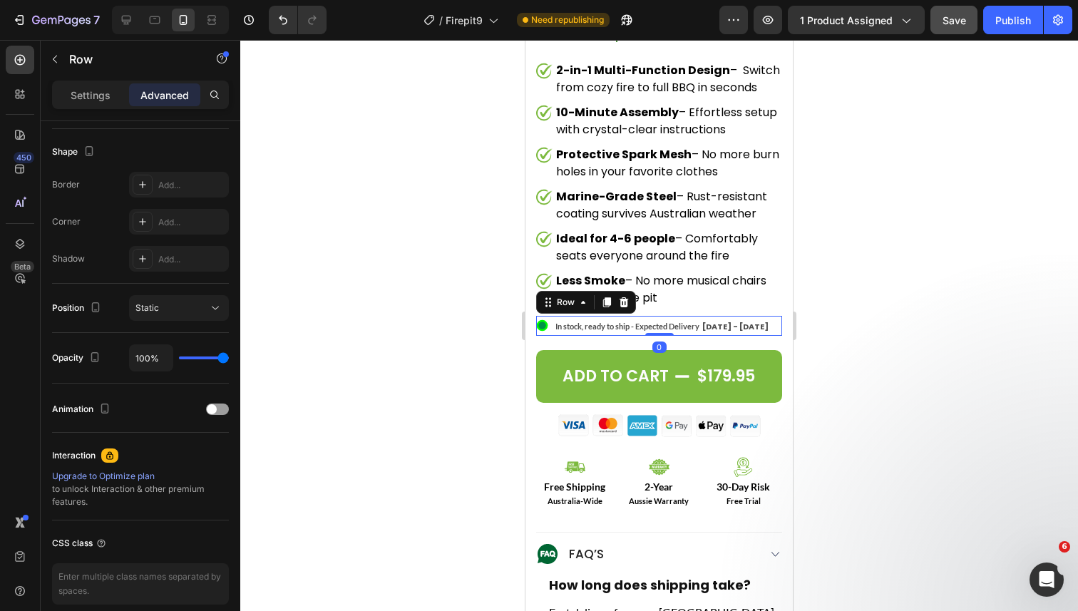
scroll to position [0, 0]
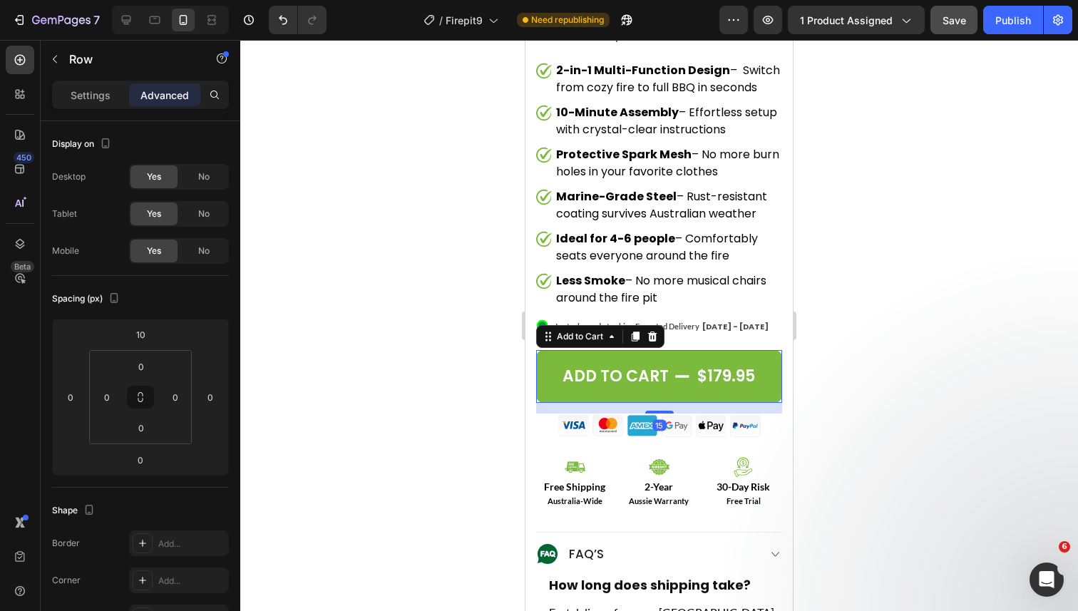
click at [719, 350] on button "Add to cart $179.95" at bounding box center [659, 376] width 246 height 53
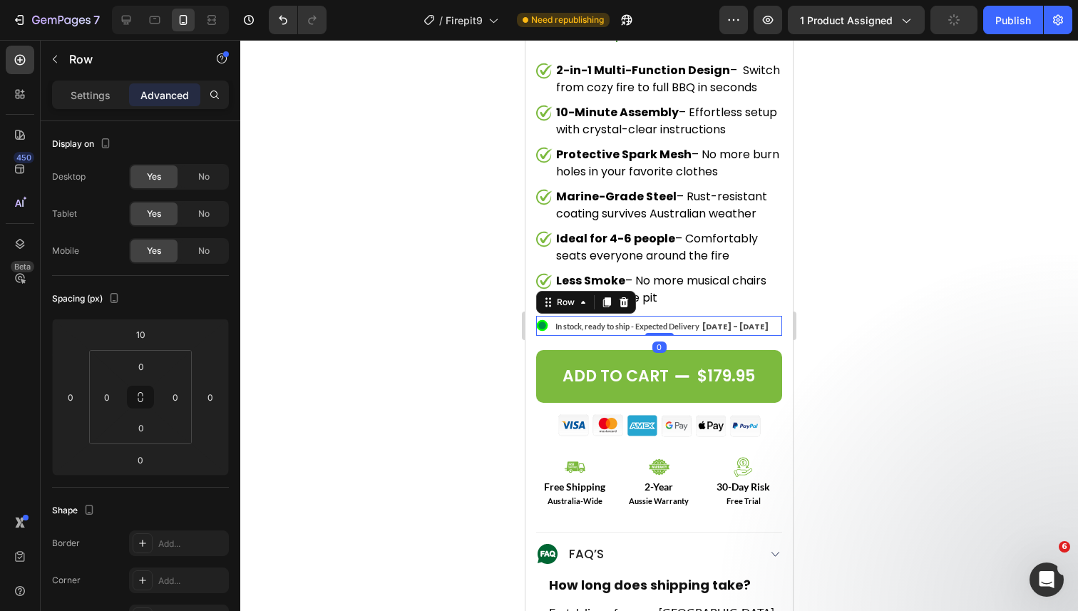
click at [767, 316] on div ".id550458245588714486 .st0{display:none;fill:#00FF00;} .id550458245588714486 .s…" at bounding box center [659, 326] width 246 height 20
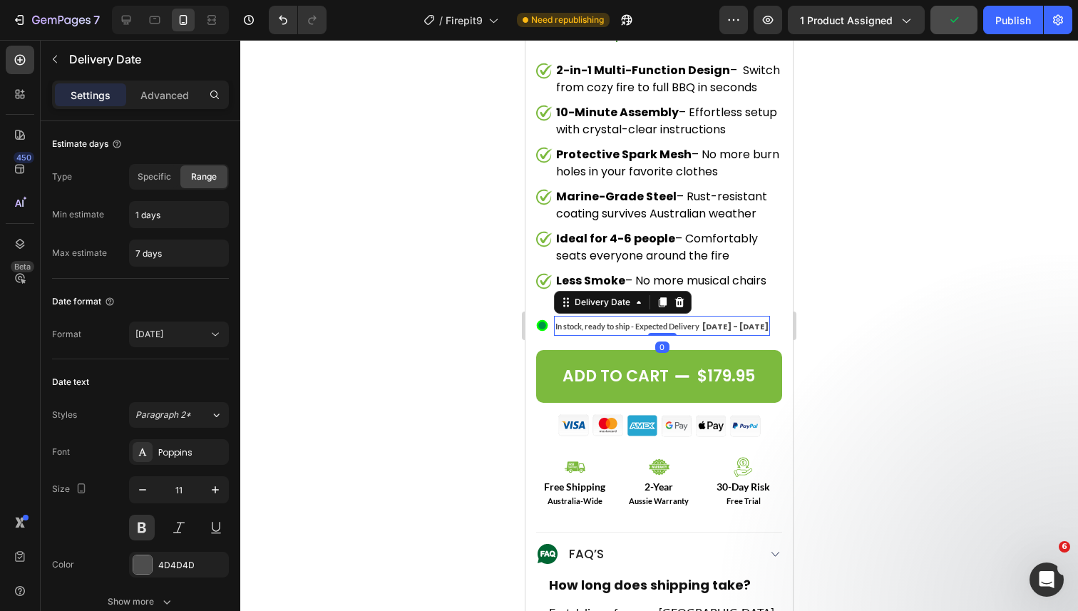
click at [717, 321] on span "[DATE] - [DATE]" at bounding box center [735, 326] width 66 height 11
click at [168, 96] on p "Advanced" at bounding box center [164, 95] width 48 height 15
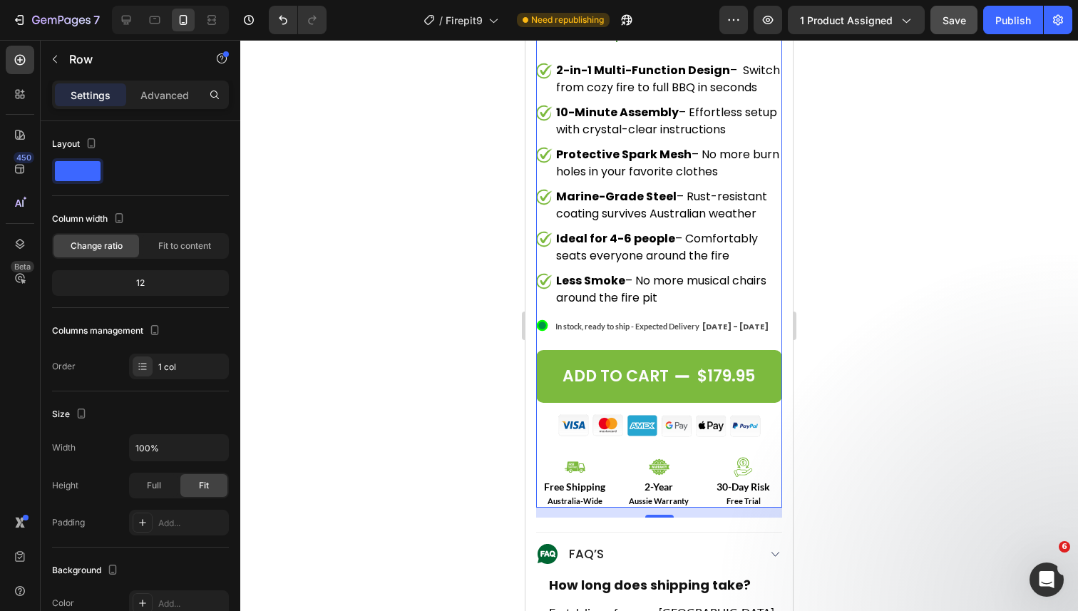
click at [699, 336] on div "Add to cart $179.95 Add to Cart" at bounding box center [659, 375] width 246 height 78
click at [652, 350] on button "Add to cart $179.95" at bounding box center [659, 376] width 246 height 53
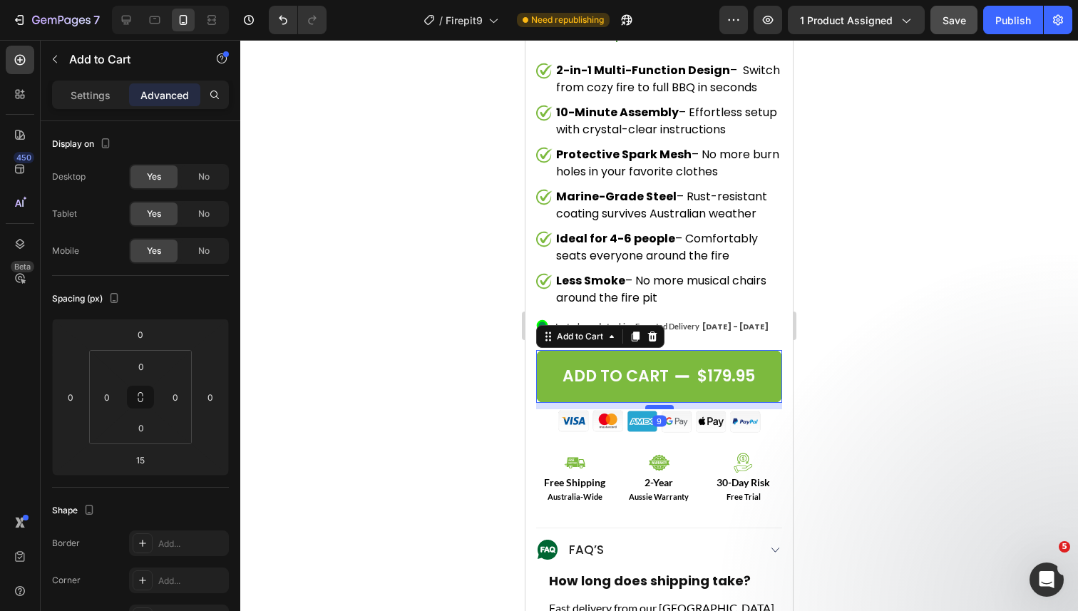
click at [662, 405] on div at bounding box center [659, 407] width 29 height 4
type input "9"
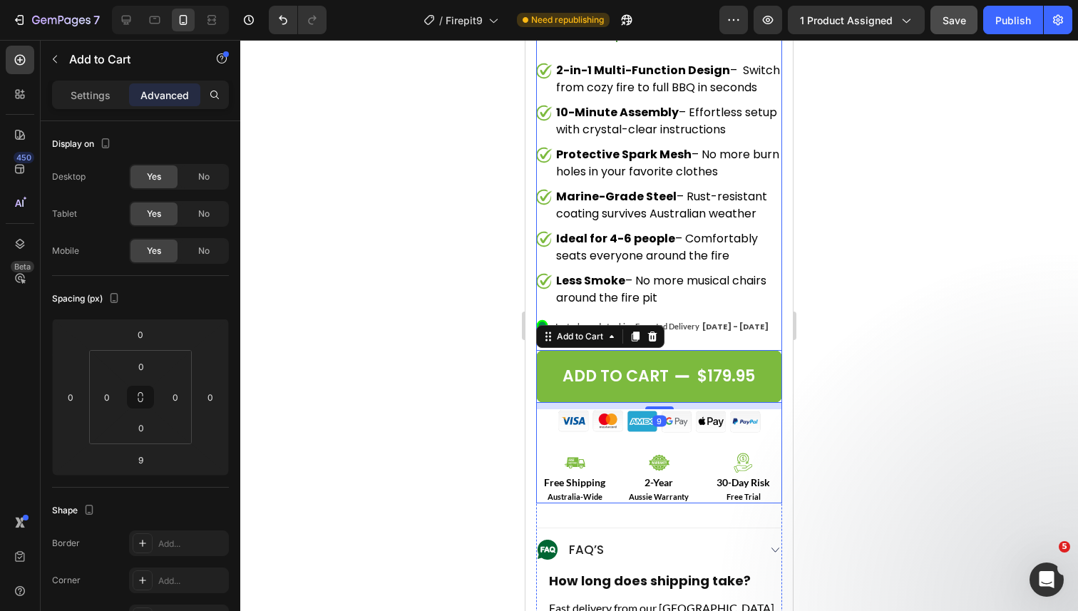
click at [658, 430] on div "Judge.me - Preview Badge (Stars) Judge.me bakyard fireflex - 2 in 1 fire pit & …" at bounding box center [659, 186] width 246 height 635
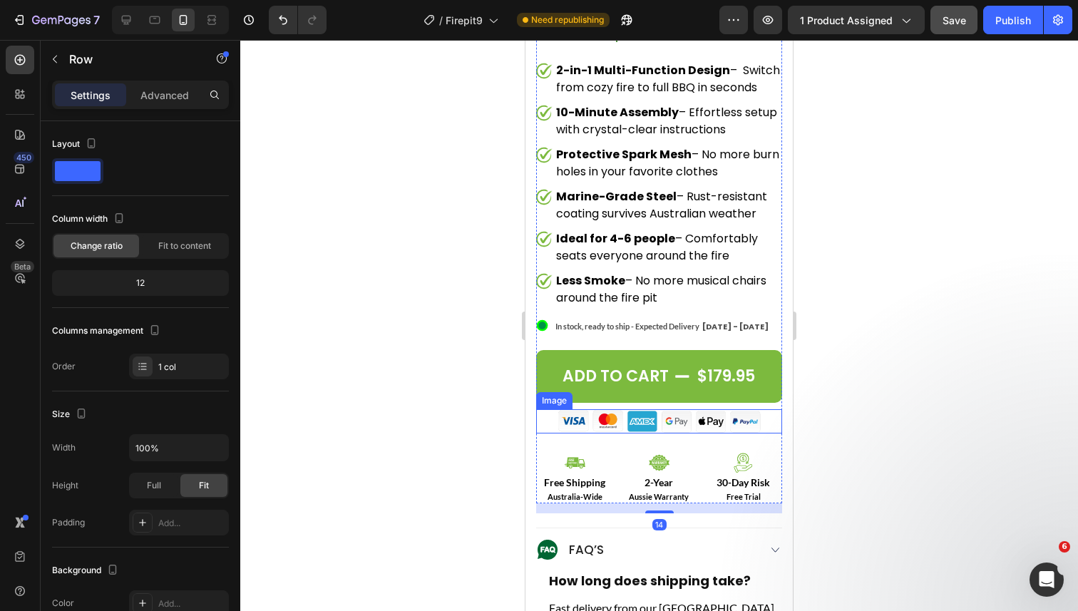
click at [628, 411] on img at bounding box center [660, 421] width 214 height 24
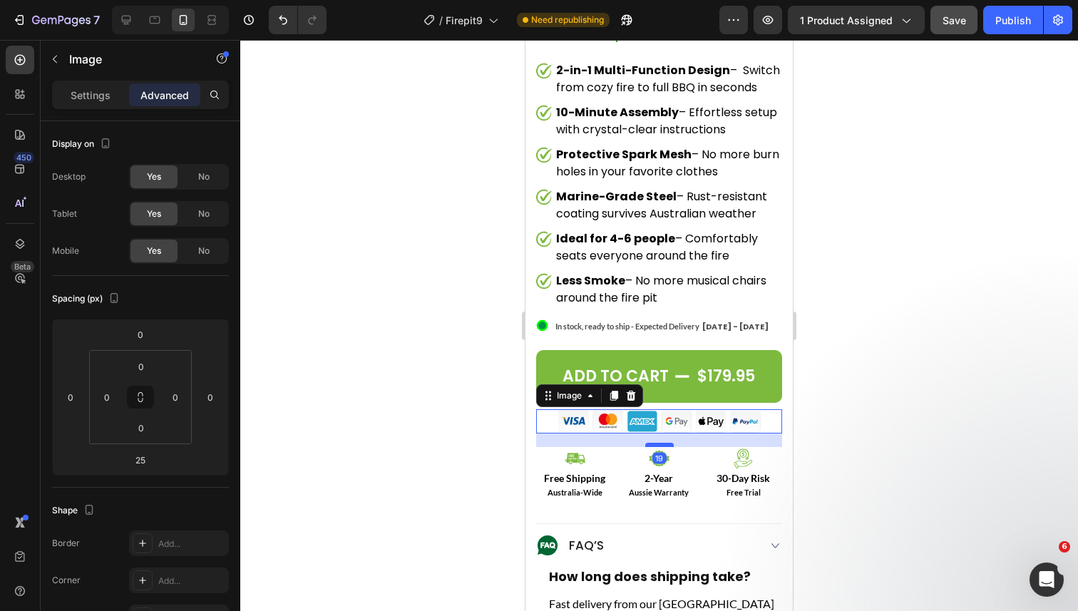
click at [658, 443] on div at bounding box center [659, 445] width 29 height 4
type input "19"
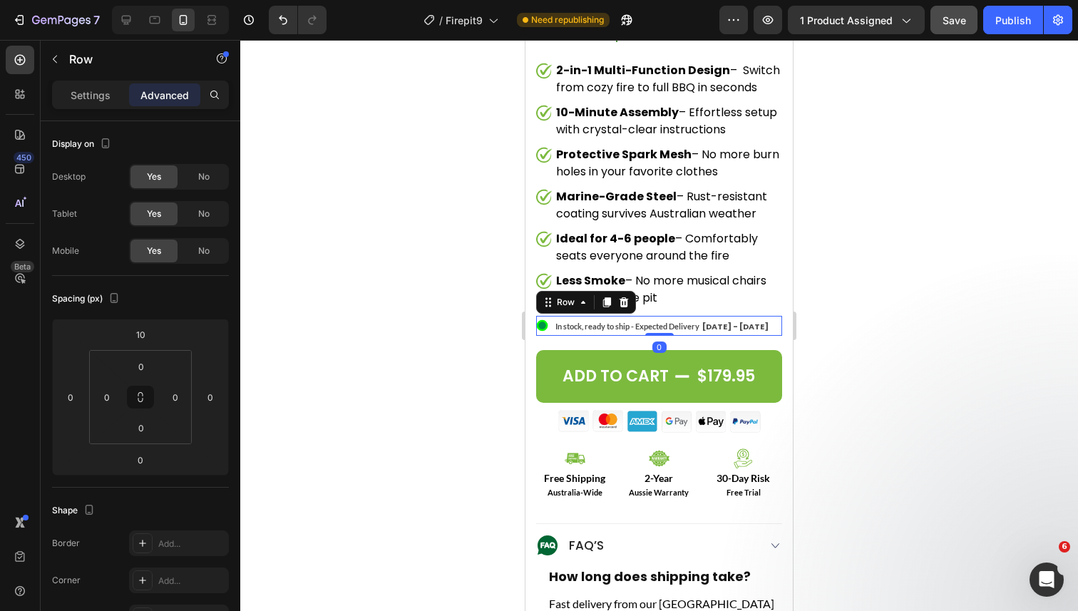
click at [765, 316] on div ".id550458245588714486 .st0{display:none;fill:#00FF00;} .id550458245588714486 .s…" at bounding box center [659, 326] width 246 height 20
click at [746, 364] on div "$179.95" at bounding box center [726, 376] width 61 height 25
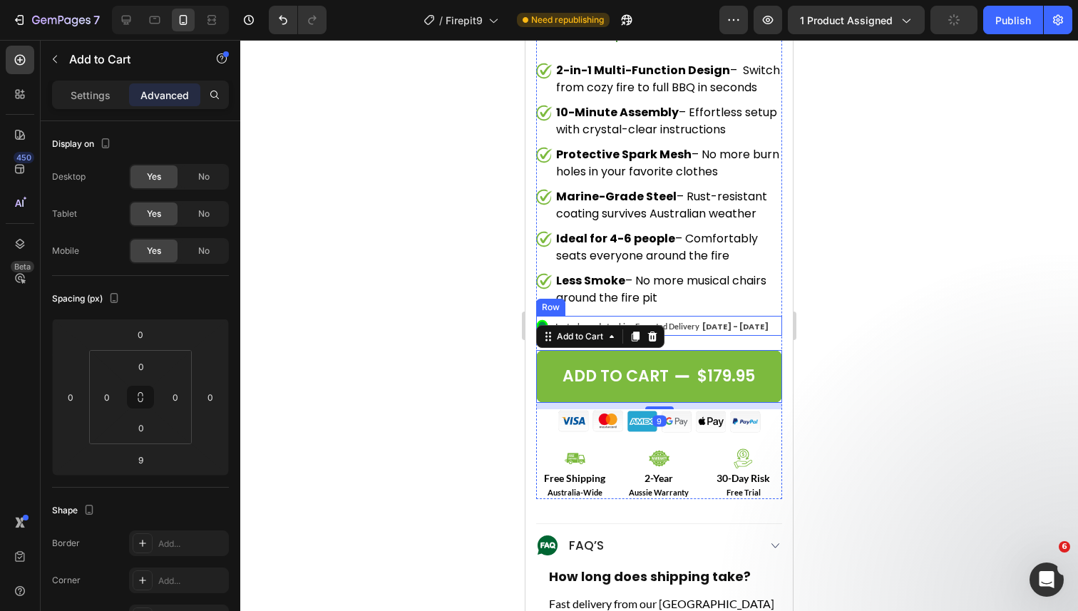
click at [769, 316] on div ".id550458245588714486 .st0{display:none;fill:#00FF00;} .id550458245588714486 .s…" at bounding box center [659, 326] width 246 height 20
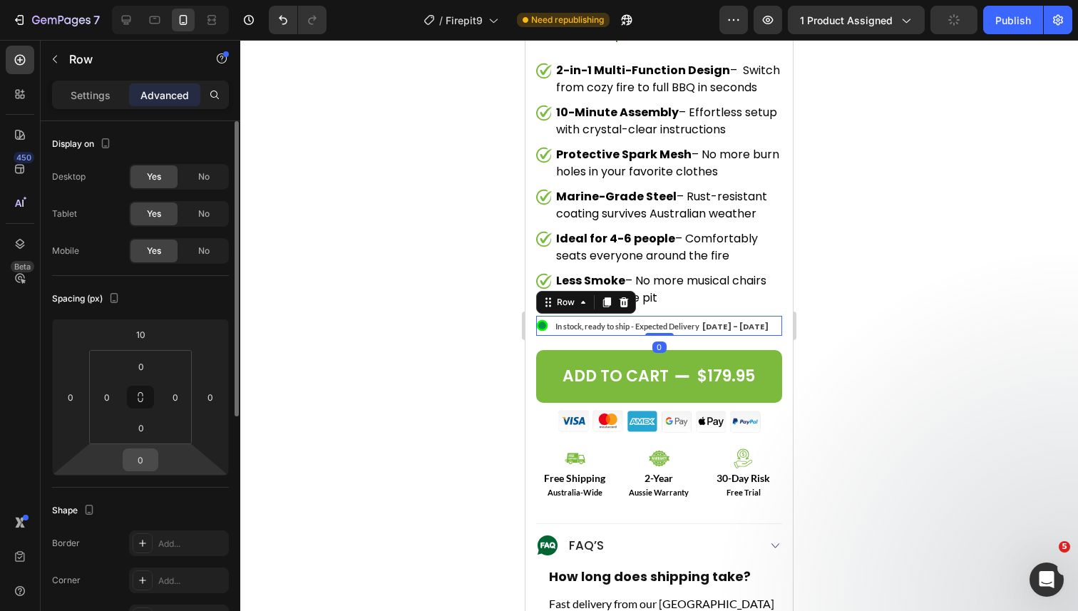
click at [143, 456] on input "0" at bounding box center [140, 459] width 29 height 21
type input "-10"
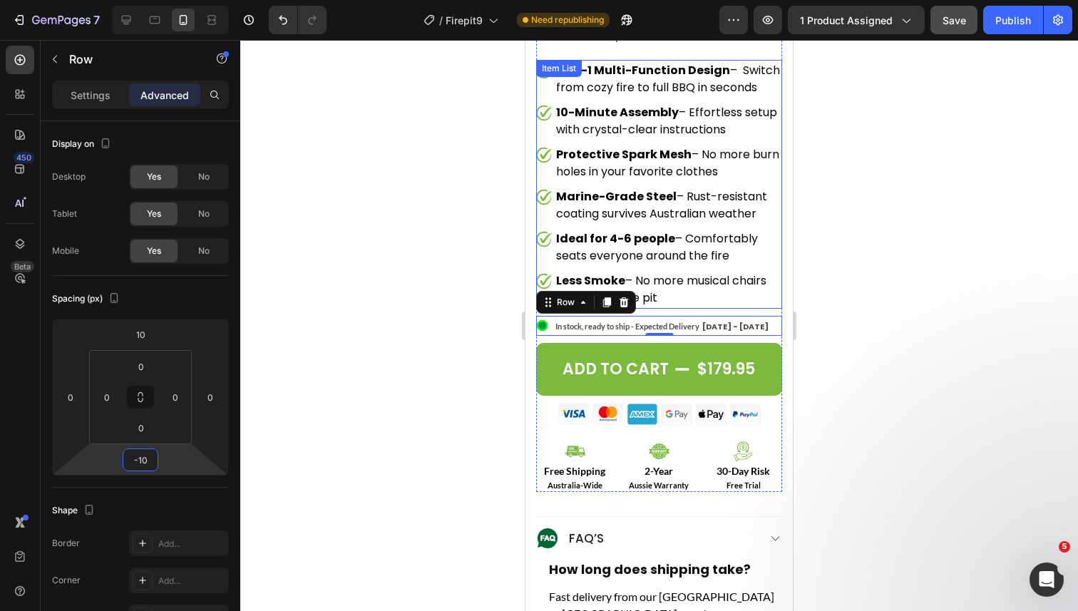
click at [697, 284] on p "Less Smoke – No more musical chairs around the fire pit" at bounding box center [668, 289] width 224 height 34
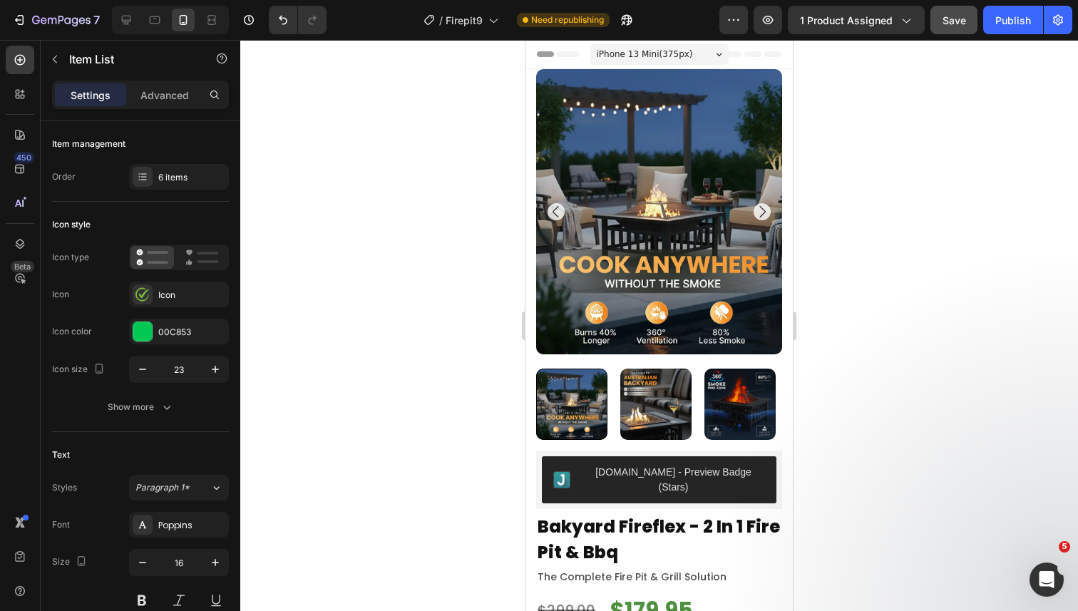
click at [663, 53] on span "iPhone 13 Mini ( 375 px)" at bounding box center [645, 54] width 96 height 14
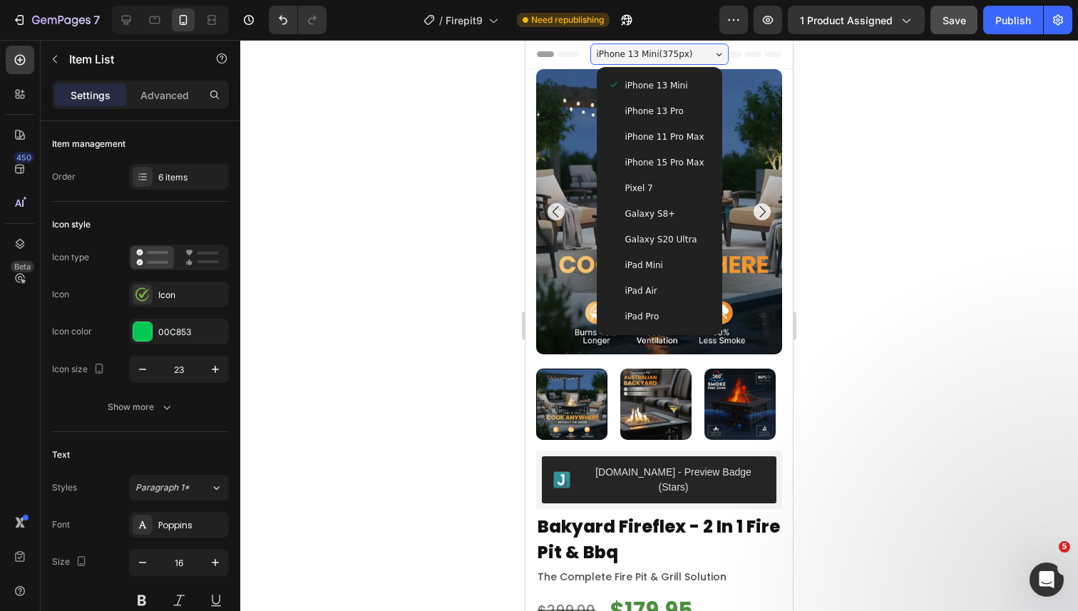
click at [647, 111] on span "iPhone 13 Pro" at bounding box center [654, 111] width 58 height 14
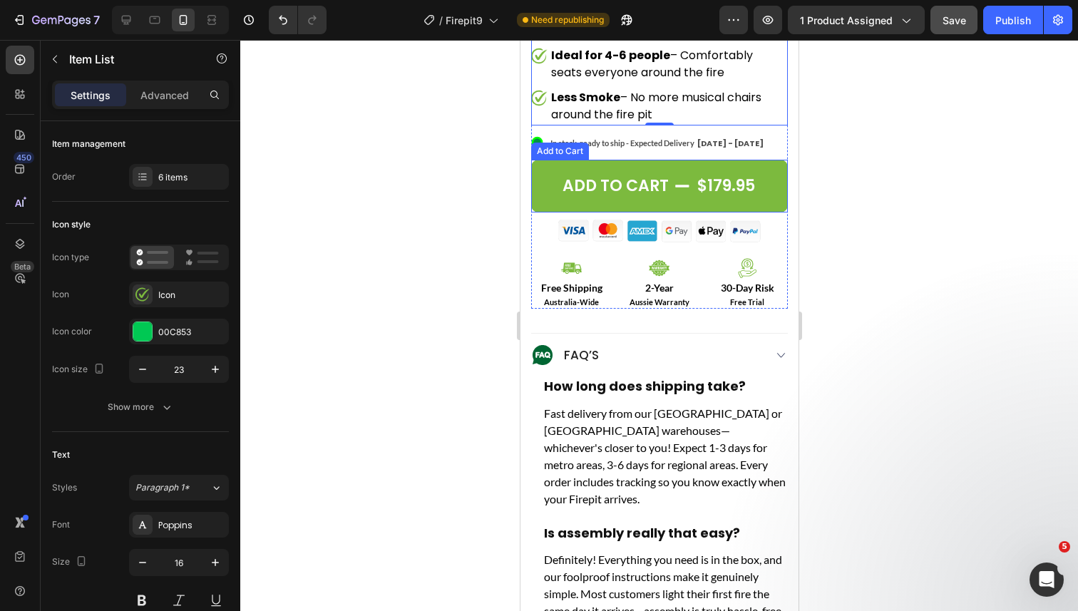
scroll to position [752, 0]
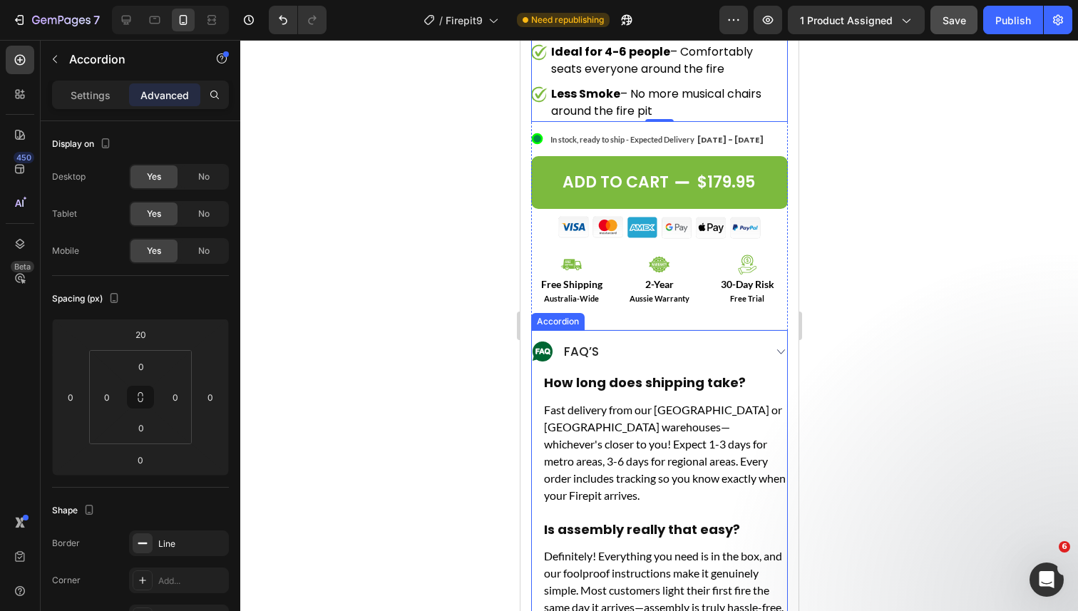
click at [702, 346] on div "FAQ’s" at bounding box center [647, 351] width 232 height 21
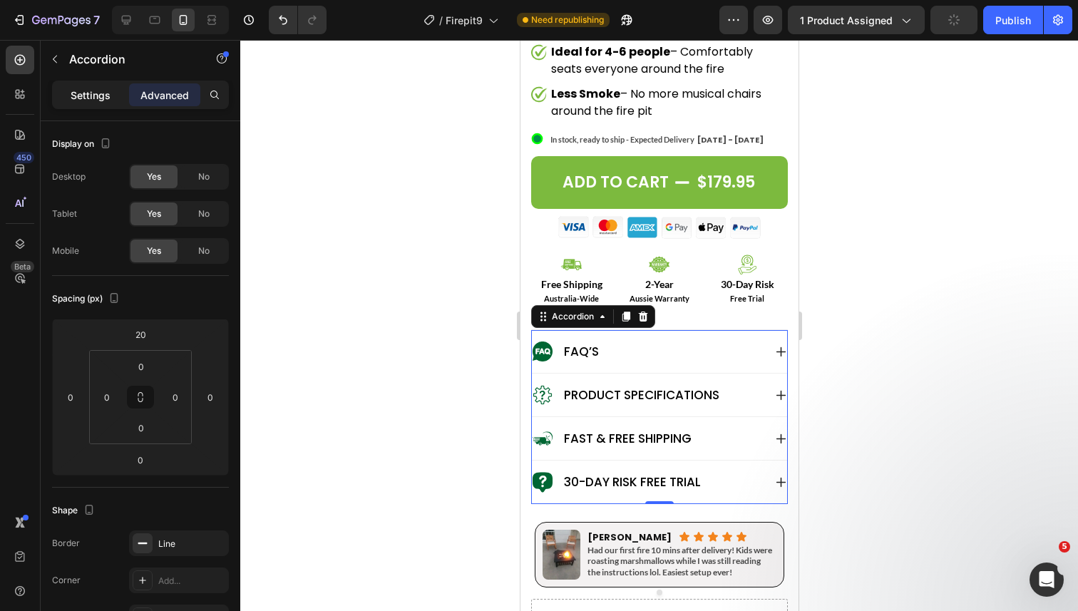
click at [84, 88] on p "Settings" at bounding box center [91, 95] width 40 height 15
type input "0"
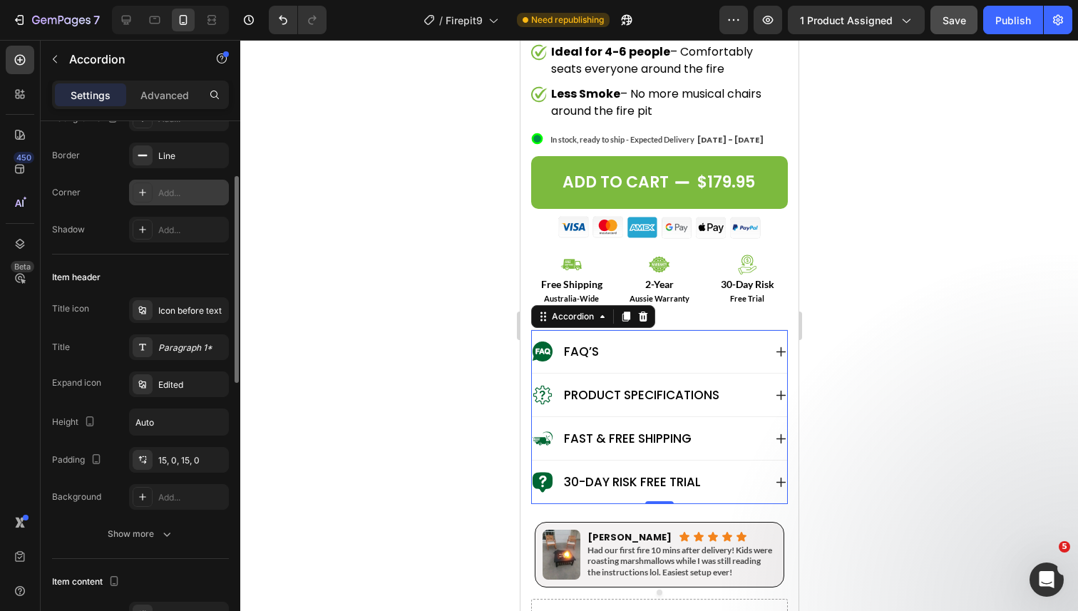
scroll to position [140, 0]
click at [177, 459] on div "15, 0, 15, 0" at bounding box center [178, 460] width 41 height 13
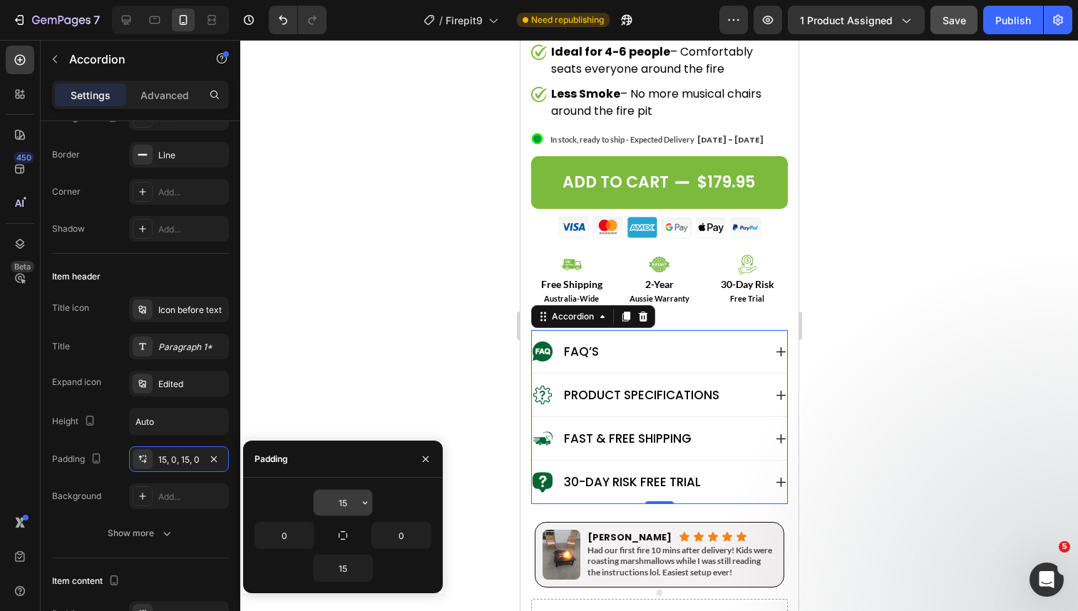
click at [334, 499] on input "15" at bounding box center [343, 503] width 58 height 26
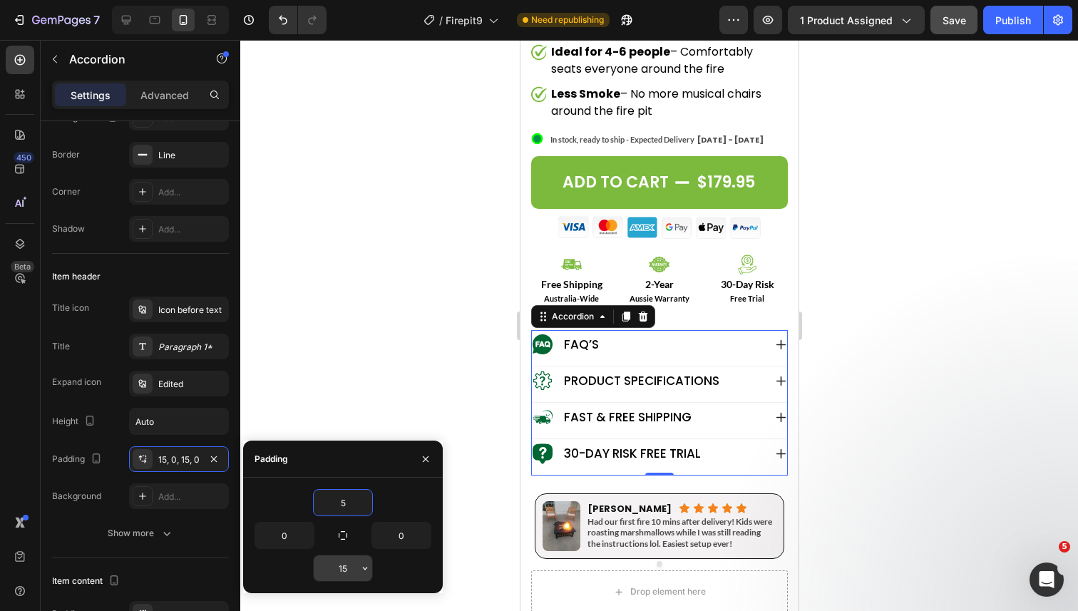
type input "5"
click at [346, 570] on input "15" at bounding box center [343, 569] width 58 height 26
type input "5"
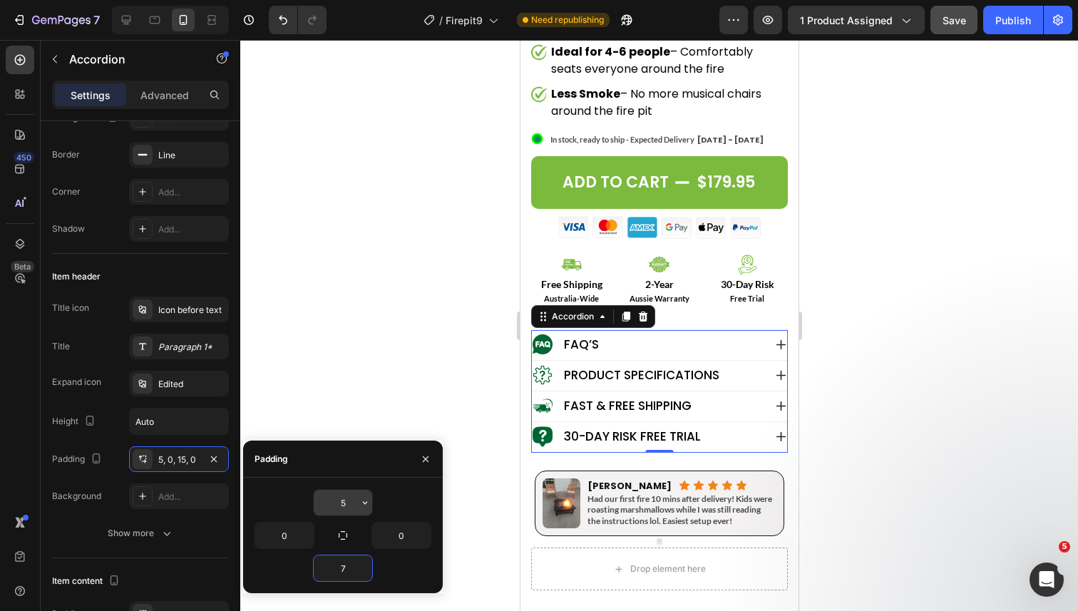
type input "7"
click at [344, 501] on input "5" at bounding box center [343, 503] width 58 height 26
type input "7"
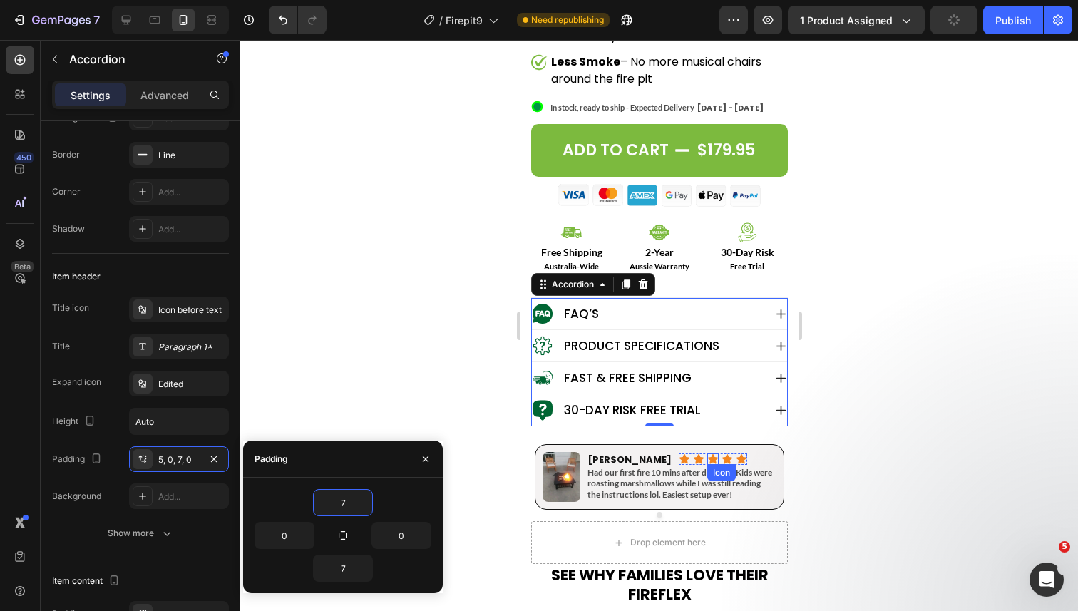
scroll to position [807, 0]
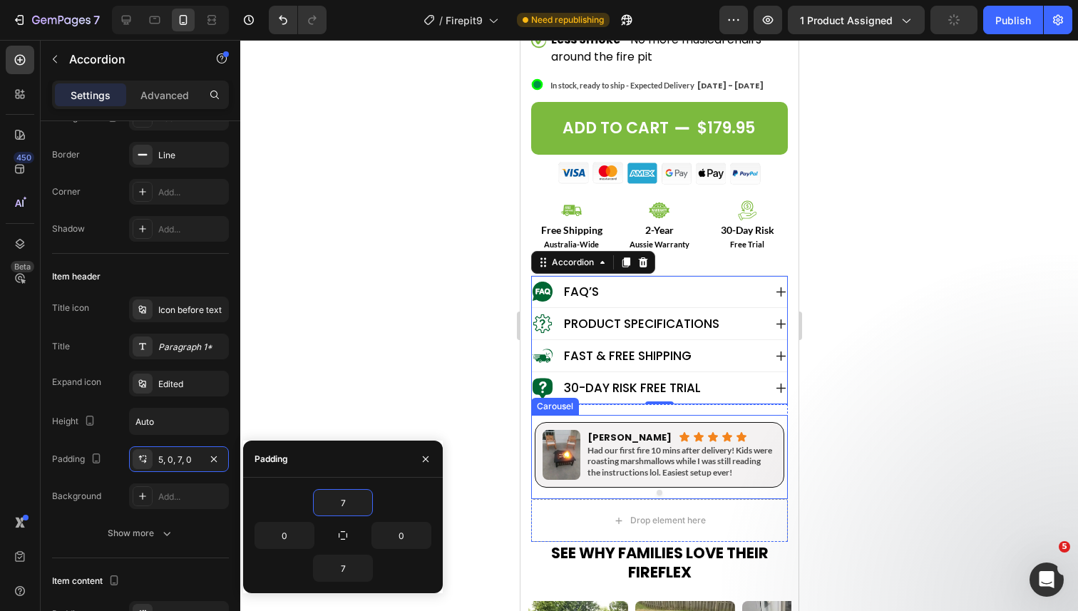
click at [774, 419] on div "Image Hannah M. Heading Icon Icon Icon Icon Icon Icon List Row Had our first fi…" at bounding box center [659, 453] width 250 height 69
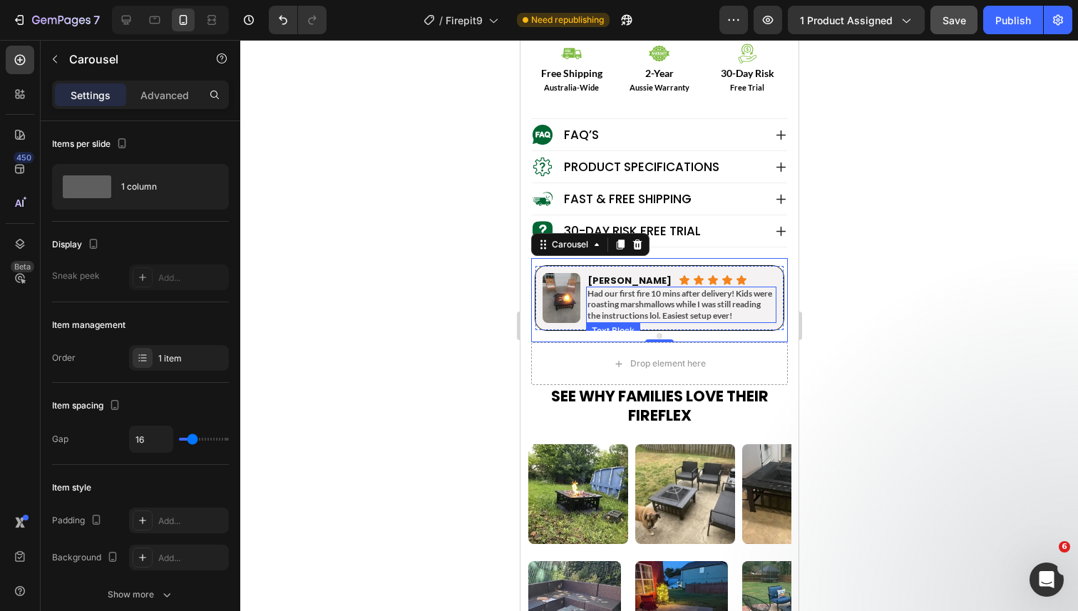
scroll to position [1033, 0]
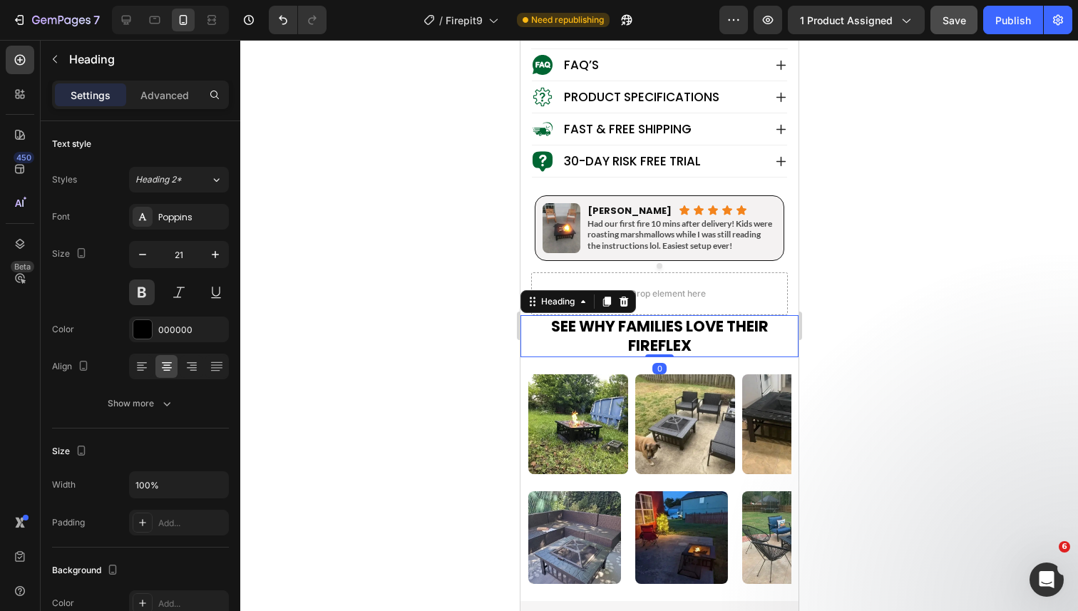
click at [644, 339] on h2 "See Why Families Love Their fireflex" at bounding box center [659, 336] width 278 height 42
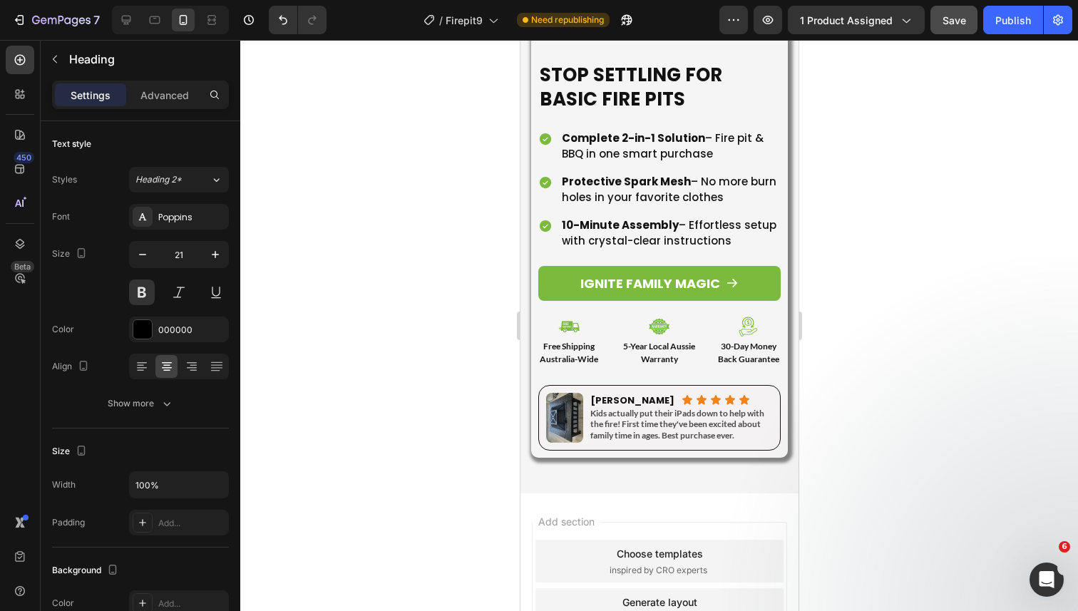
scroll to position [8356, 0]
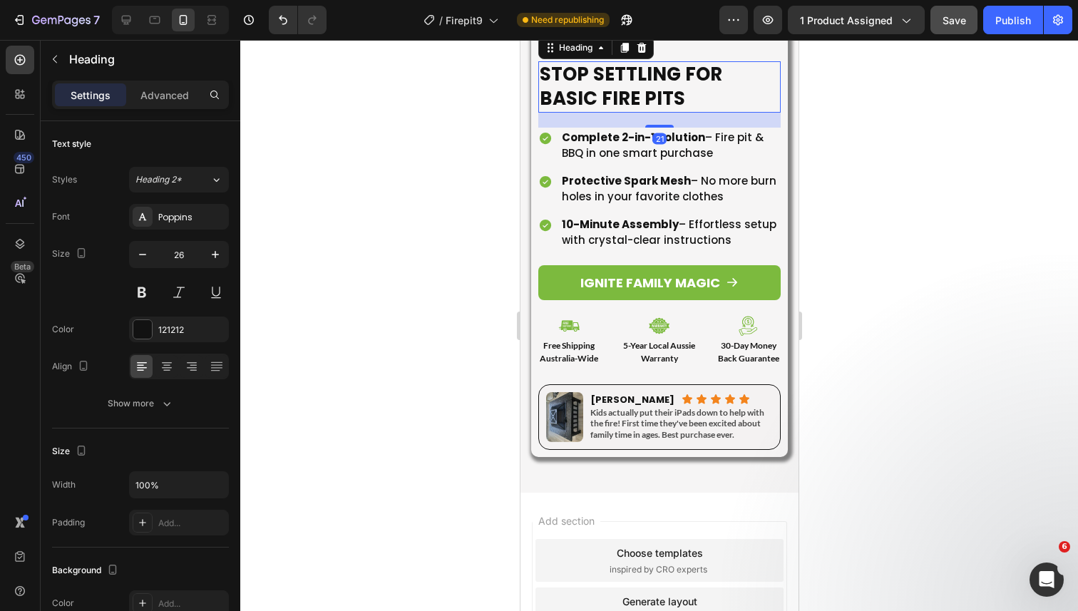
click at [625, 113] on h2 "Stop Settling for Basic Fire Pits" at bounding box center [659, 86] width 242 height 51
click at [155, 91] on p "Advanced" at bounding box center [164, 95] width 48 height 15
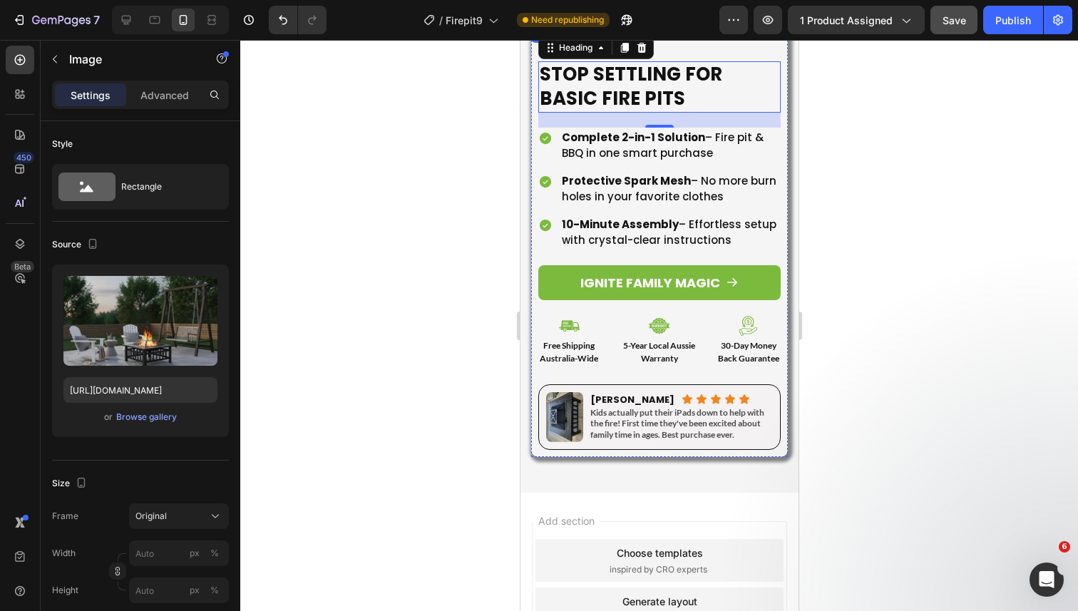
click at [644, 26] on img at bounding box center [659, 26] width 257 height 0
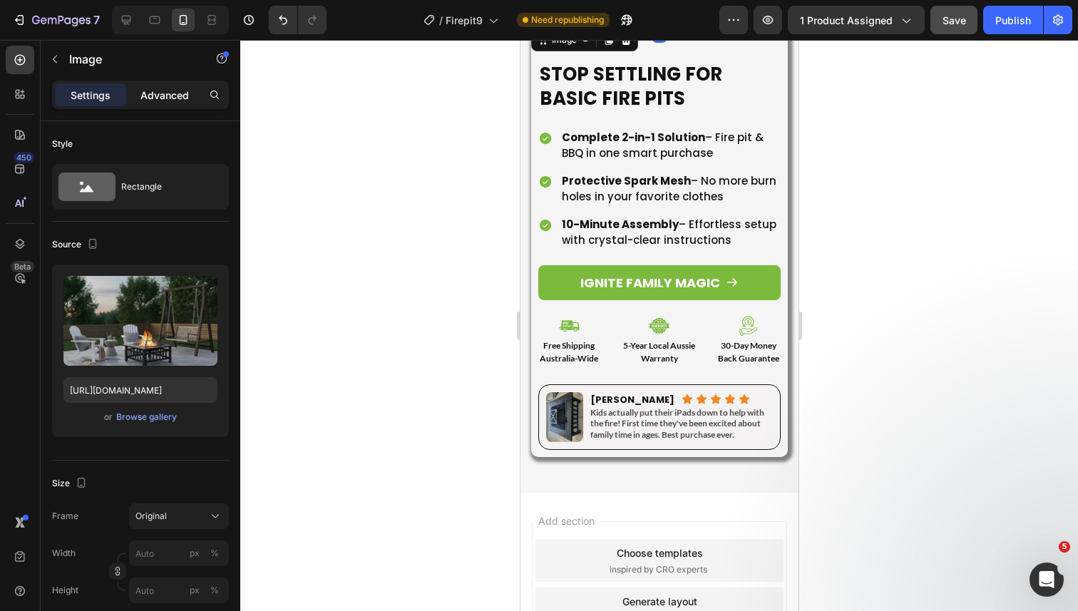
click at [159, 101] on p "Advanced" at bounding box center [164, 95] width 48 height 15
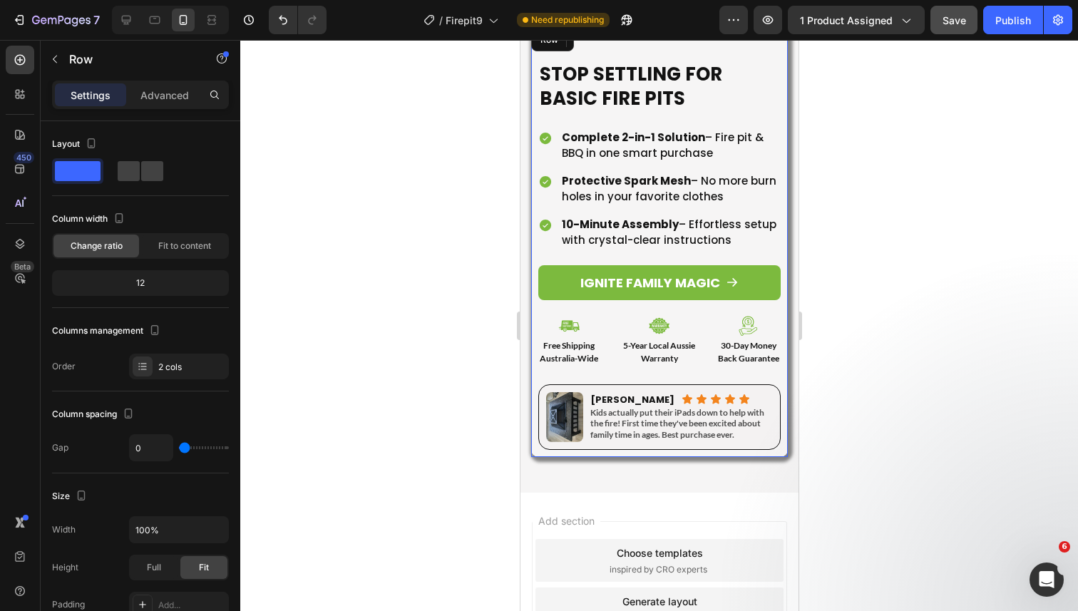
click at [587, 305] on div "Stop Settling for Basic Fire Pits Heading Complete 2-in-1 Solution – Fire pit &…" at bounding box center [659, 241] width 257 height 431
click at [536, 314] on div "Stop Settling for Basic Fire Pits Heading Complete 2-in-1 Solution – Fire pit &…" at bounding box center [659, 255] width 257 height 403
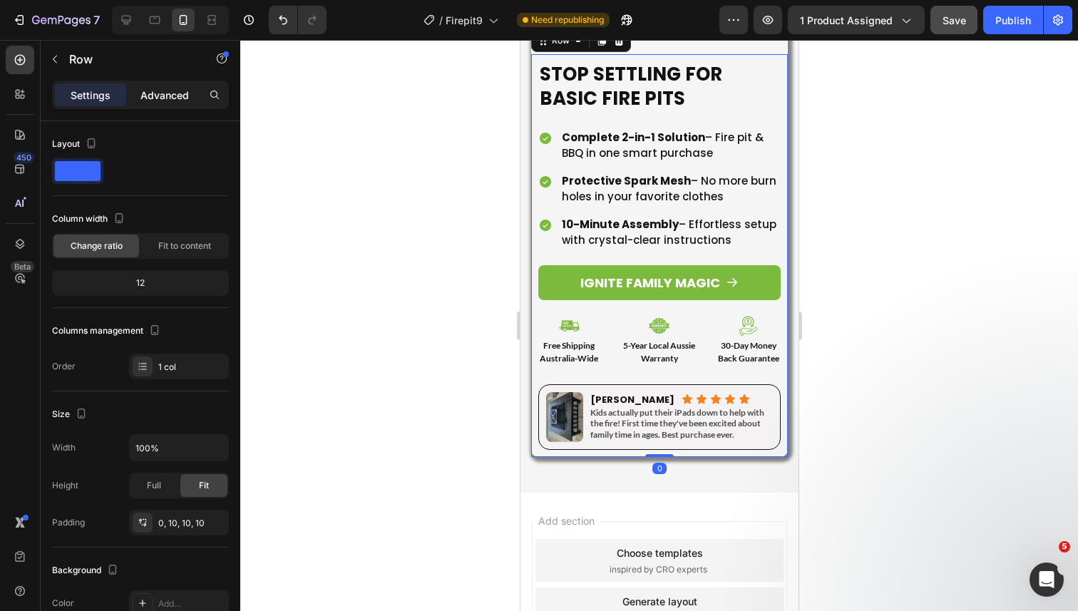
click at [158, 96] on p "Advanced" at bounding box center [164, 95] width 48 height 15
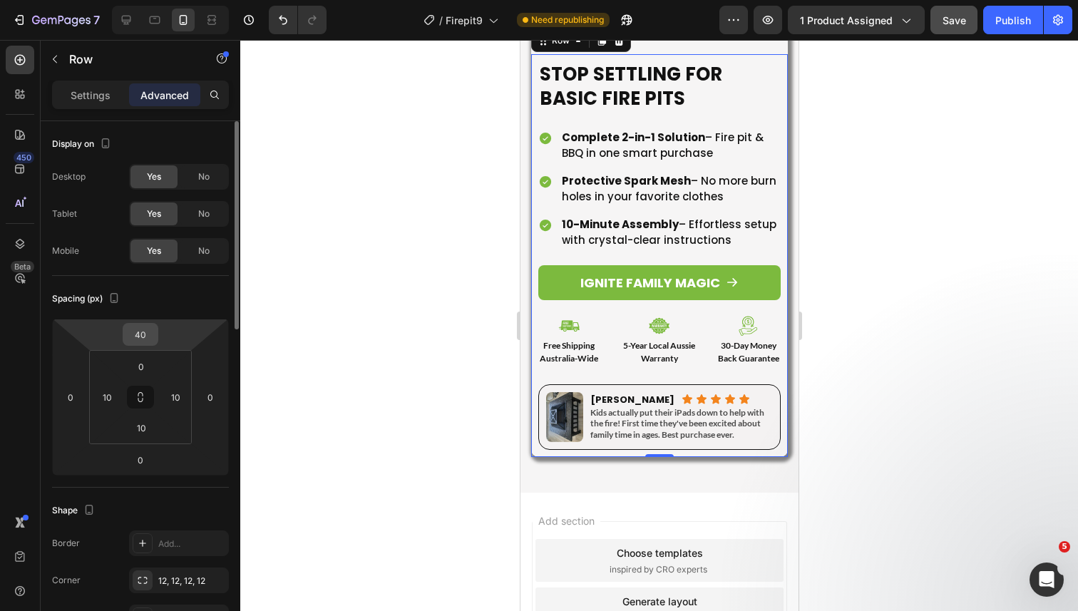
click at [136, 330] on input "40" at bounding box center [140, 334] width 29 height 21
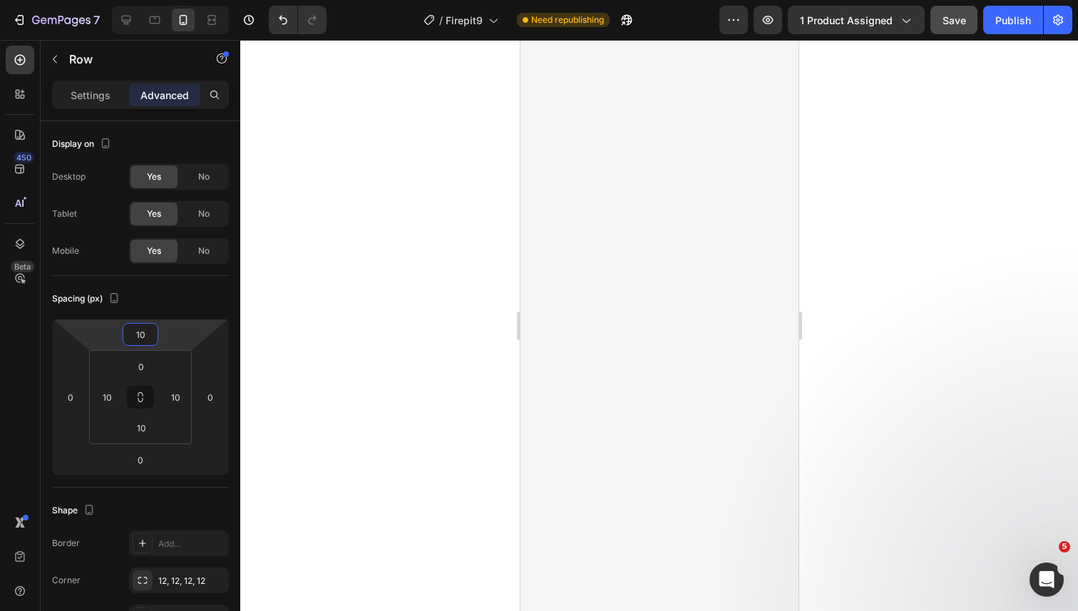
scroll to position [0, 0]
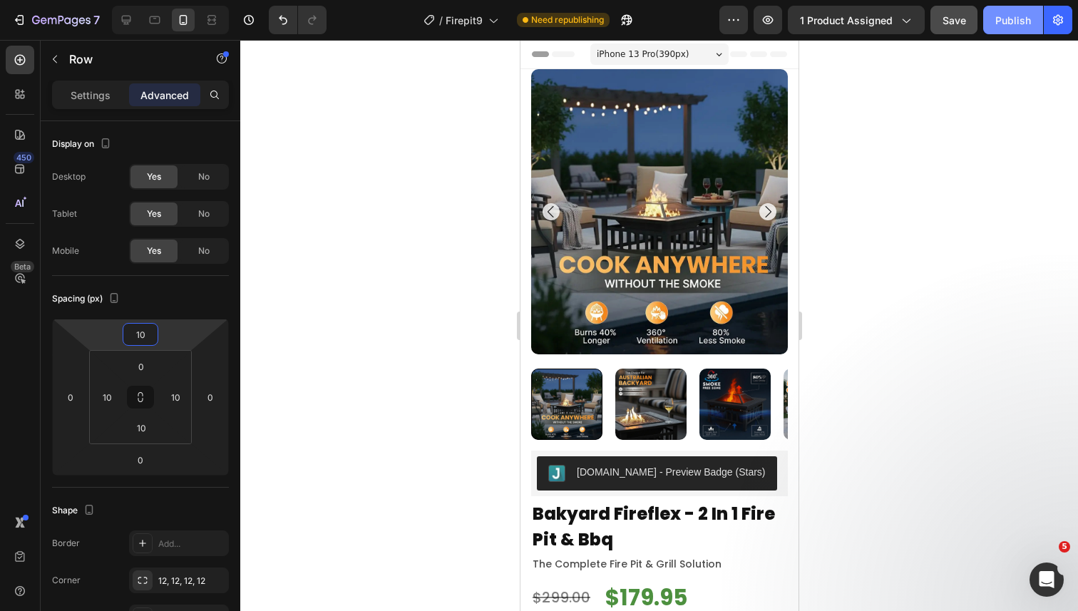
click at [1015, 21] on div "Publish" at bounding box center [1013, 20] width 36 height 15
drag, startPoint x: 127, startPoint y: 16, endPoint x: 129, endPoint y: 6, distance: 10.2
click at [127, 16] on icon at bounding box center [126, 20] width 9 height 9
type input "0"
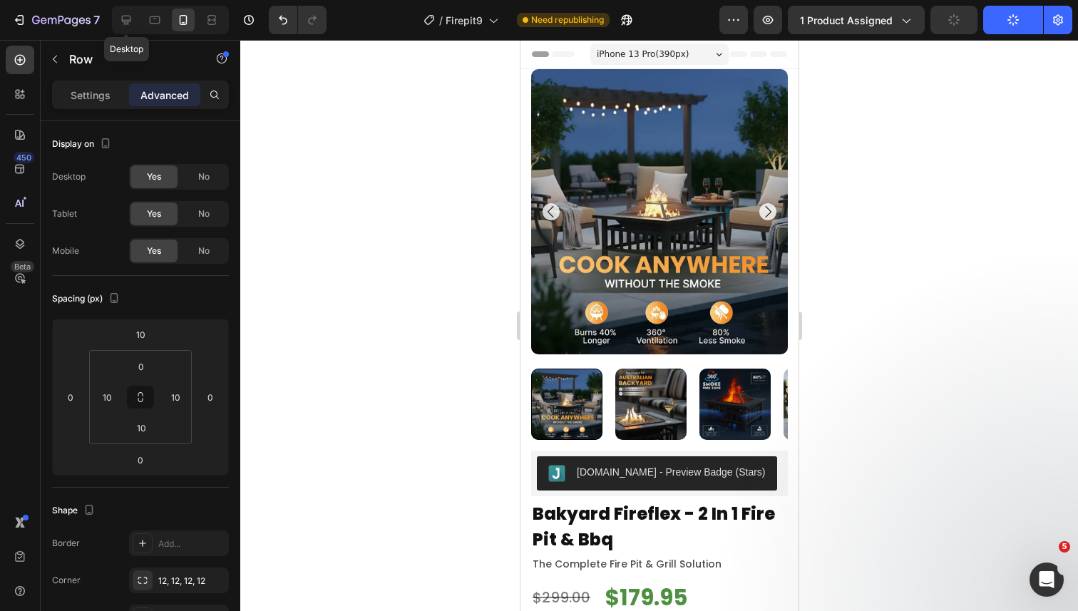
type input "0"
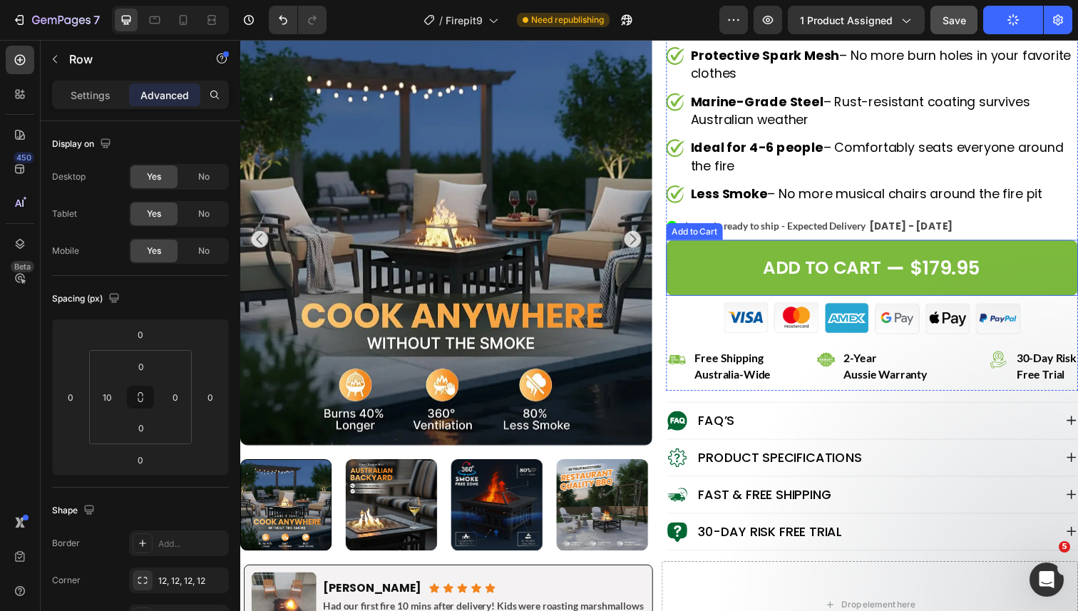
scroll to position [337, 0]
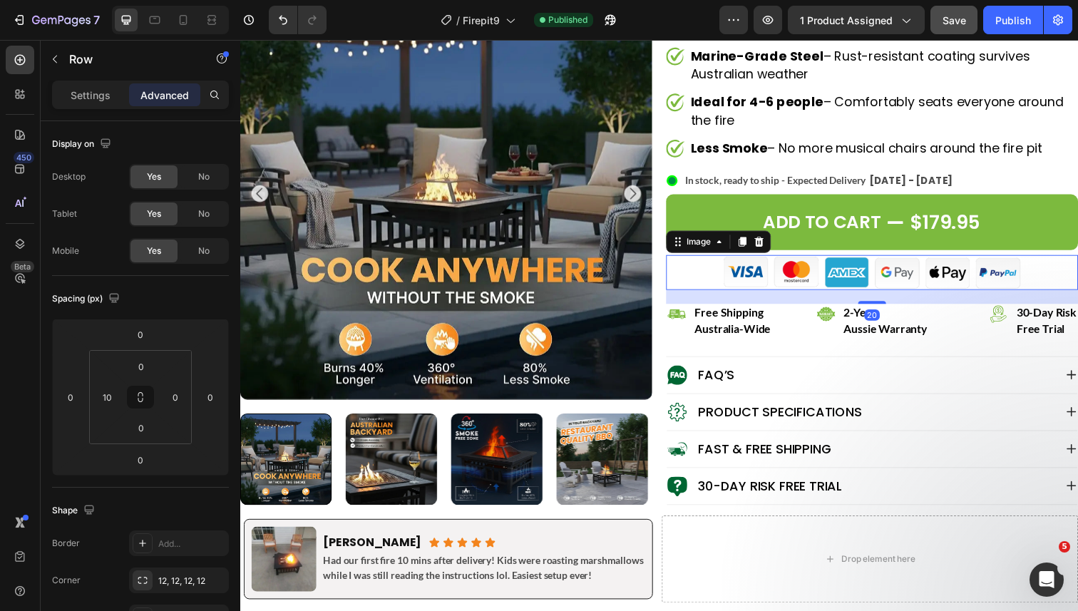
click at [851, 277] on img at bounding box center [885, 278] width 321 height 36
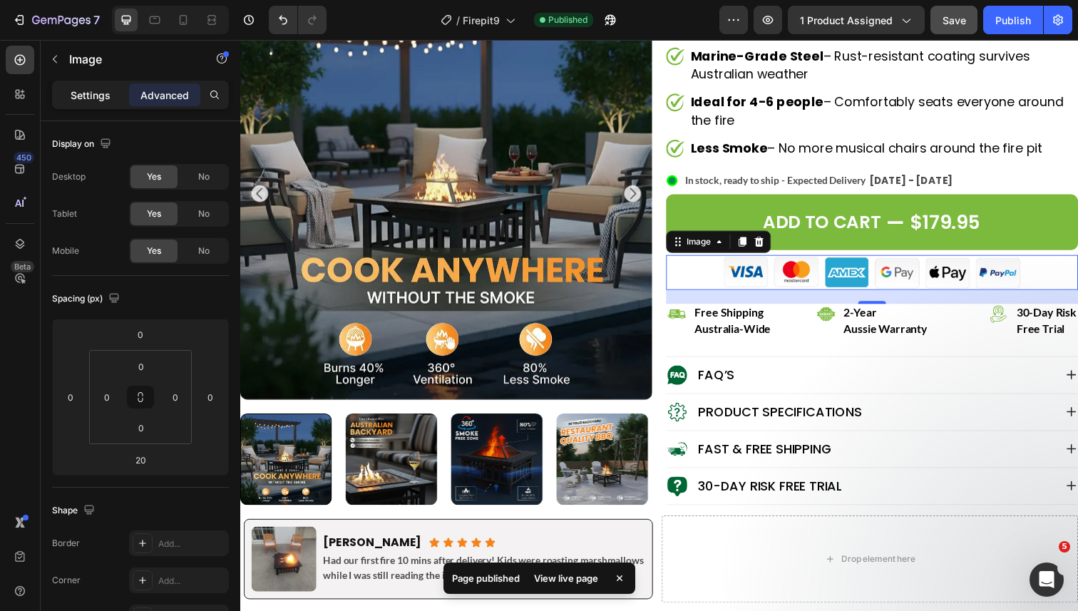
click at [95, 100] on p "Settings" at bounding box center [91, 95] width 40 height 15
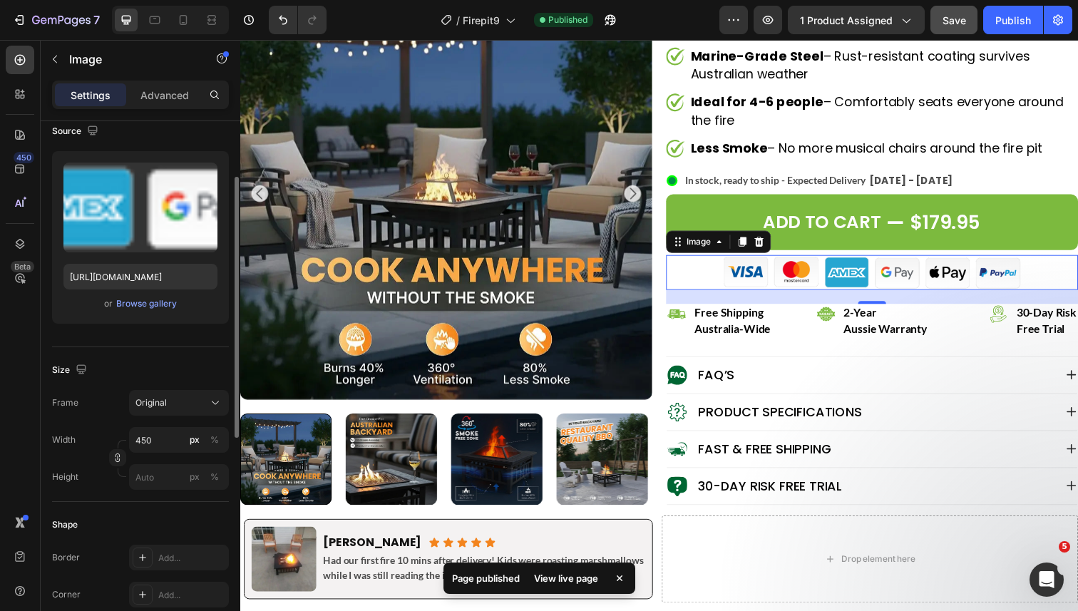
scroll to position [145, 0]
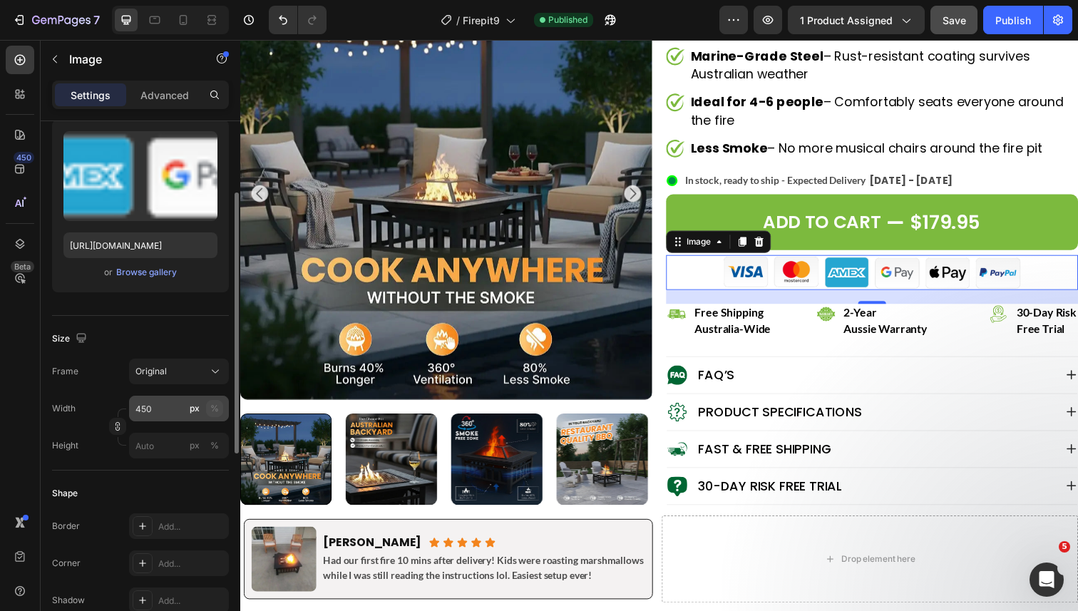
click at [211, 408] on div "%" at bounding box center [214, 408] width 9 height 13
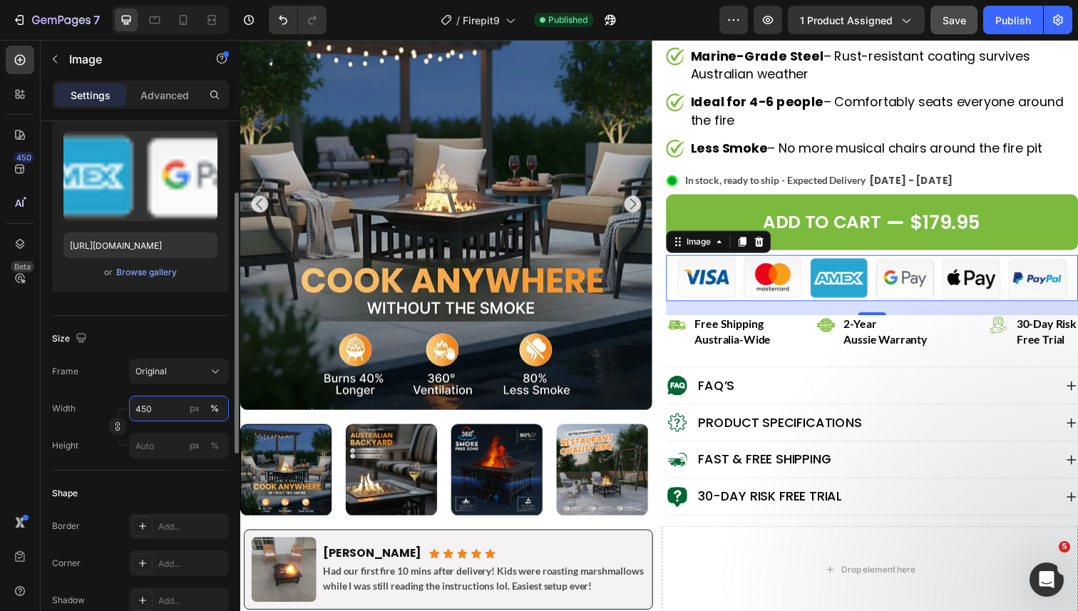
click at [165, 407] on input "450" at bounding box center [179, 409] width 100 height 26
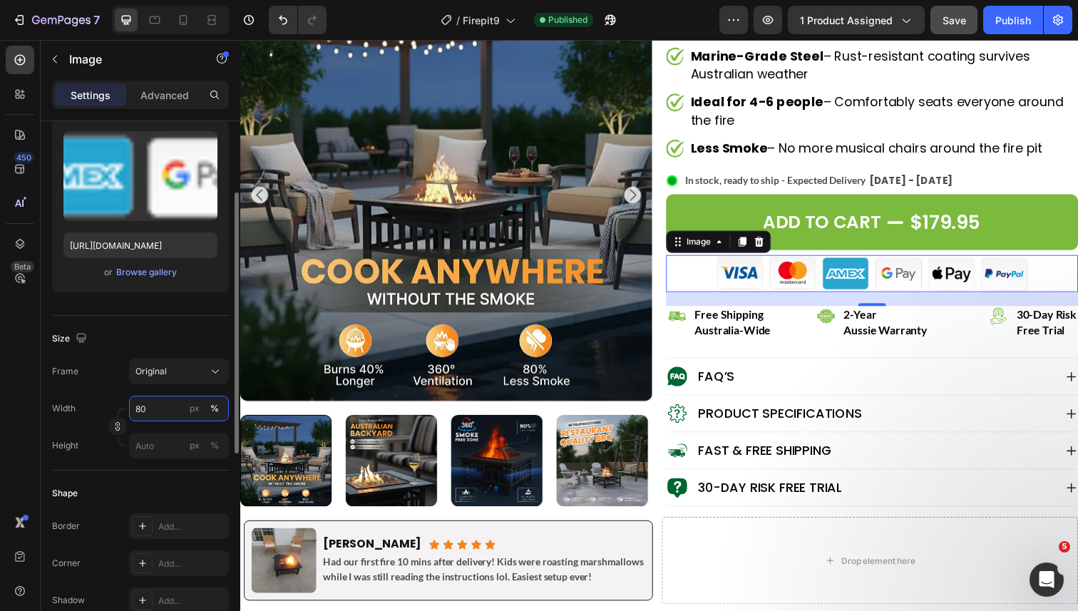
type input "8"
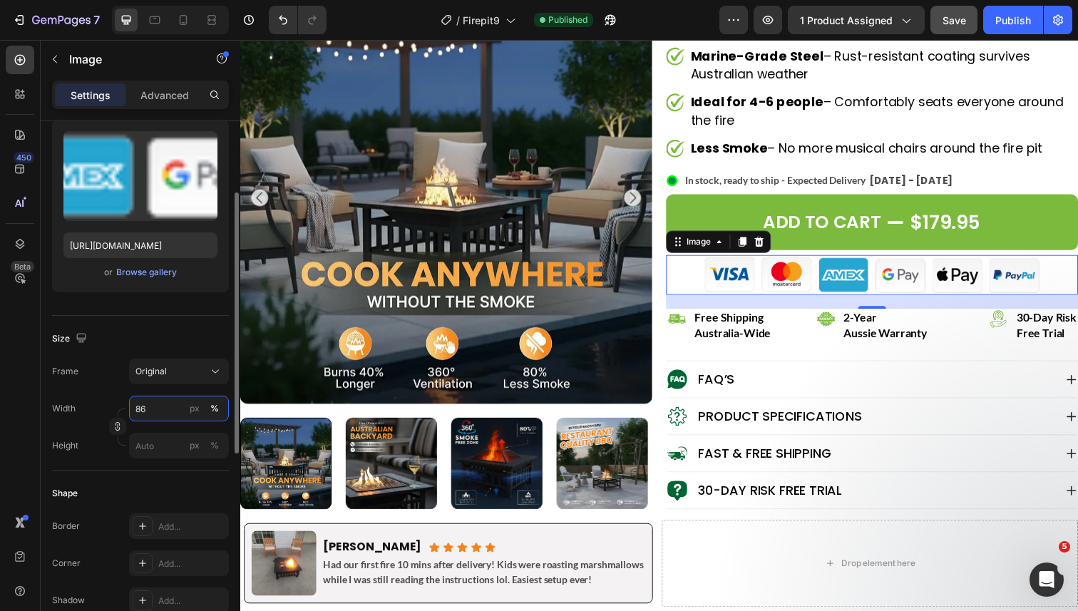
type input "8"
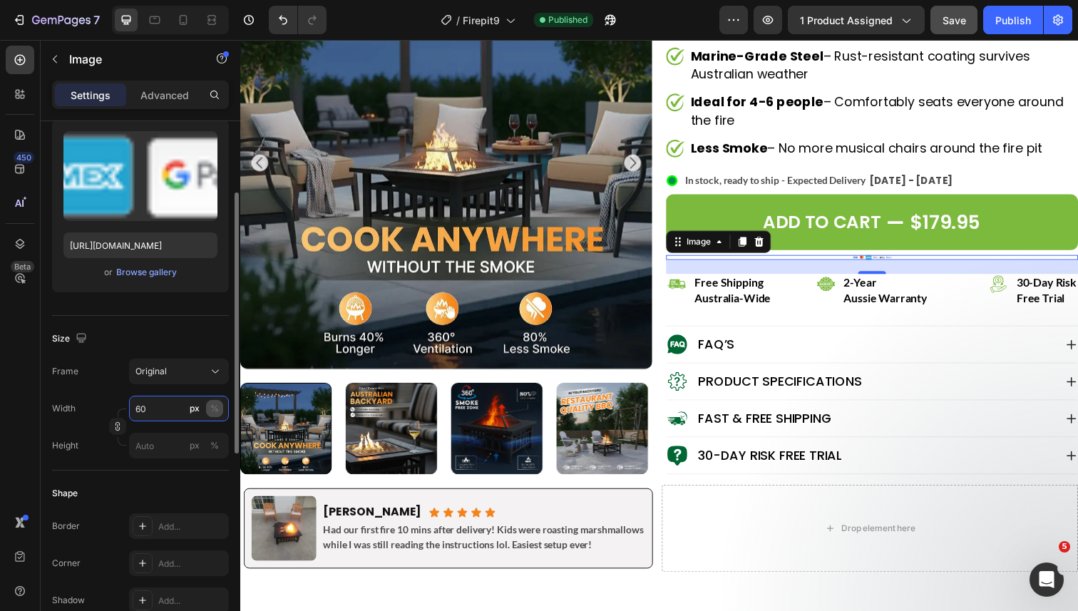
type input "60"
click at [206, 403] on button "%" at bounding box center [214, 408] width 17 height 17
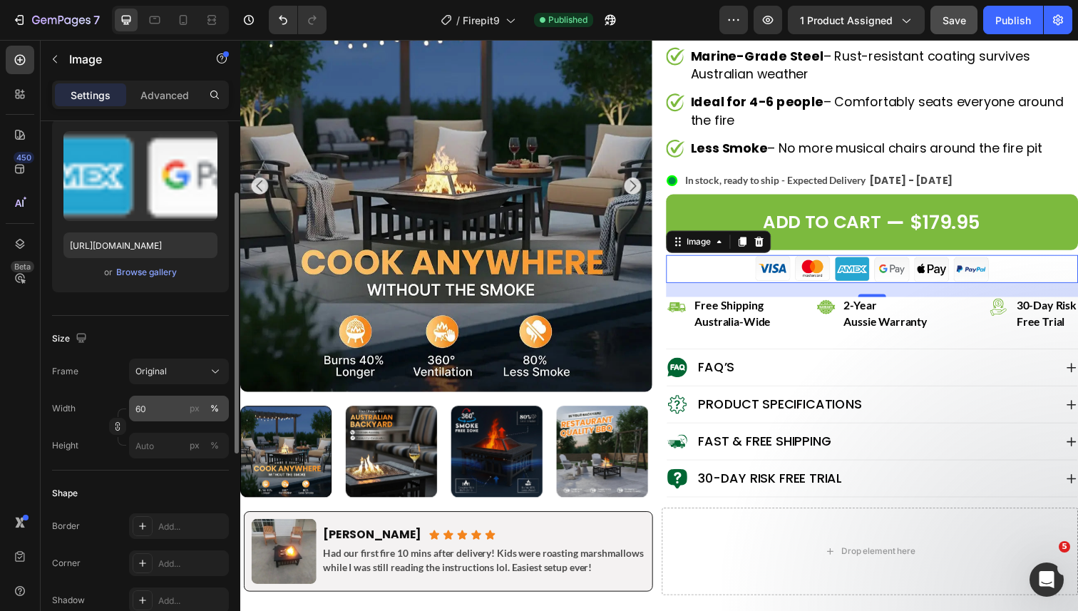
click at [215, 409] on div "%" at bounding box center [214, 408] width 9 height 13
click at [165, 406] on input "60" at bounding box center [179, 409] width 100 height 26
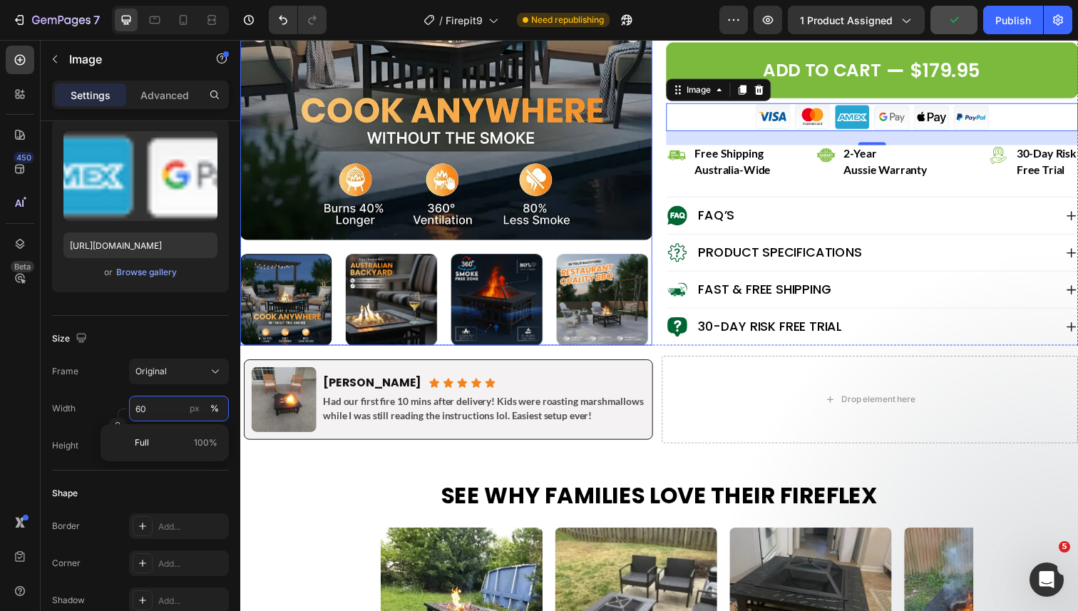
scroll to position [496, 0]
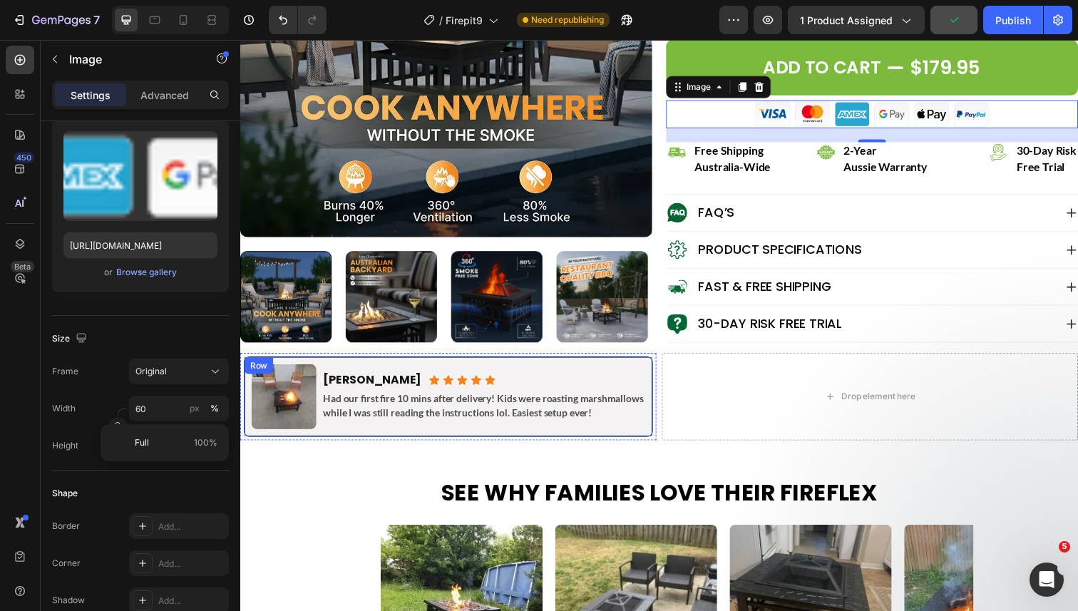
click at [441, 372] on div "Hannah M. Heading Icon Icon Icon Icon Icon Icon List Row Had our first fire 10 …" at bounding box center [489, 405] width 330 height 66
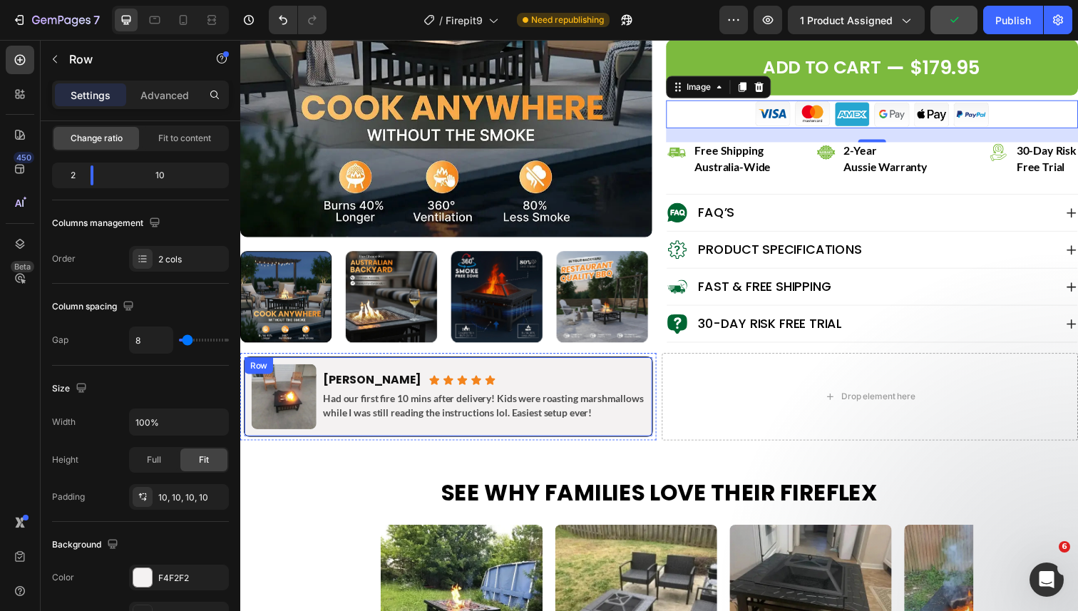
scroll to position [0, 0]
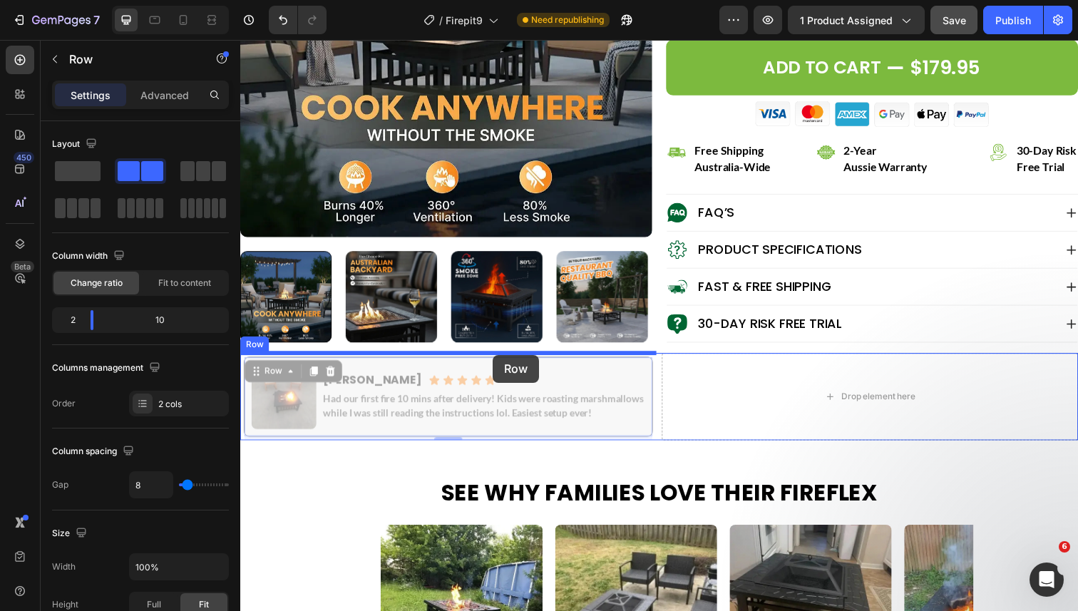
drag, startPoint x: 270, startPoint y: 377, endPoint x: 498, endPoint y: 361, distance: 229.4
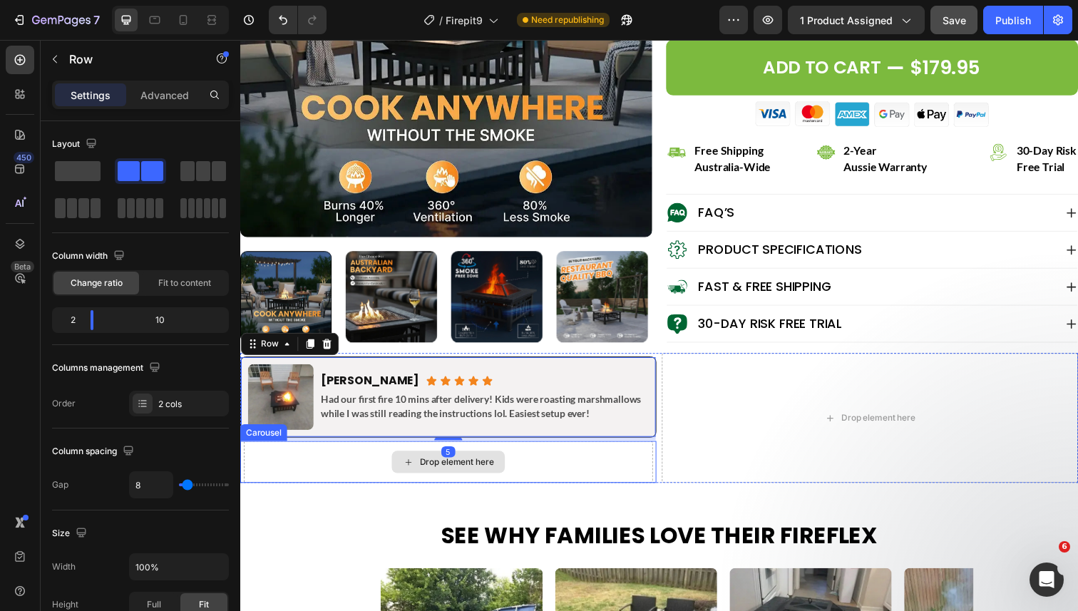
click at [389, 468] on div "Drop element here" at bounding box center [453, 471] width 418 height 43
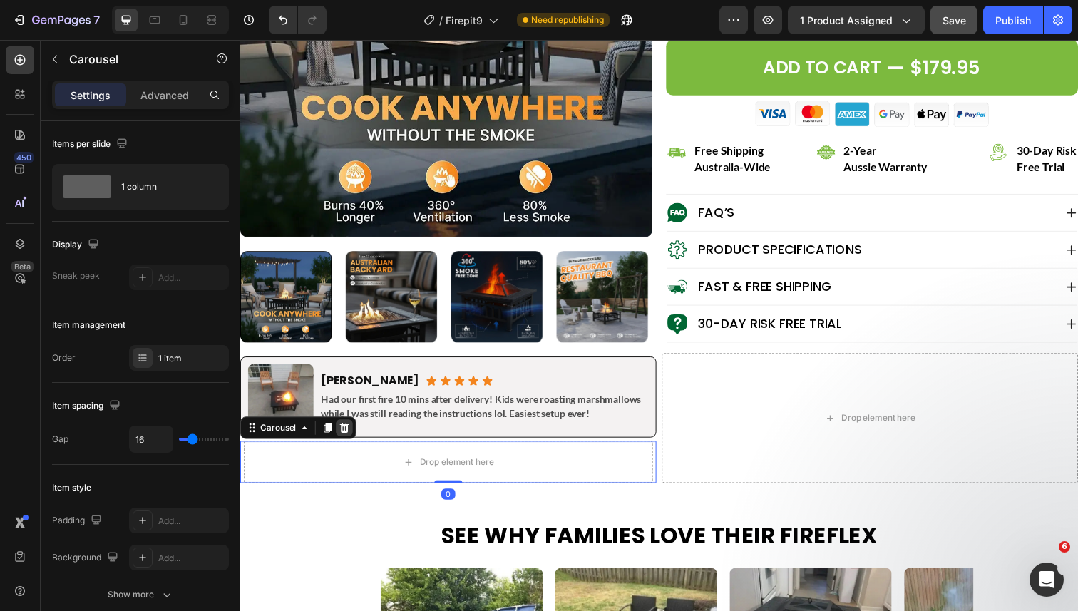
click at [347, 437] on icon at bounding box center [346, 436] width 9 height 10
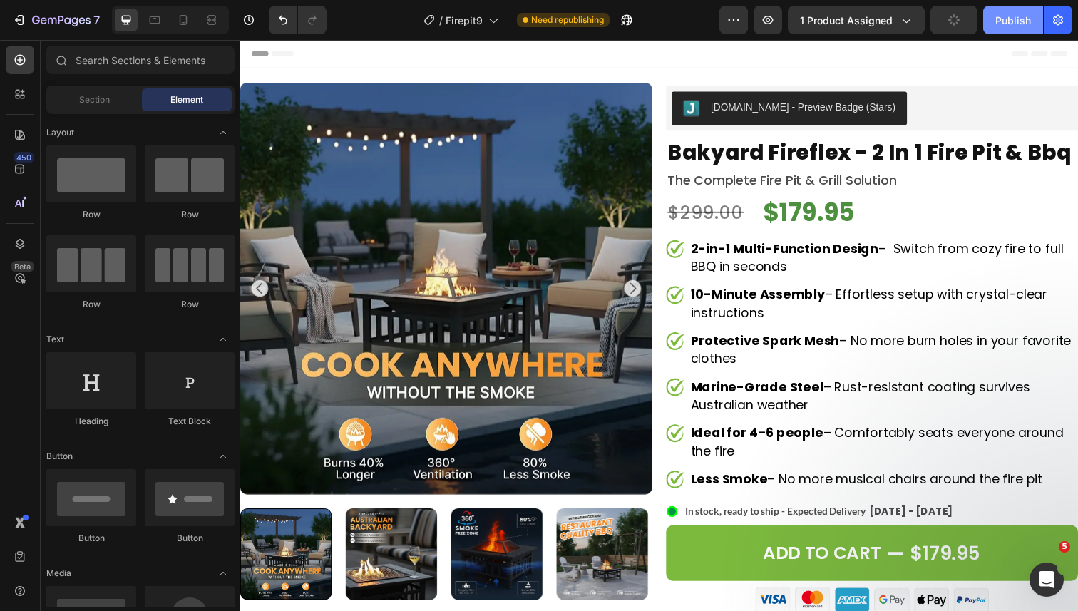
click at [1013, 29] on button "Publish" at bounding box center [1013, 20] width 60 height 29
